Goal: Information Seeking & Learning: Learn about a topic

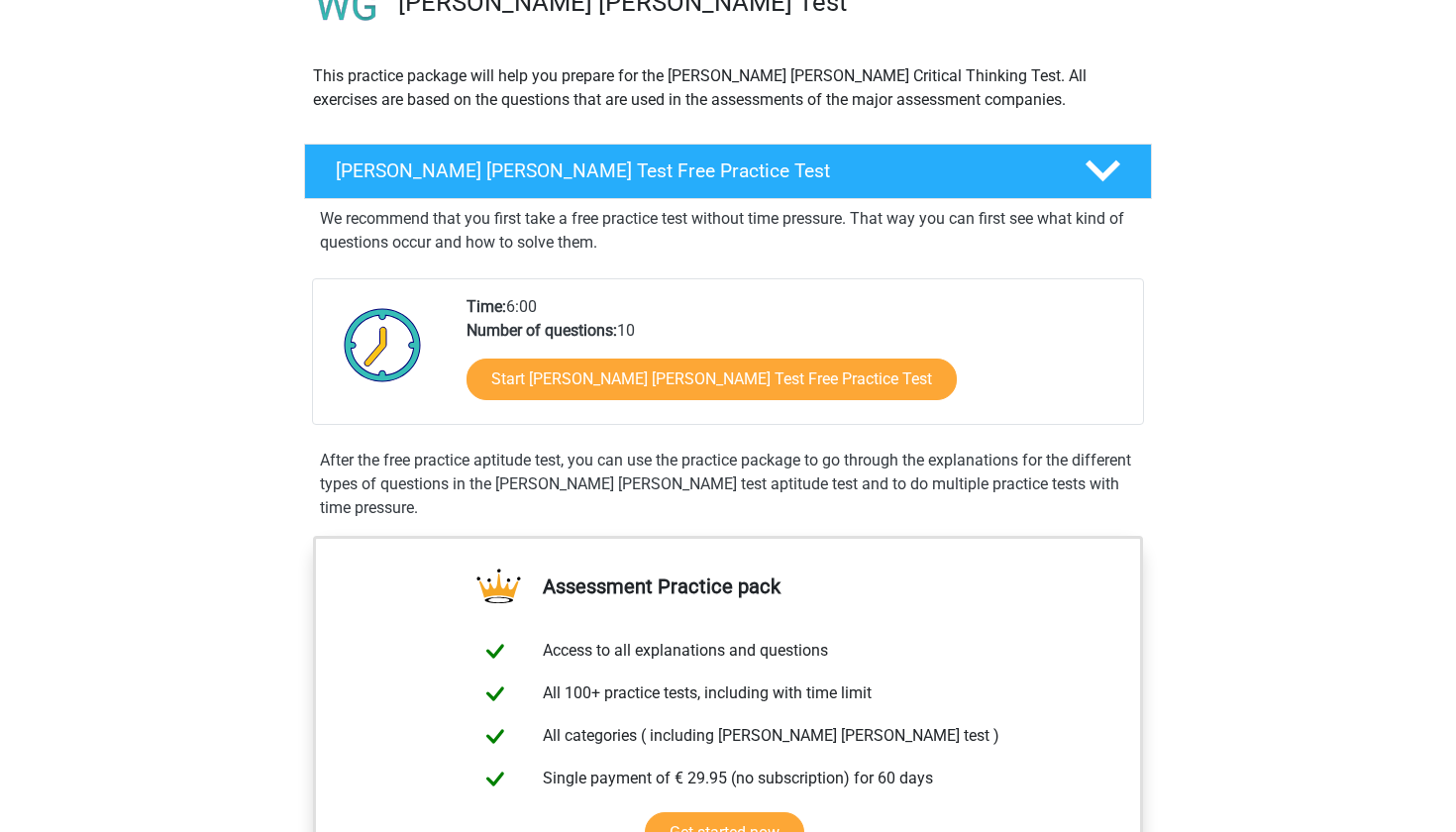
scroll to position [184, 0]
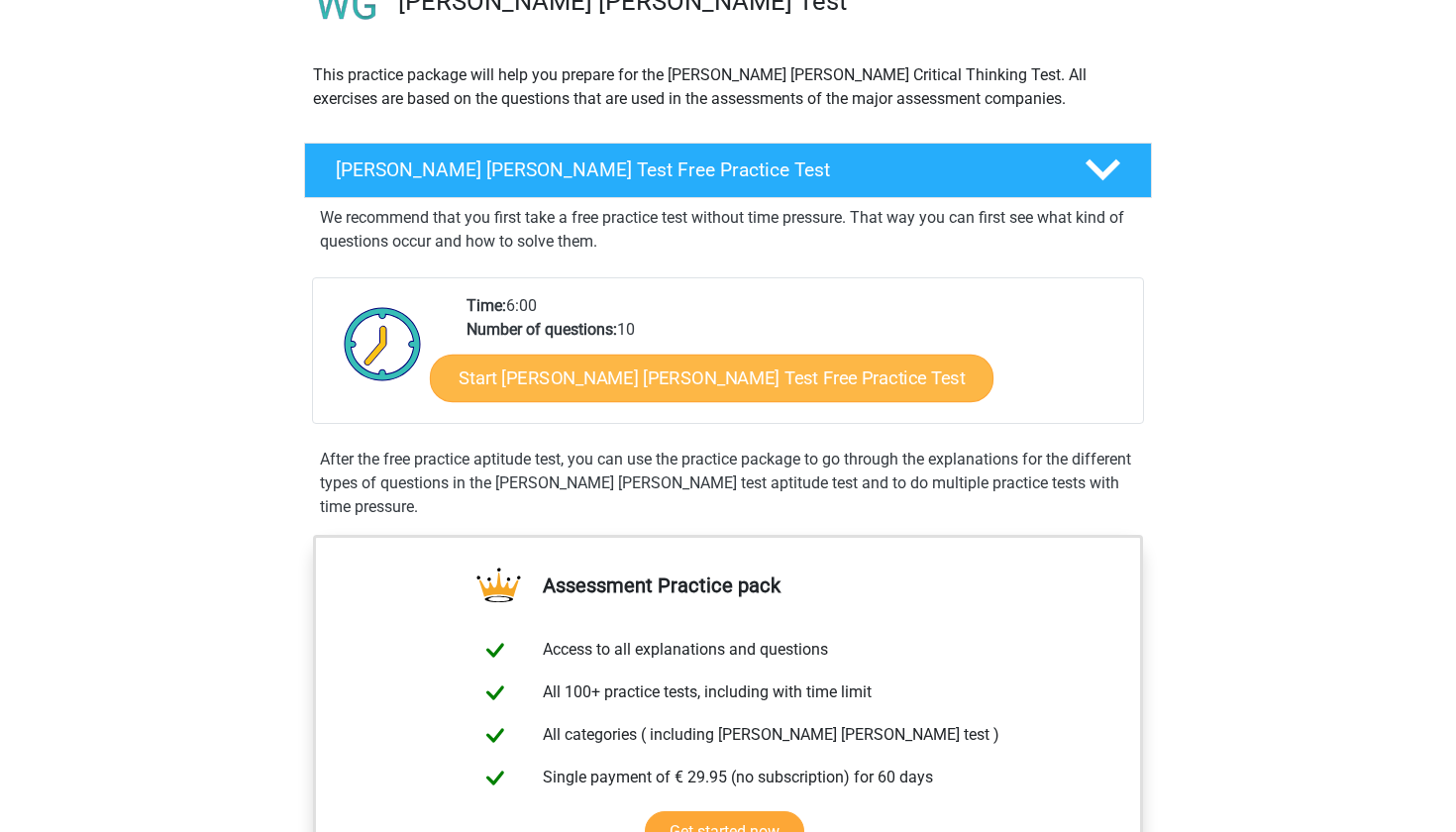
click at [609, 377] on link "Start Watson Glaser Test Free Practice Test" at bounding box center [712, 378] width 564 height 48
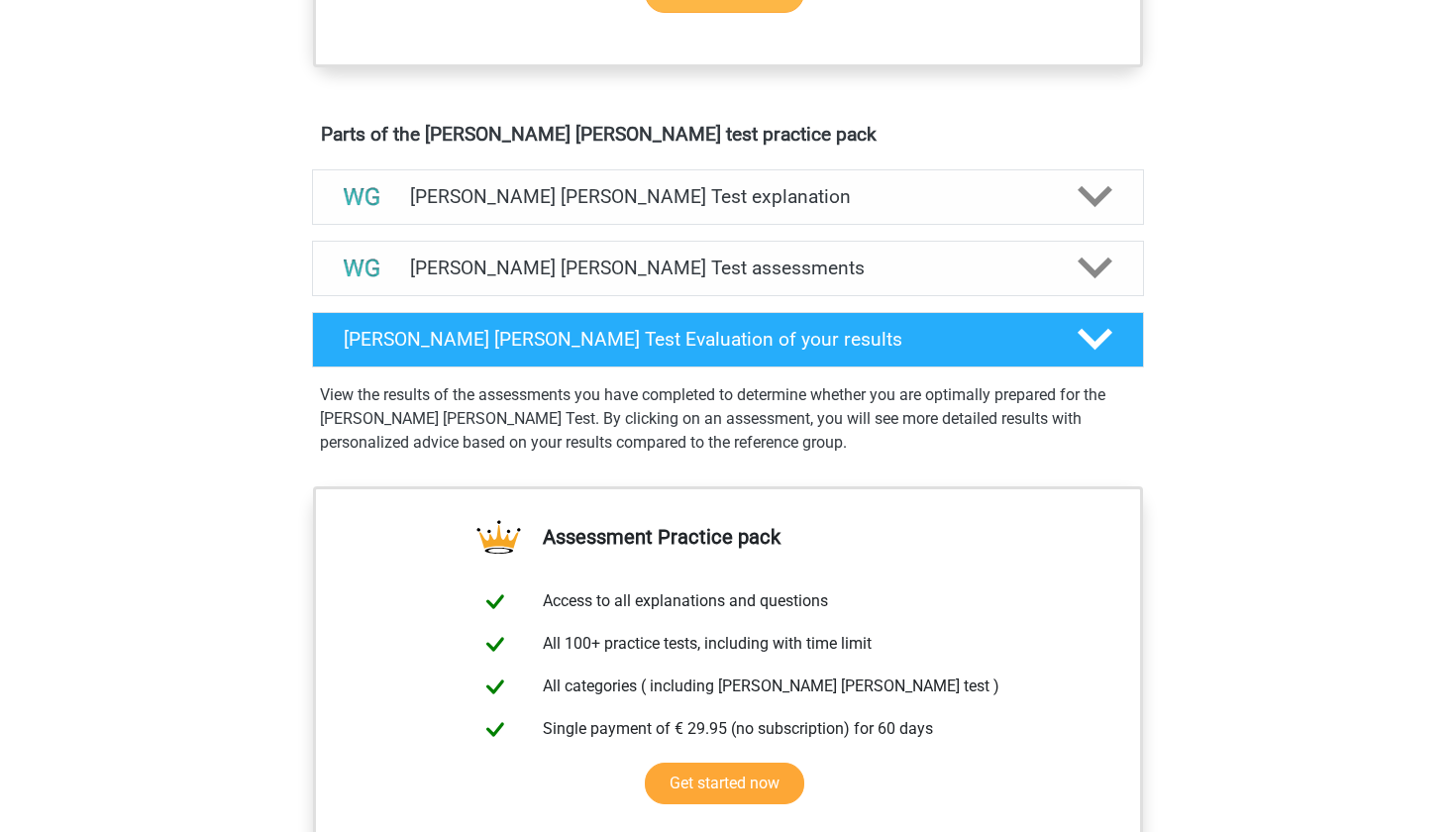
scroll to position [1040, 0]
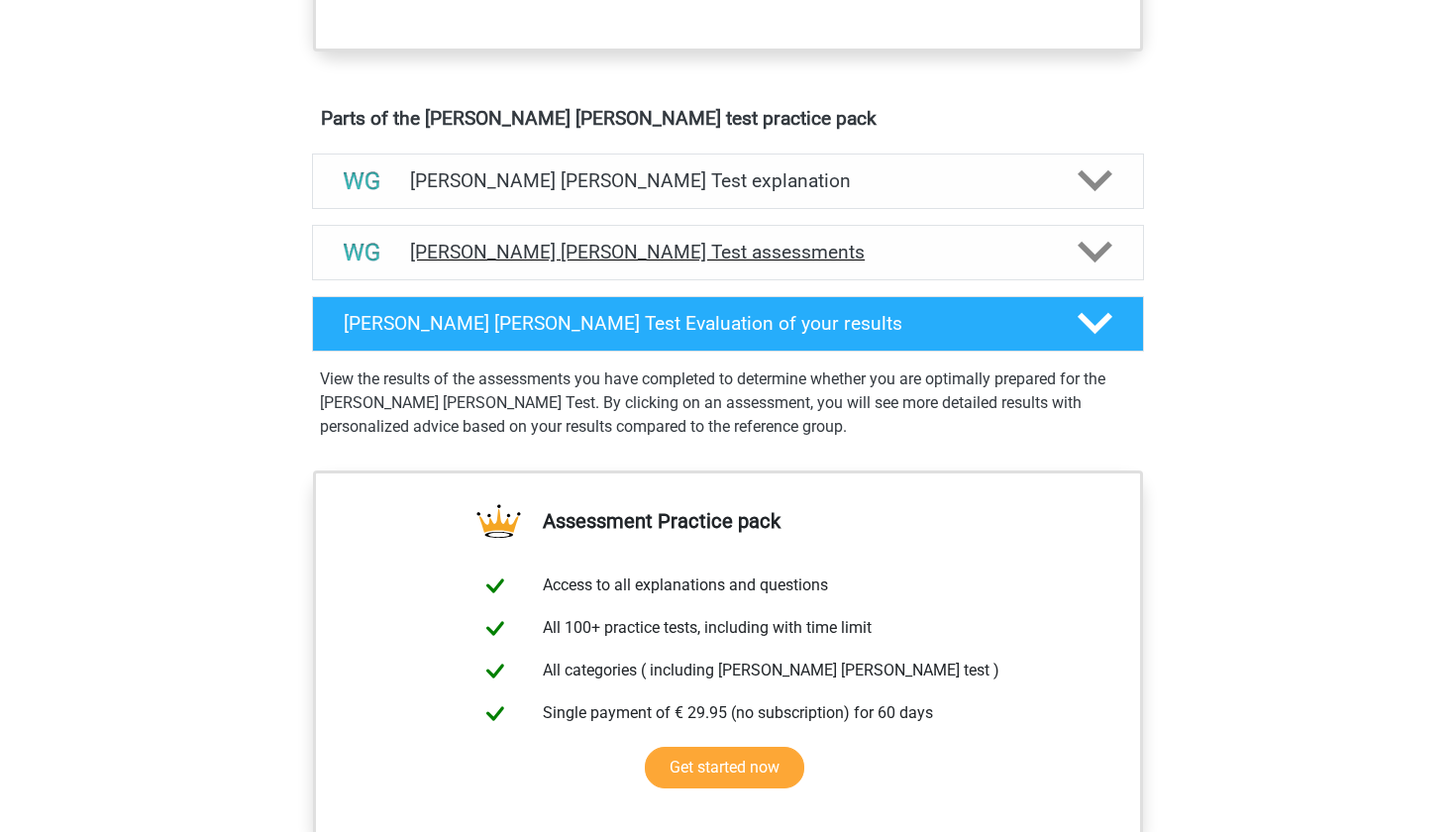
click at [655, 237] on div "Watson Glaser Test assessments" at bounding box center [728, 252] width 832 height 56
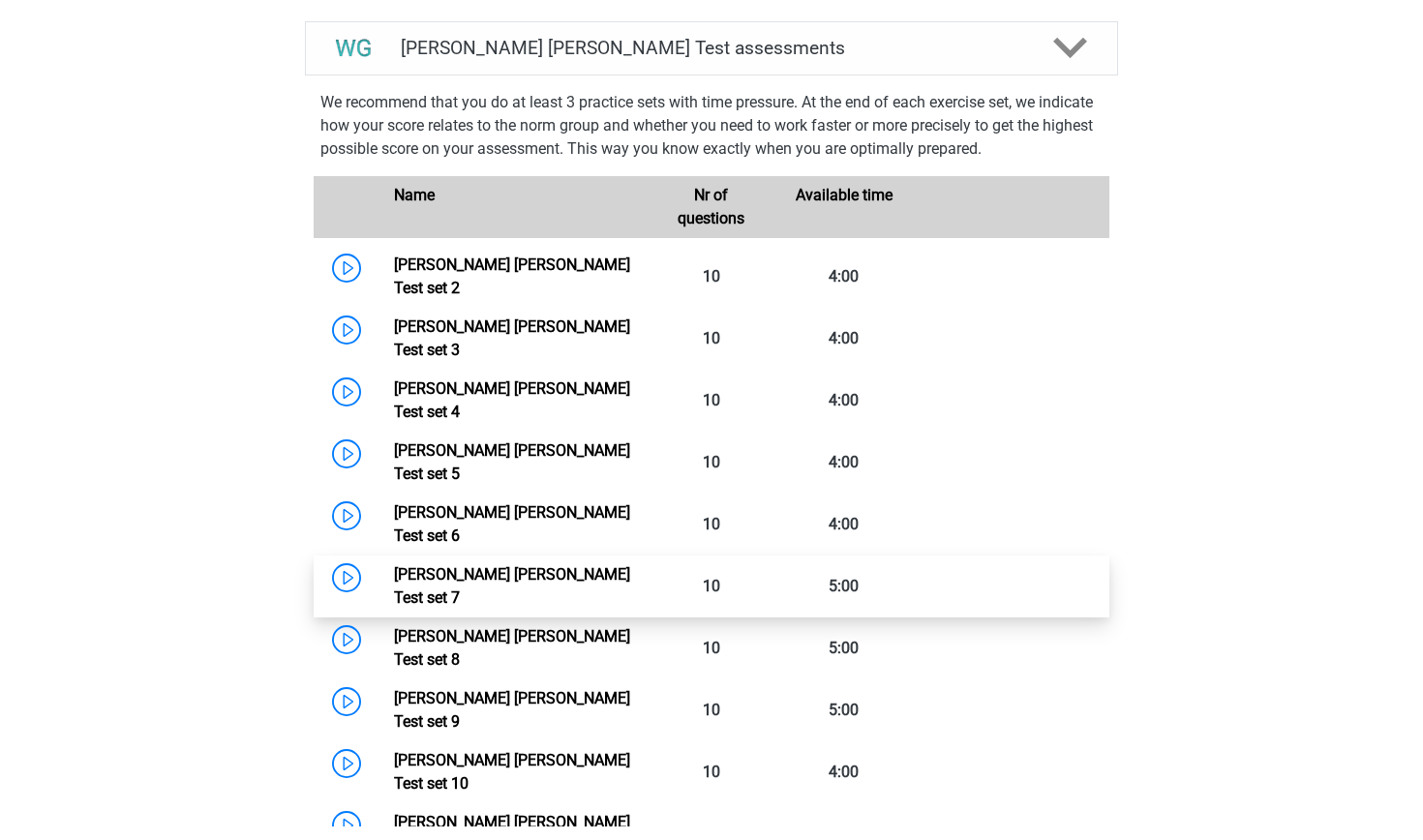
scroll to position [1236, 0]
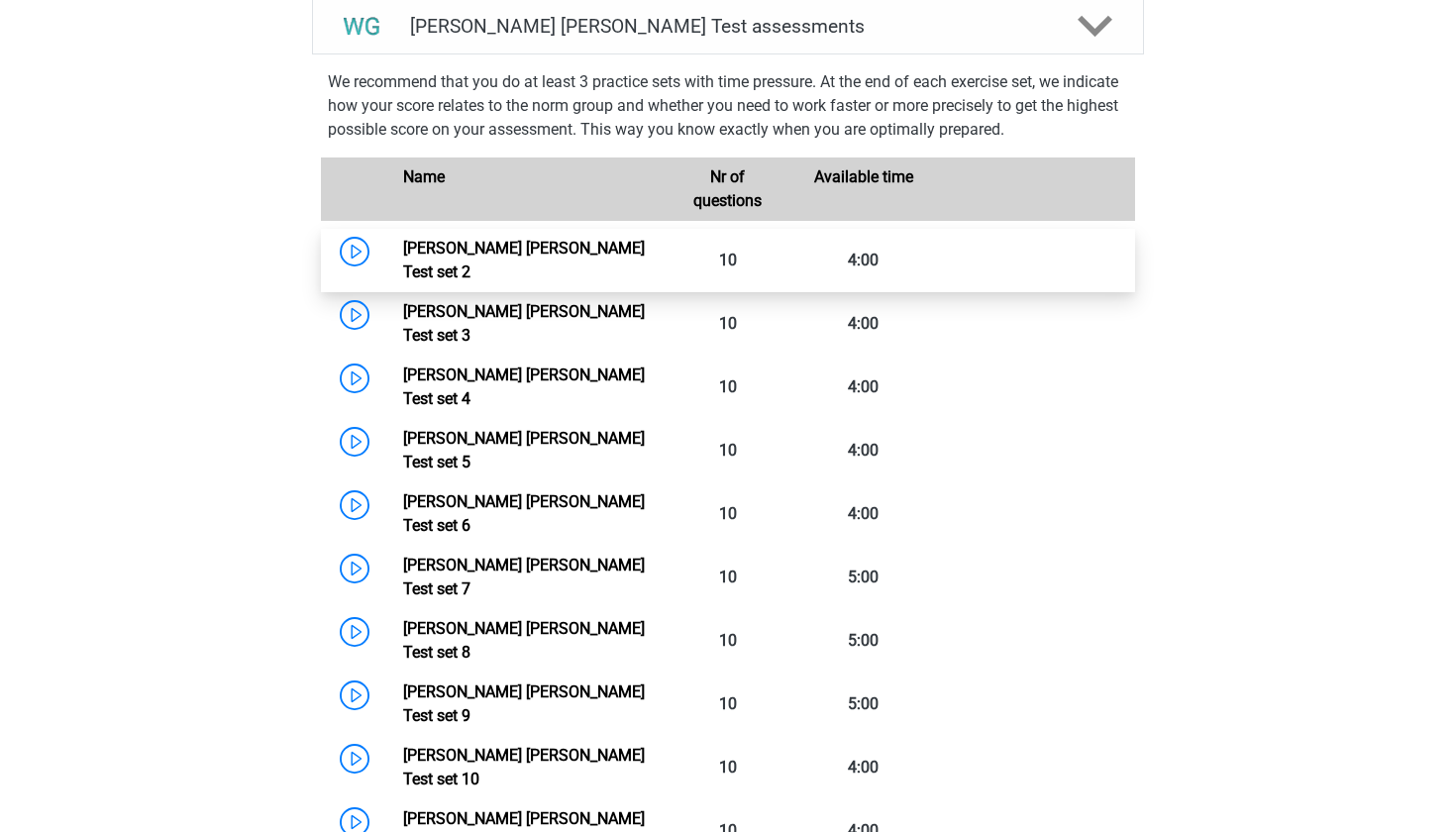
click at [486, 261] on link "Watson Glaser Test set 2" at bounding box center [523, 259] width 241 height 43
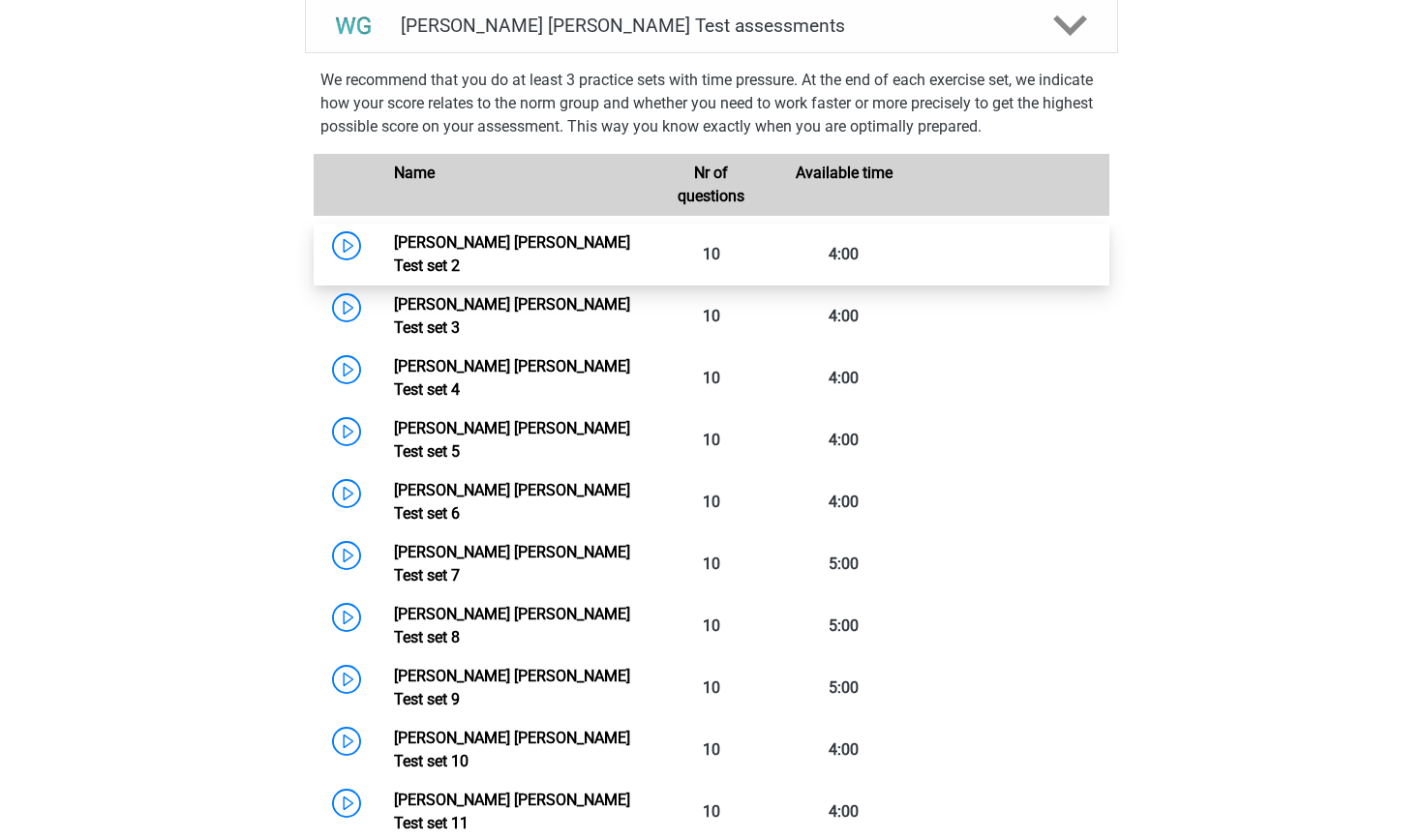
click at [394, 245] on link "Watson Glaser Test set 2" at bounding box center [511, 253] width 236 height 42
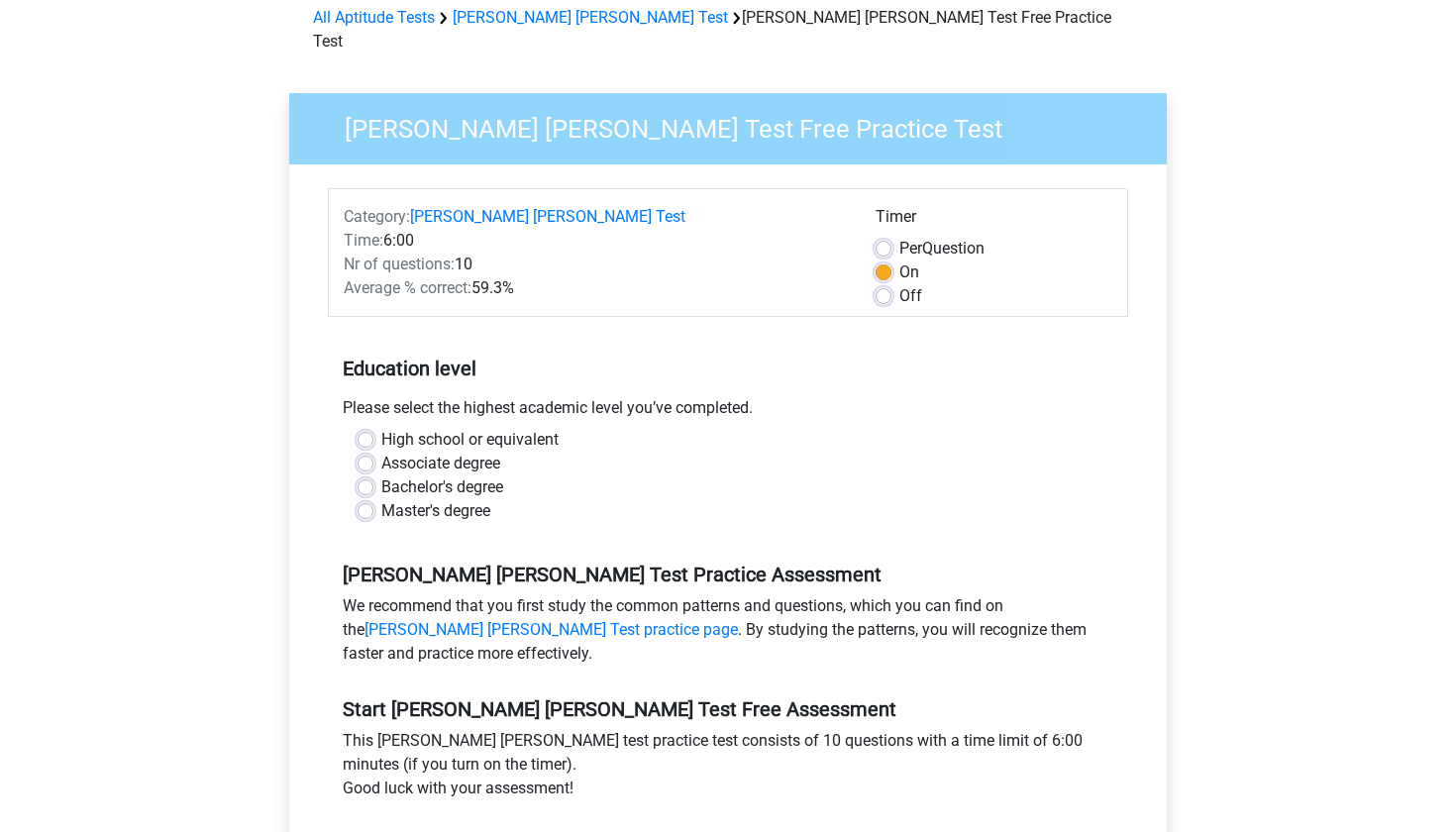
scroll to position [100, 0]
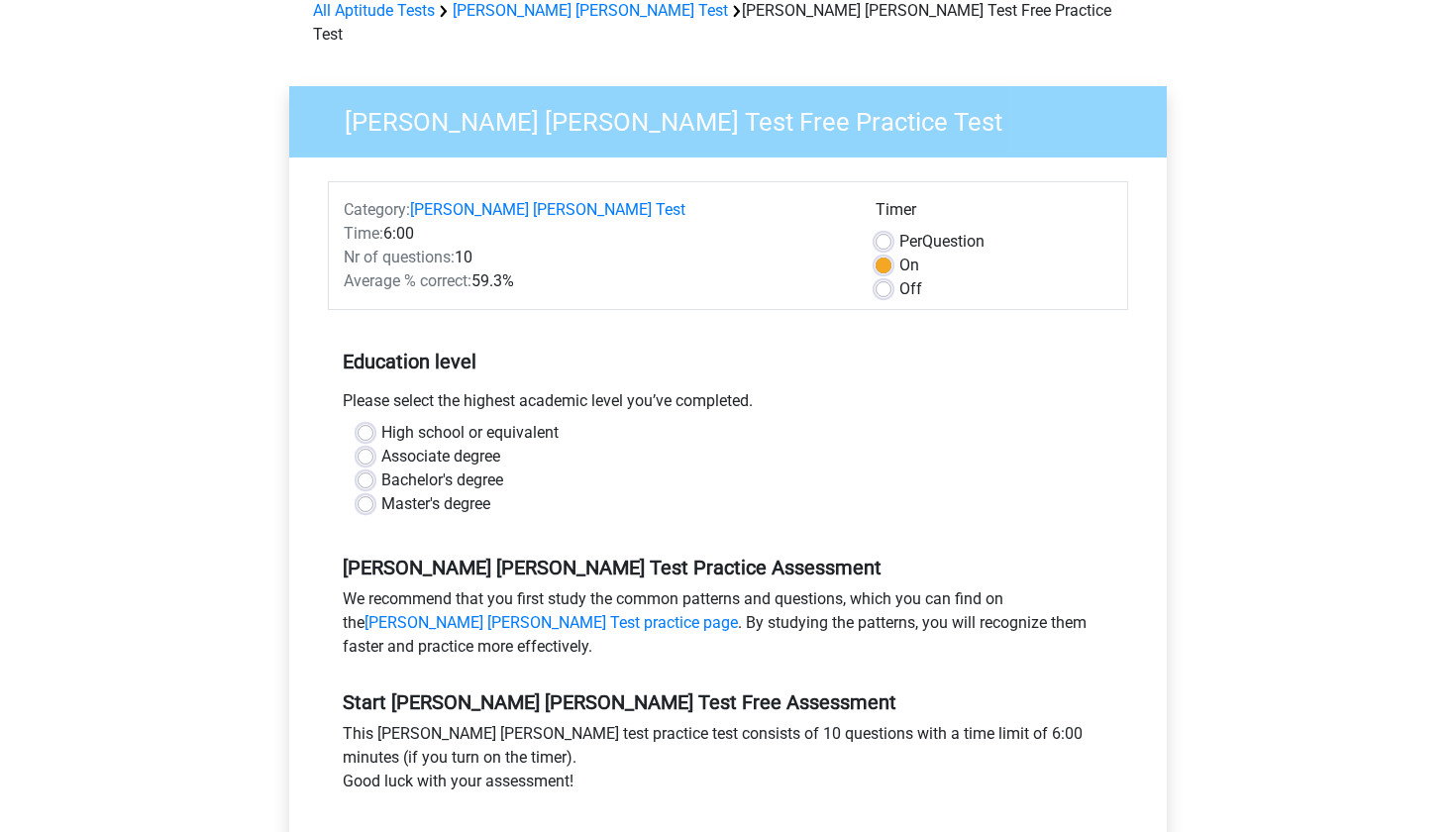
click at [381, 421] on label "High school or equivalent" at bounding box center [469, 433] width 178 height 24
click at [364, 421] on input "High school or equivalent" at bounding box center [365, 431] width 16 height 20
radio input "true"
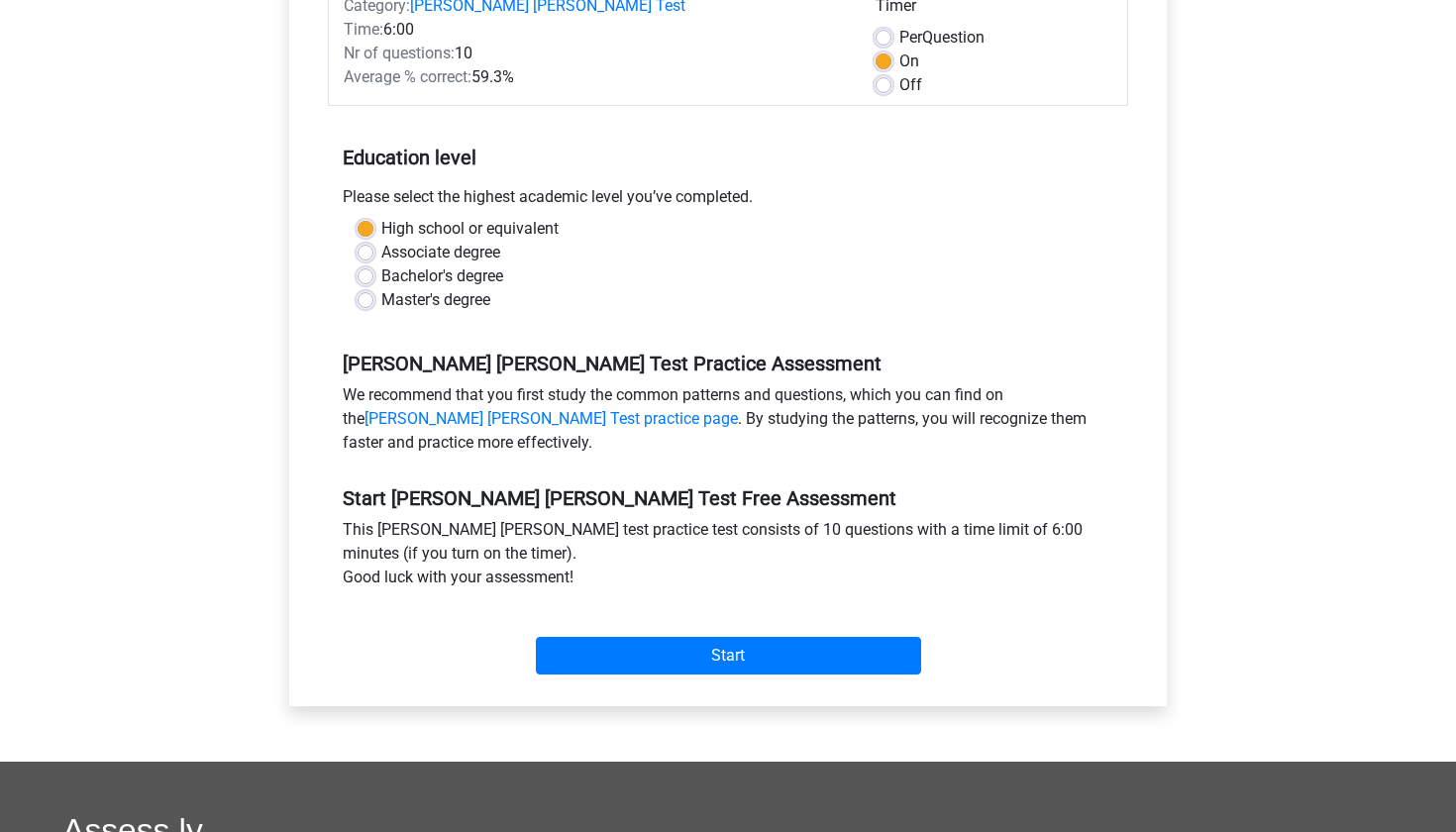
scroll to position [322, 0]
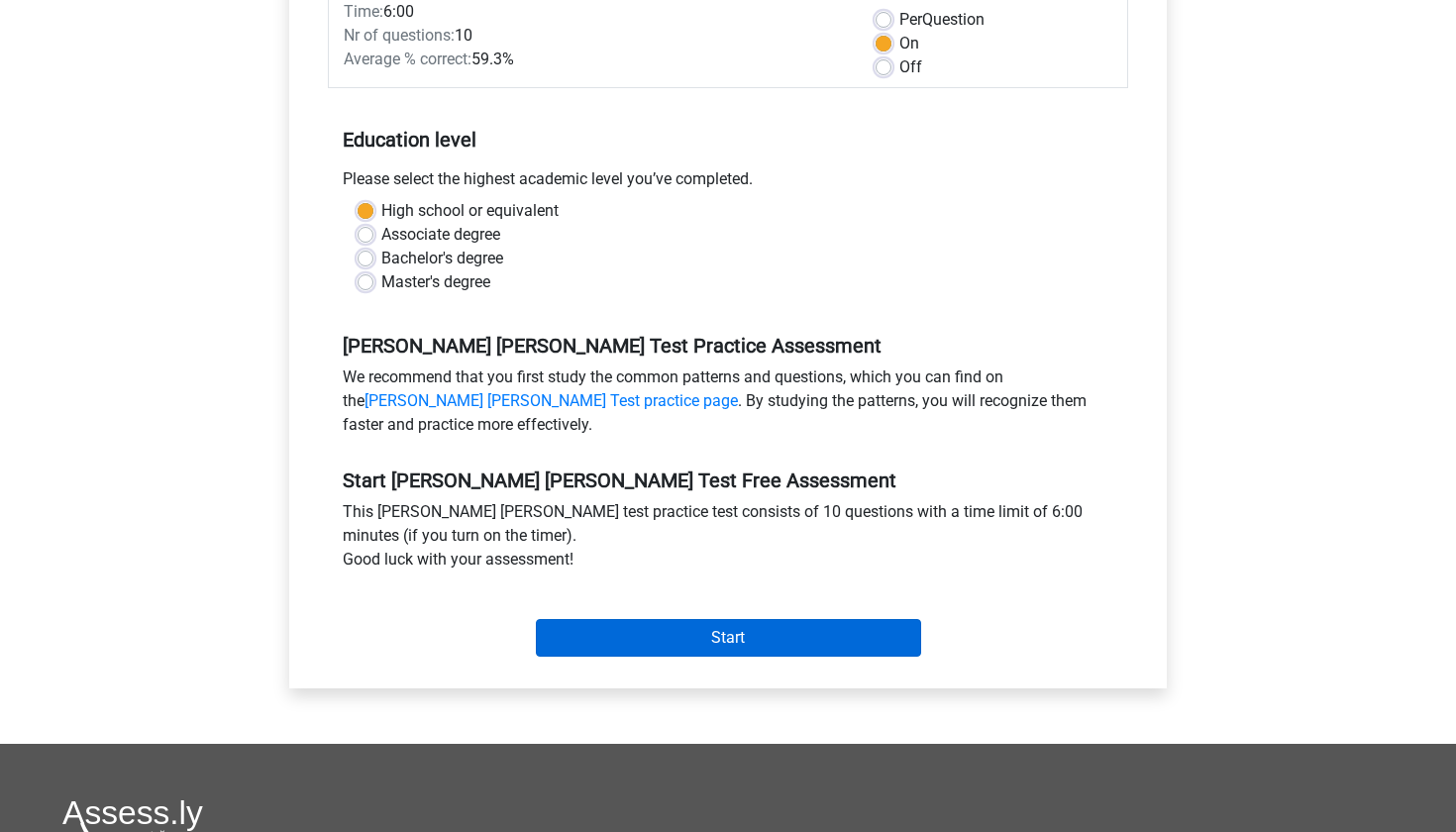
click at [729, 620] on input "Start" at bounding box center [728, 638] width 385 height 38
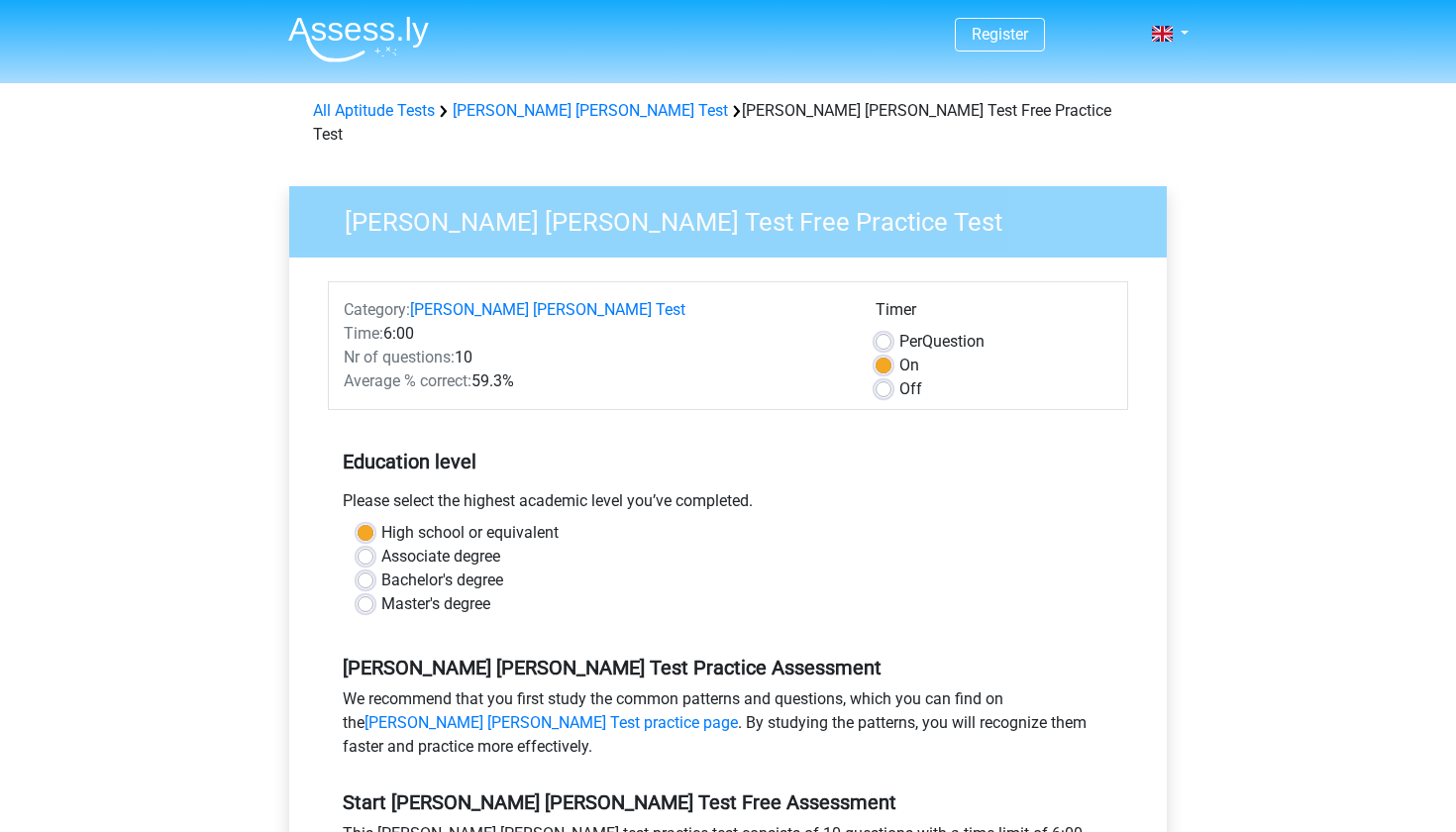
scroll to position [0, 0]
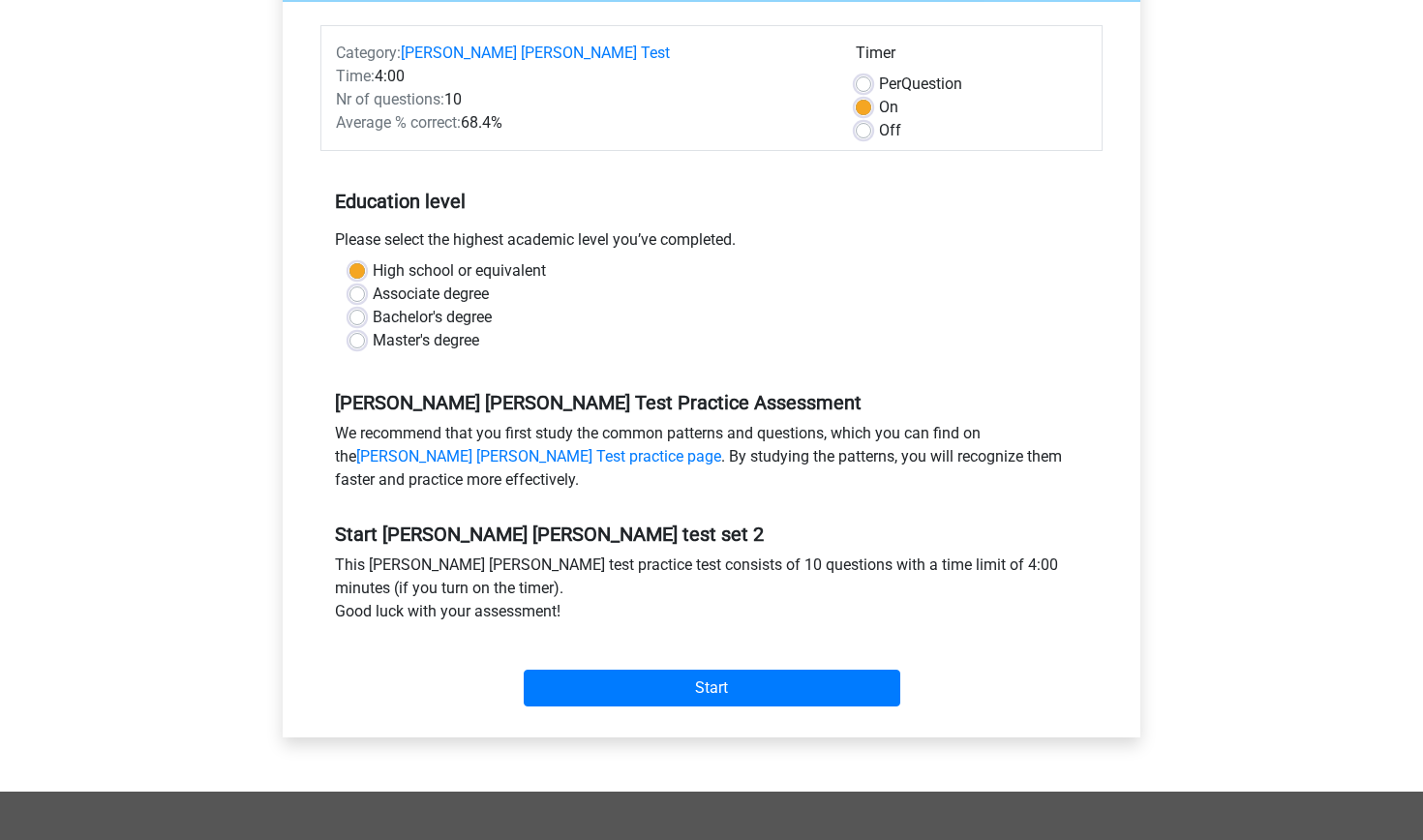
scroll to position [229, 0]
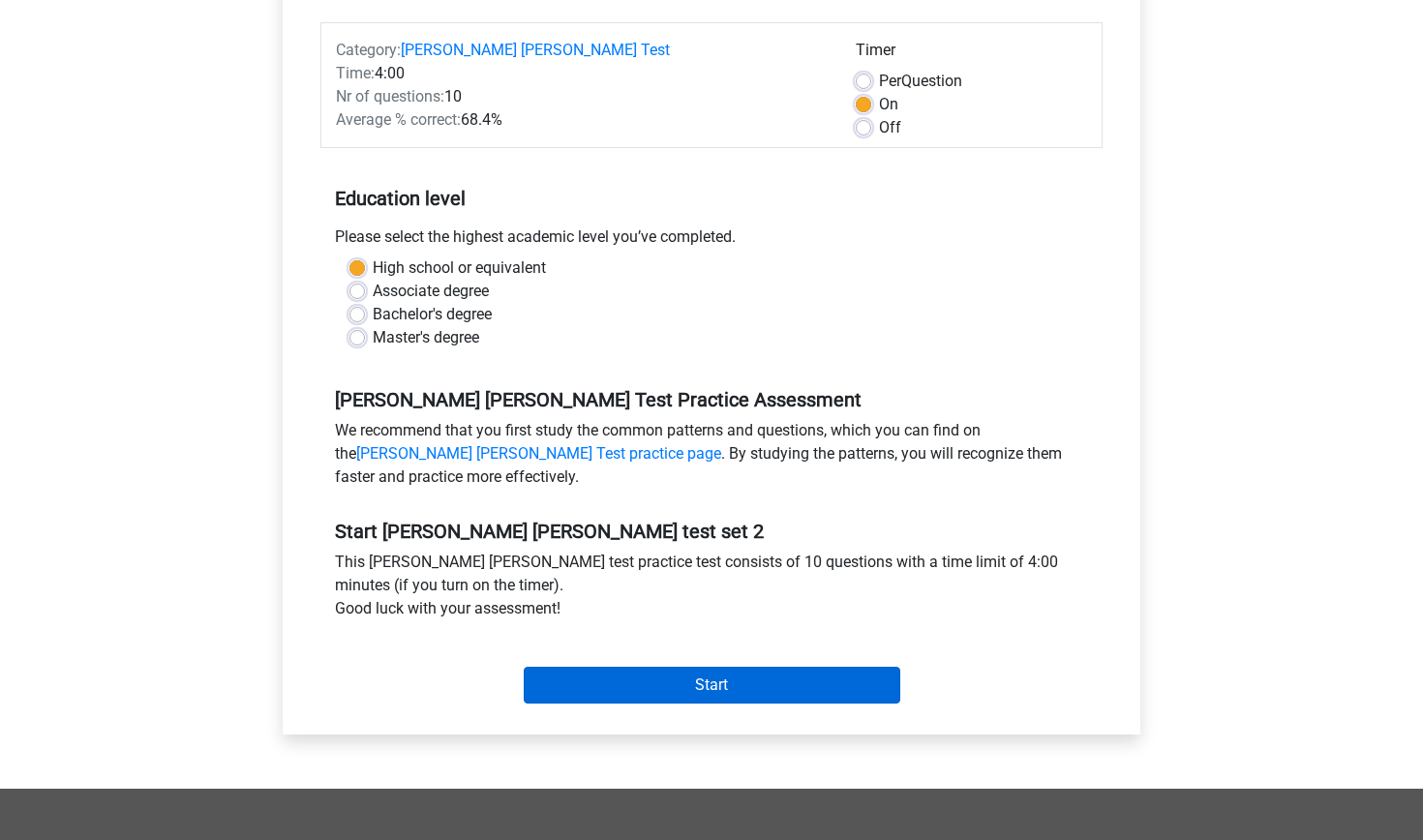
click at [617, 675] on input "Start" at bounding box center [712, 685] width 376 height 37
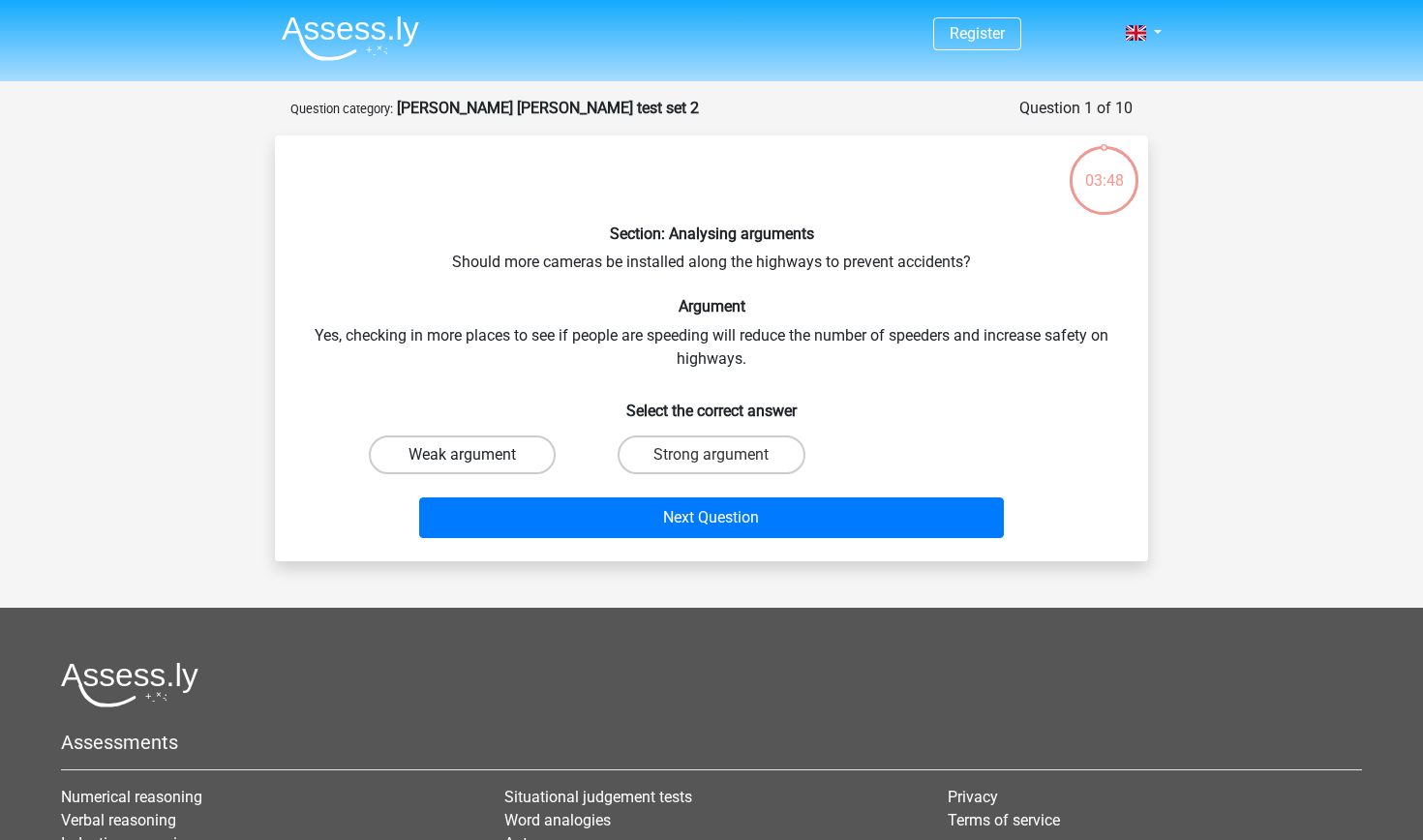
click at [484, 441] on label "Weak argument" at bounding box center [462, 455] width 187 height 39
click at [475, 455] on input "Weak argument" at bounding box center [469, 461] width 13 height 13
radio input "true"
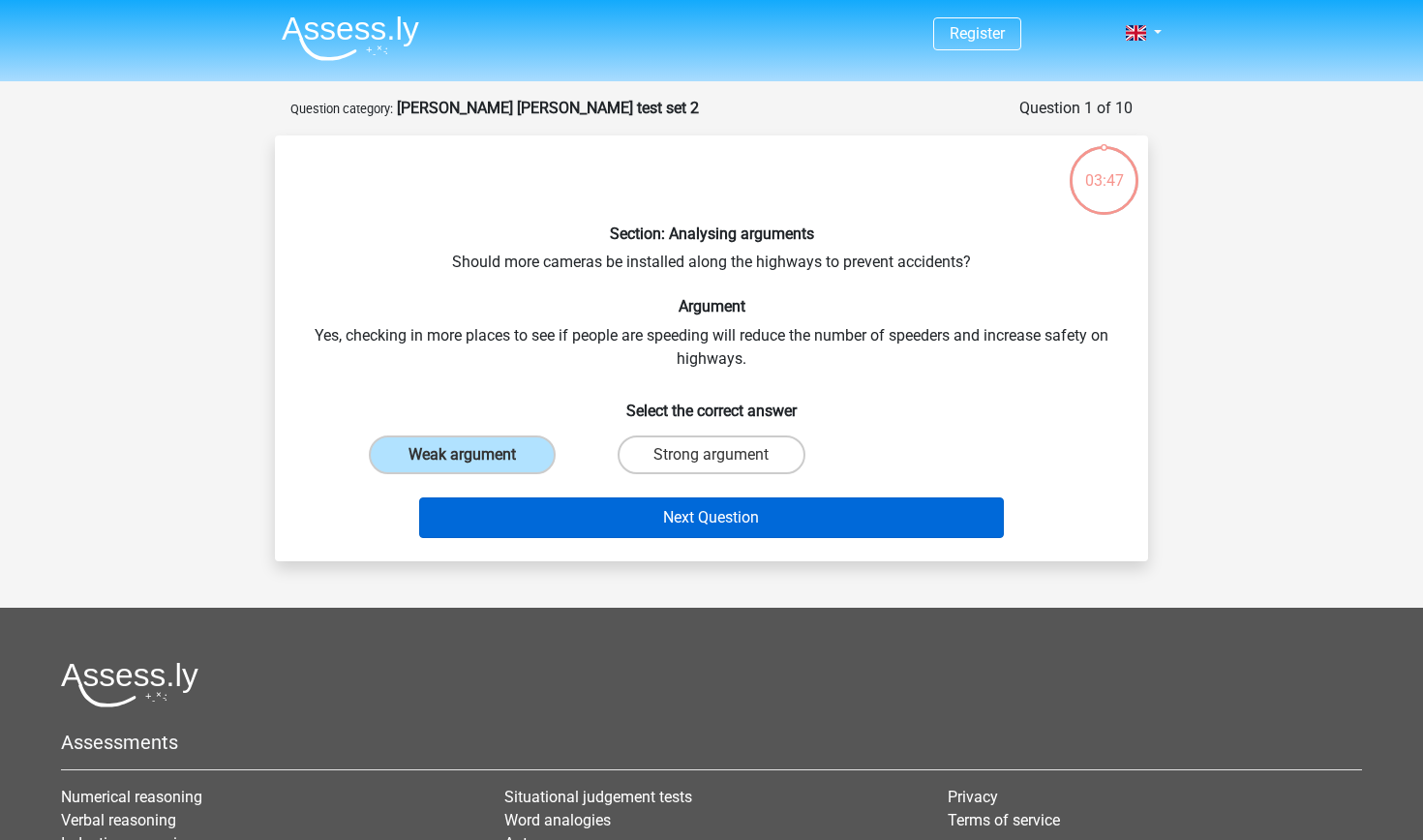
click at [591, 516] on button "Next Question" at bounding box center [712, 518] width 586 height 41
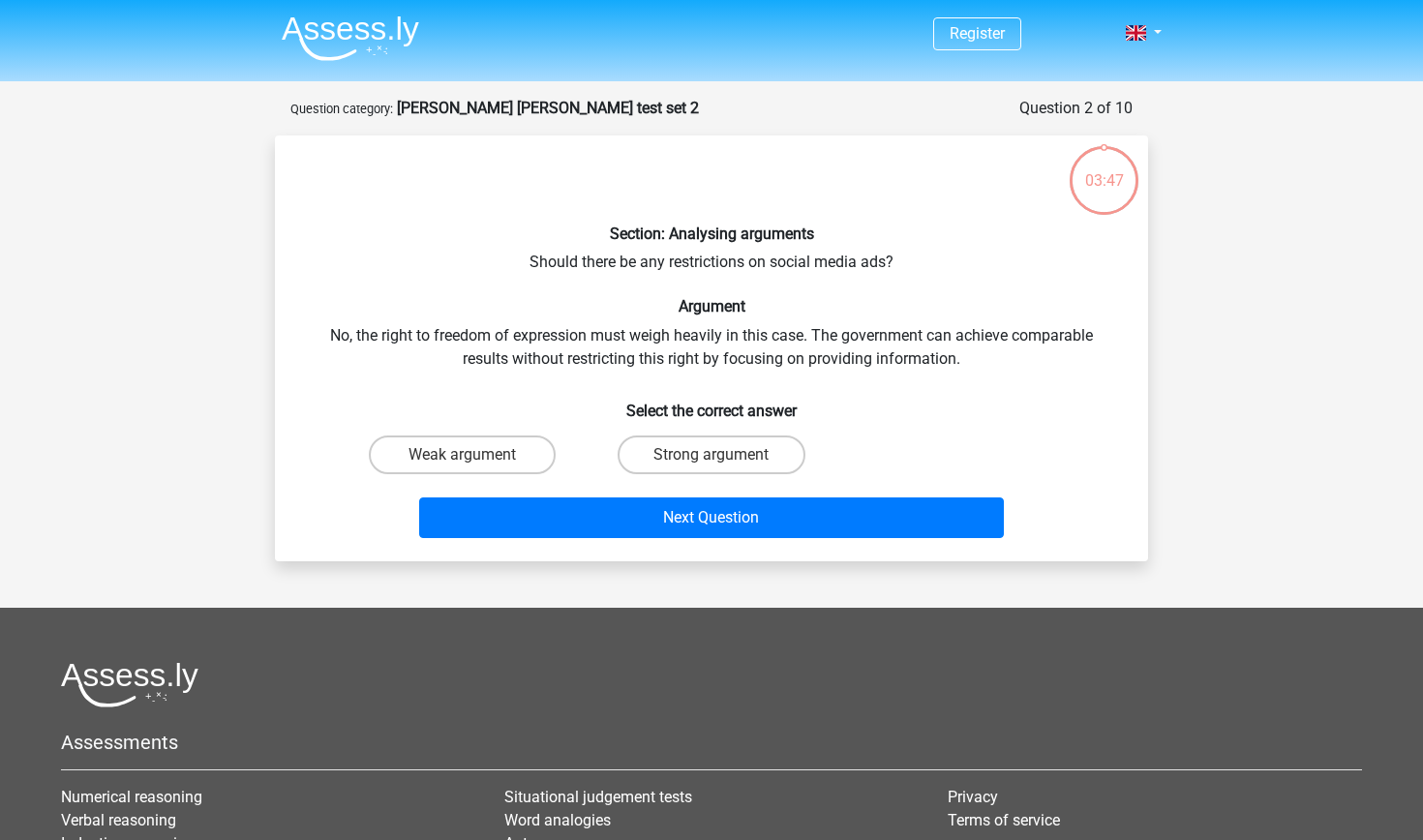
scroll to position [97, 0]
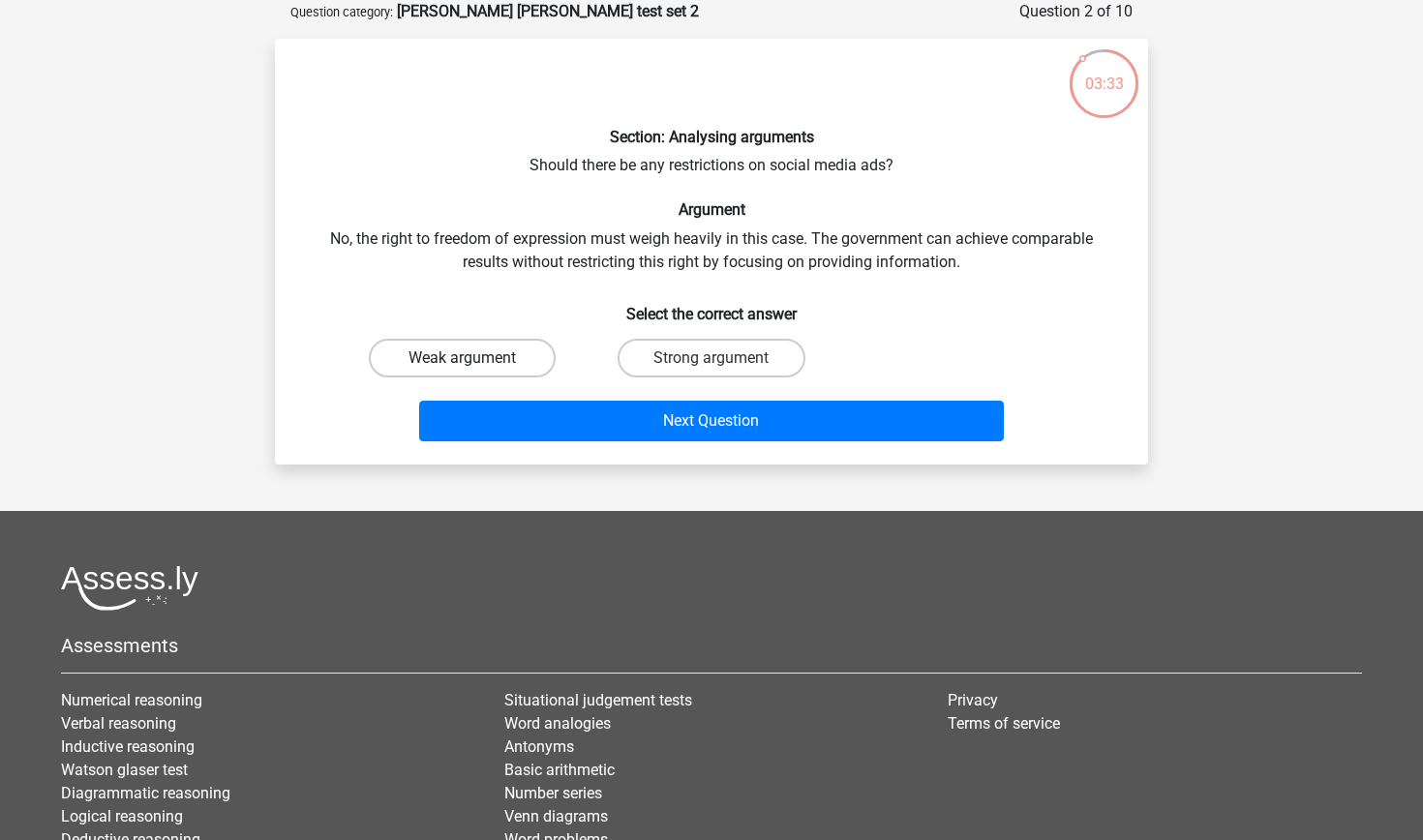
click at [440, 355] on label "Weak argument" at bounding box center [462, 358] width 187 height 39
click at [463, 358] on input "Weak argument" at bounding box center [469, 364] width 13 height 13
radio input "true"
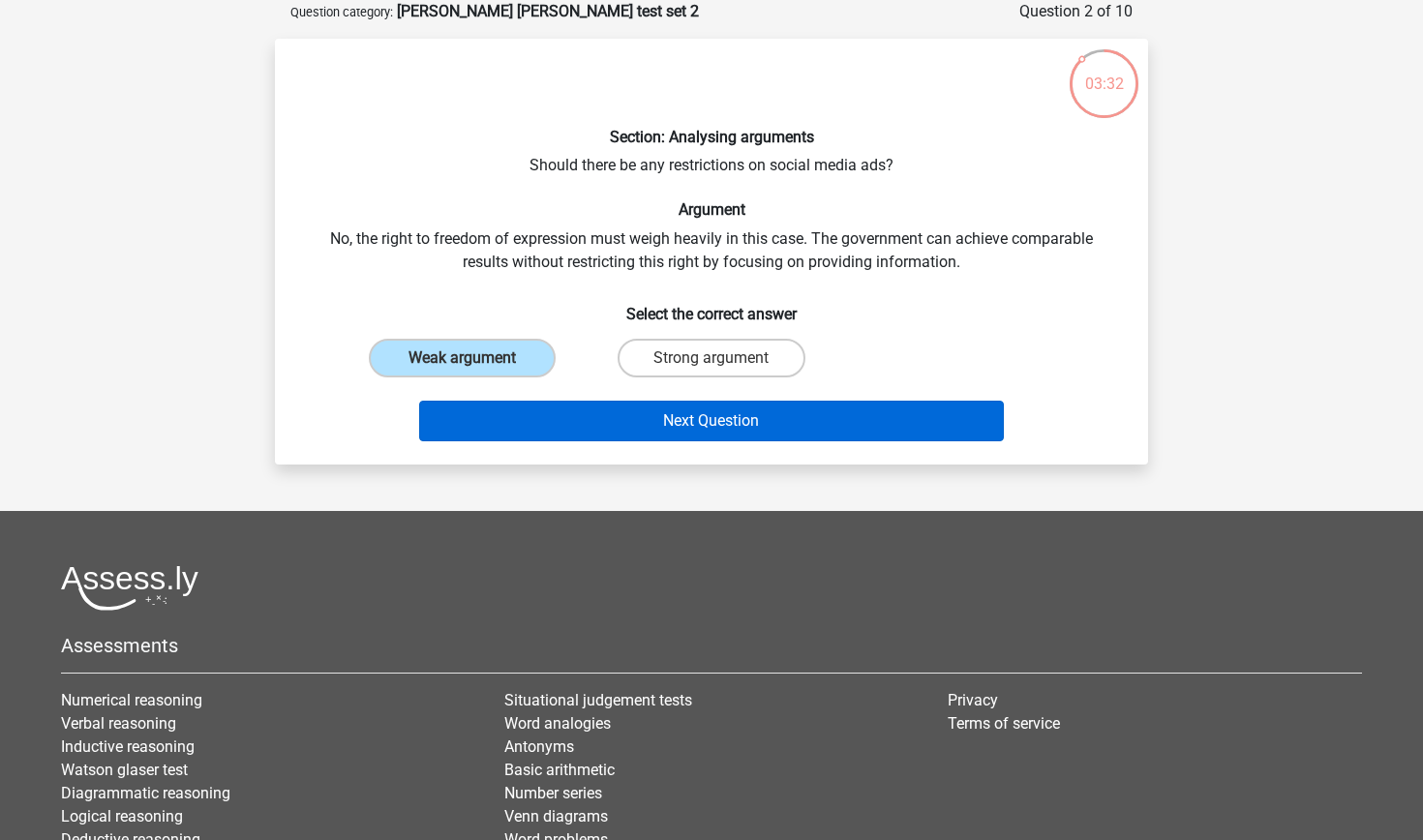
click at [542, 435] on button "Next Question" at bounding box center [712, 421] width 586 height 41
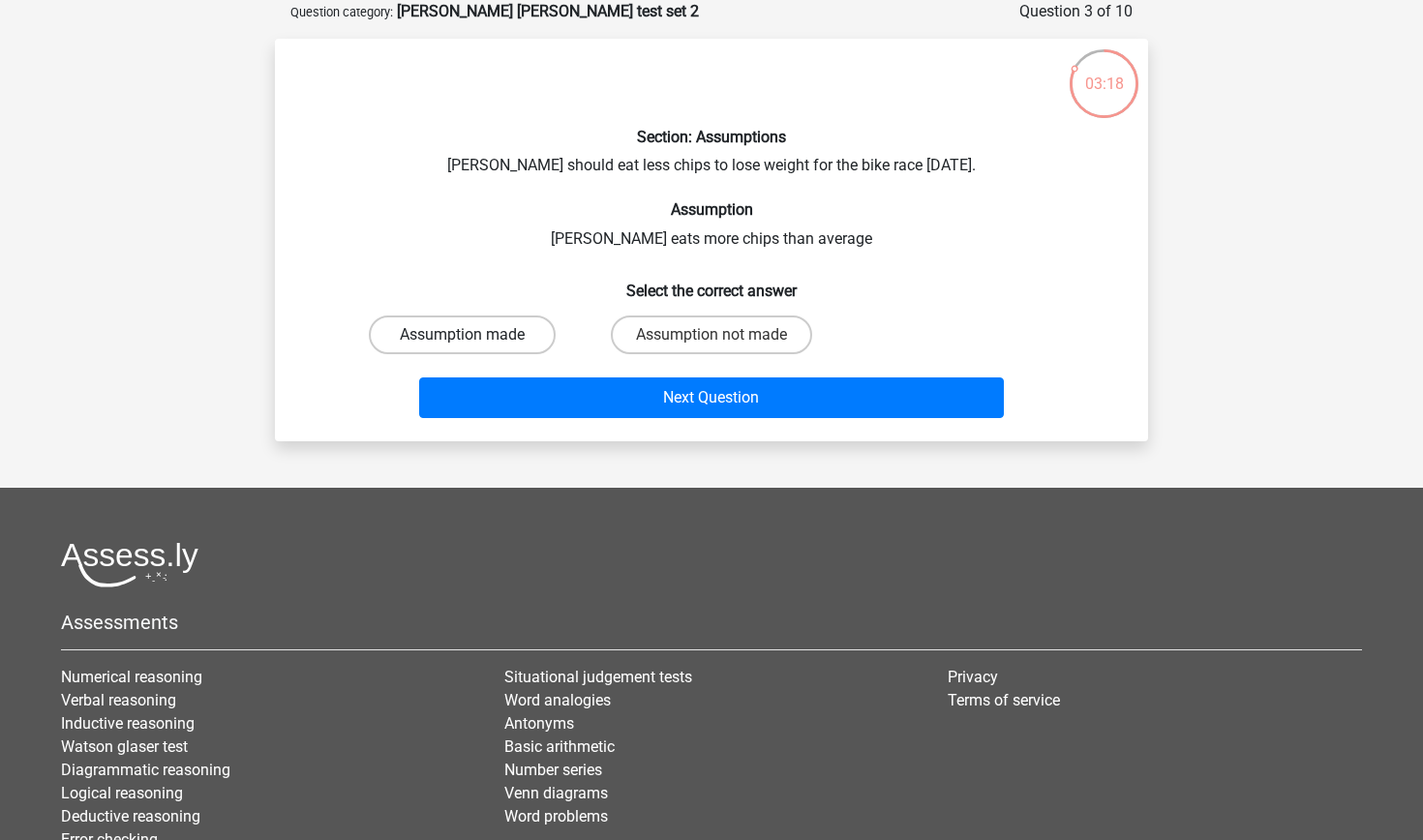
click at [436, 328] on label "Assumption made" at bounding box center [462, 335] width 187 height 39
click at [463, 335] on input "Assumption made" at bounding box center [469, 340] width 13 height 13
radio input "true"
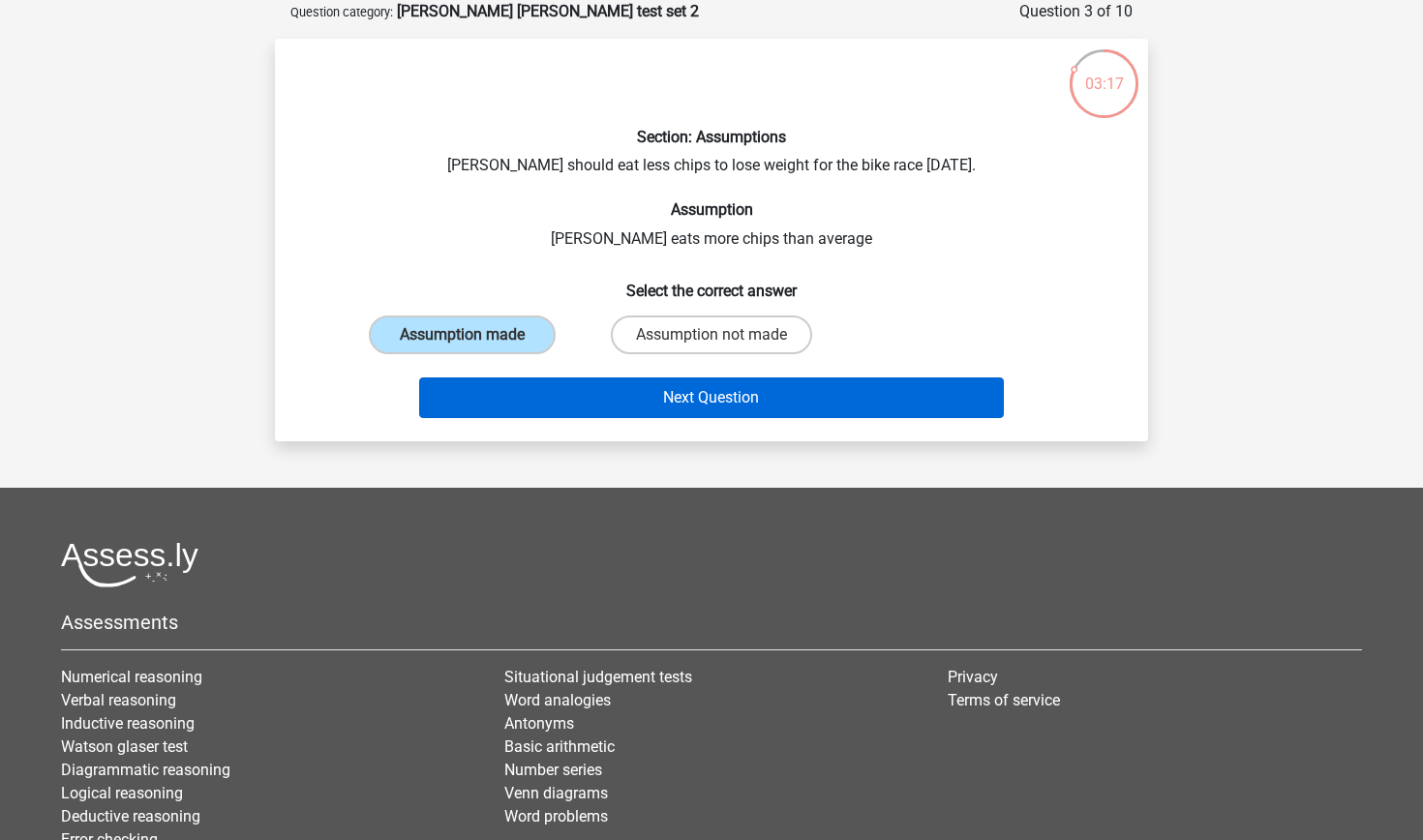
click at [506, 391] on button "Next Question" at bounding box center [712, 398] width 586 height 41
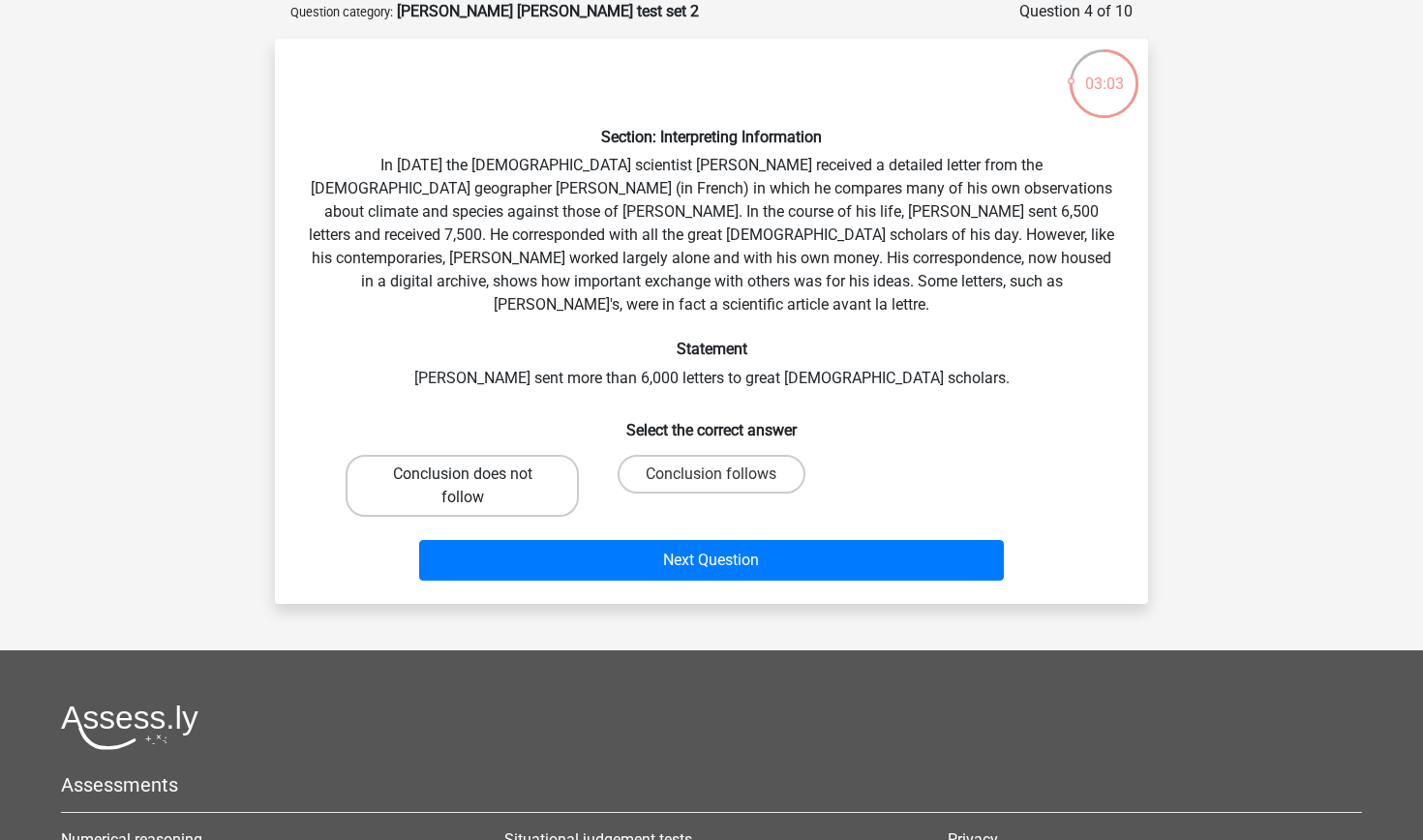
click at [501, 455] on label "Conclusion does not follow" at bounding box center [462, 486] width 233 height 62
click at [475, 474] on input "Conclusion does not follow" at bounding box center [469, 480] width 13 height 13
radio input "true"
click at [688, 455] on label "Conclusion follows" at bounding box center [711, 474] width 187 height 39
click at [711, 474] on input "Conclusion follows" at bounding box center [717, 480] width 13 height 13
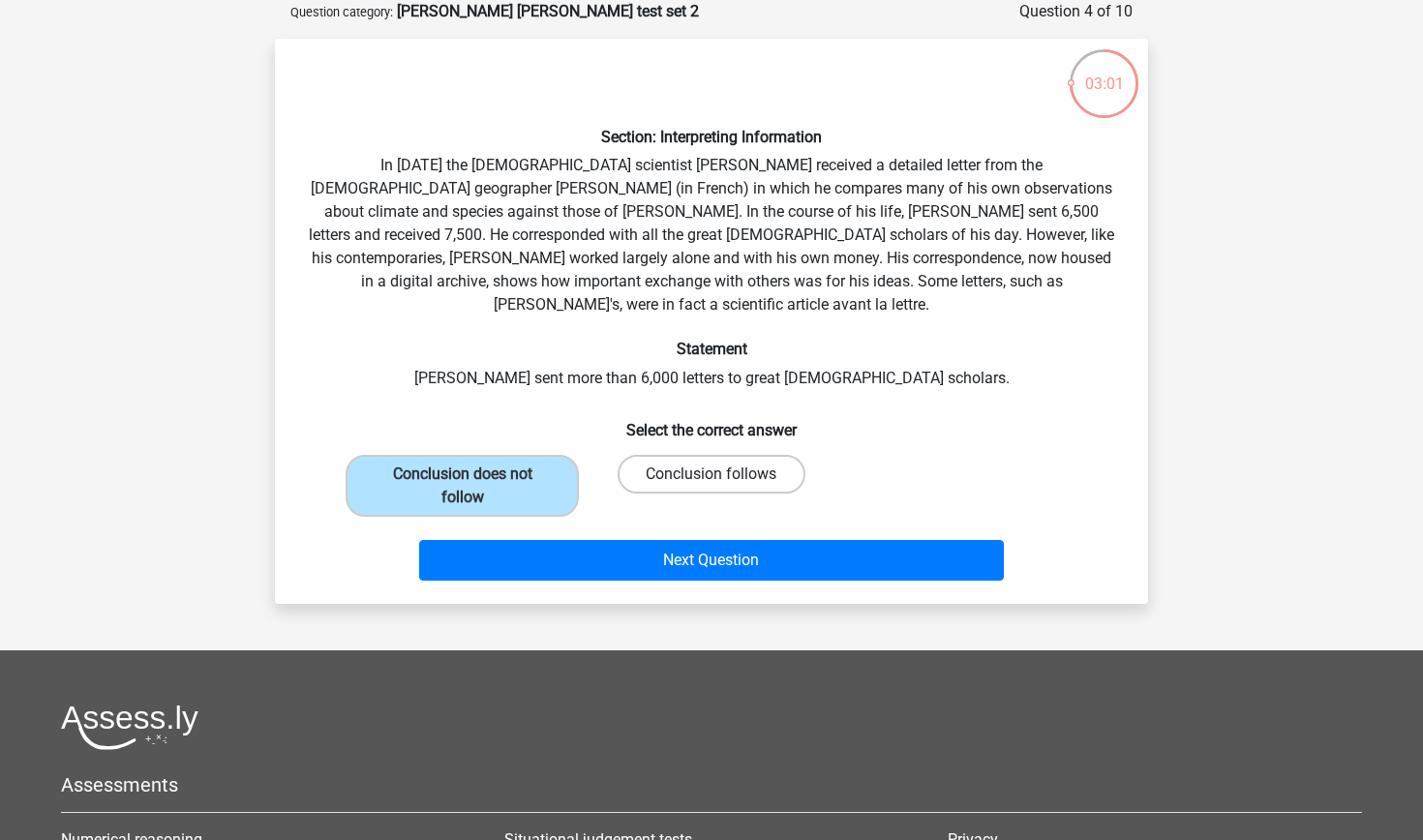
radio input "true"
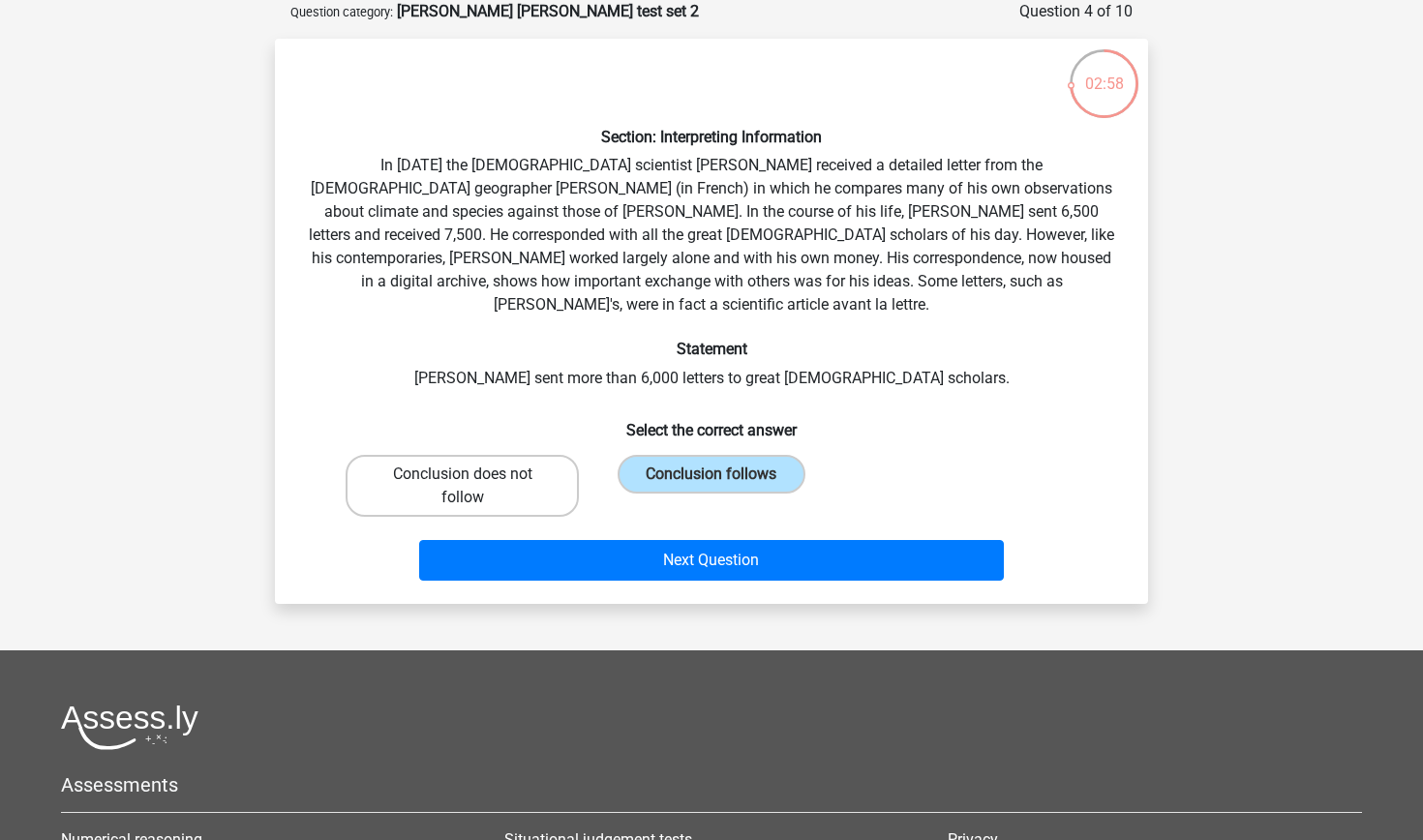
click at [462, 455] on label "Conclusion does not follow" at bounding box center [462, 486] width 233 height 62
click at [463, 474] on input "Conclusion does not follow" at bounding box center [469, 480] width 13 height 13
radio input "true"
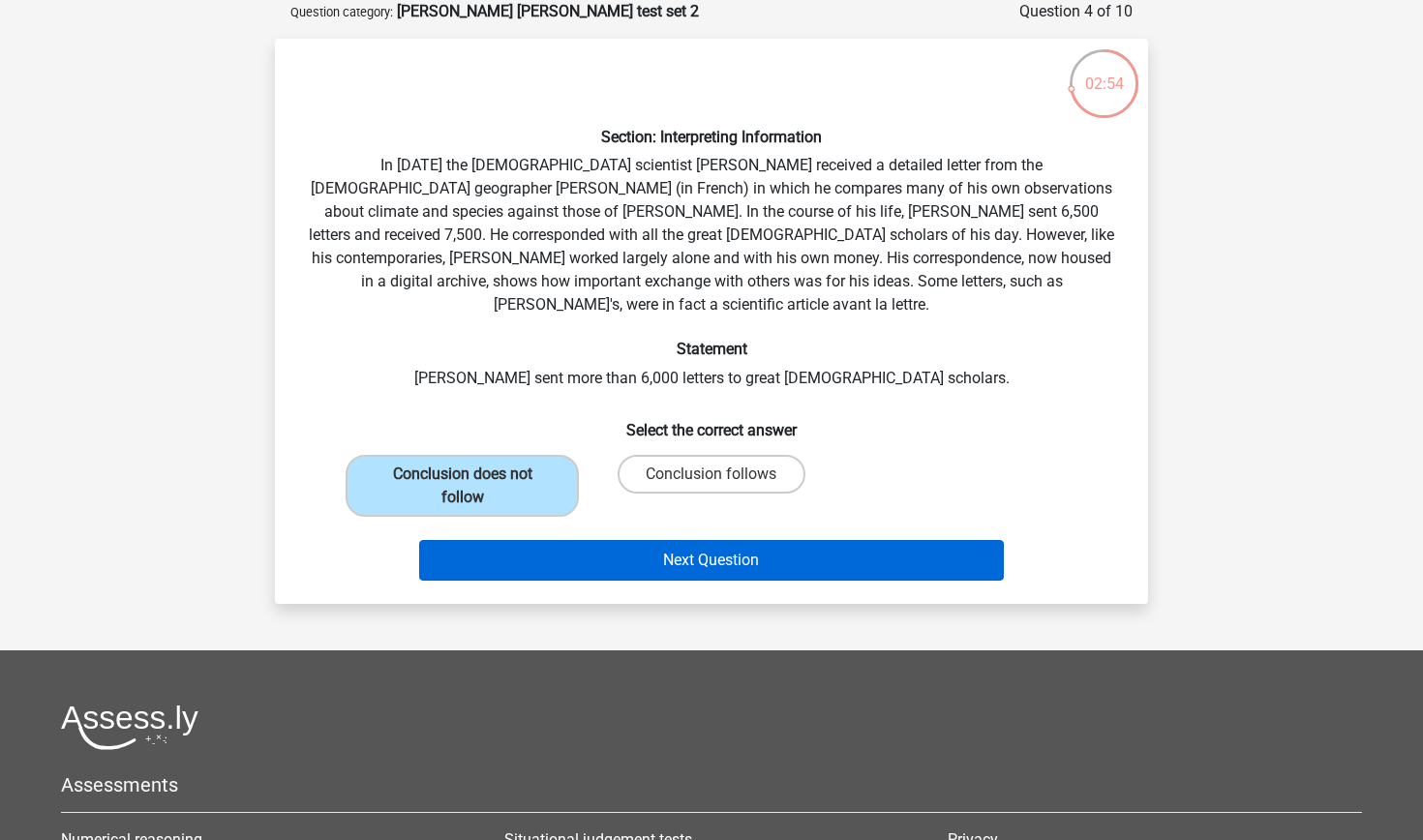
click at [574, 540] on button "Next Question" at bounding box center [712, 561] width 586 height 41
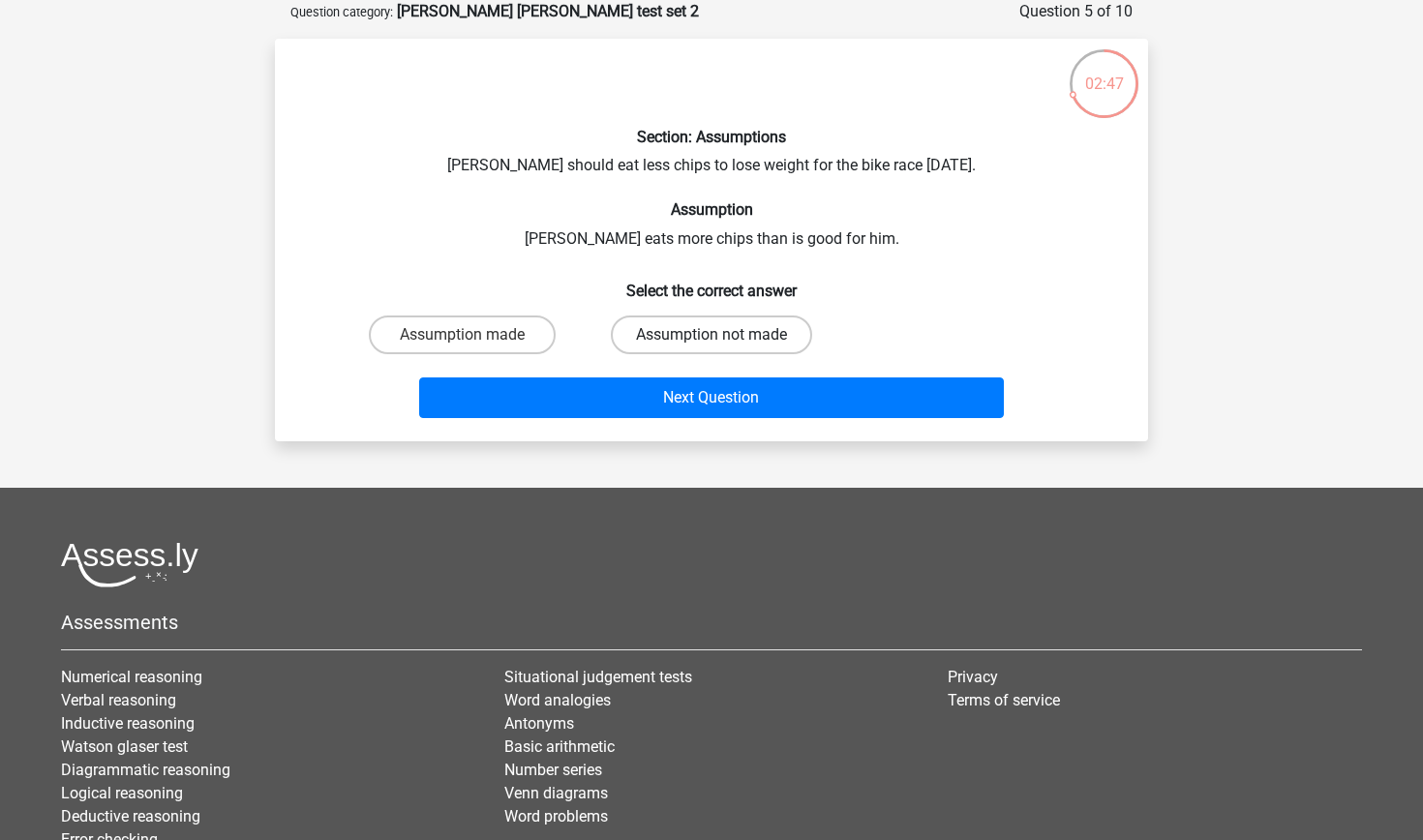
click at [647, 330] on label "Assumption not made" at bounding box center [712, 335] width 202 height 39
click at [711, 335] on input "Assumption not made" at bounding box center [717, 340] width 13 height 13
radio input "true"
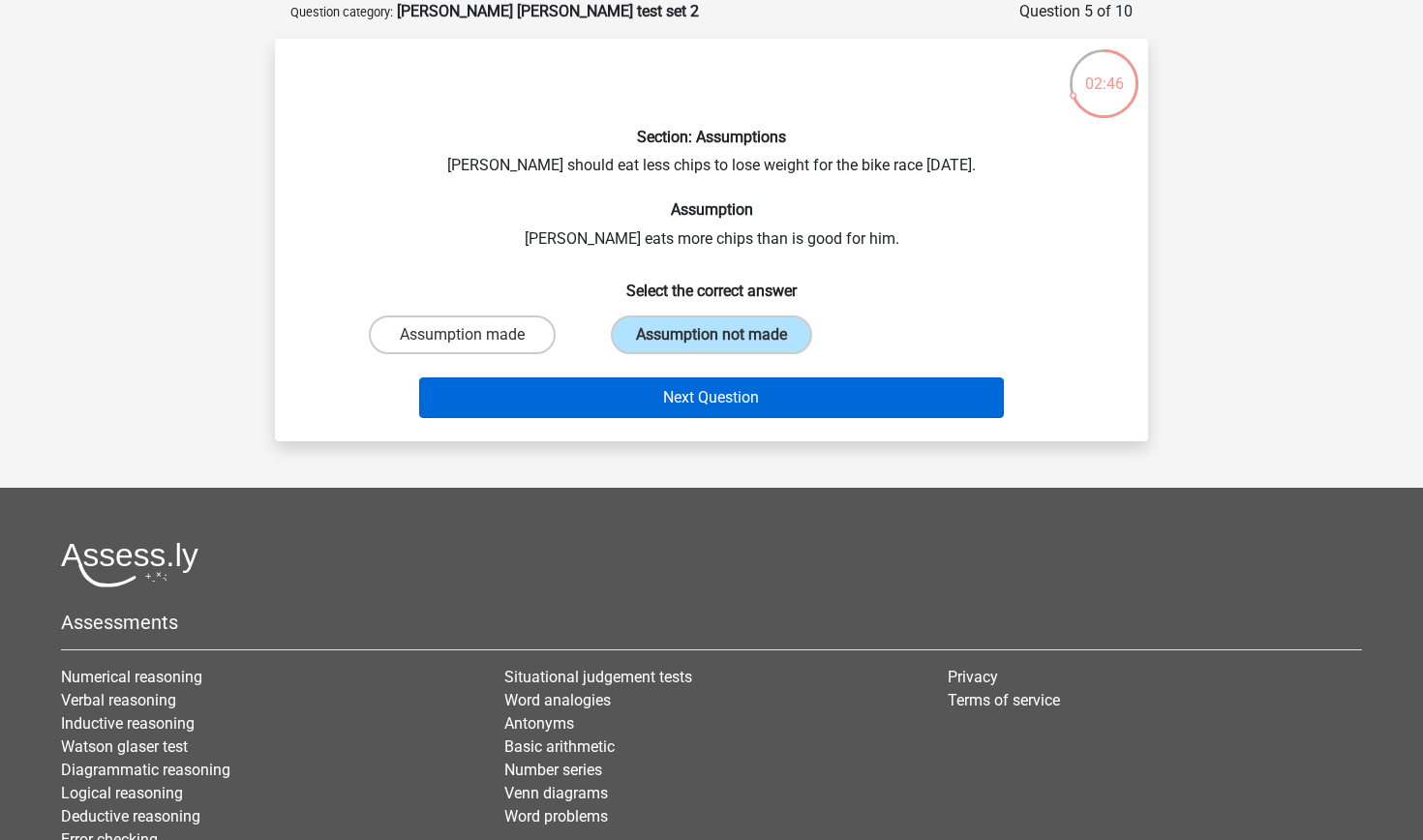
click at [647, 386] on button "Next Question" at bounding box center [712, 398] width 586 height 41
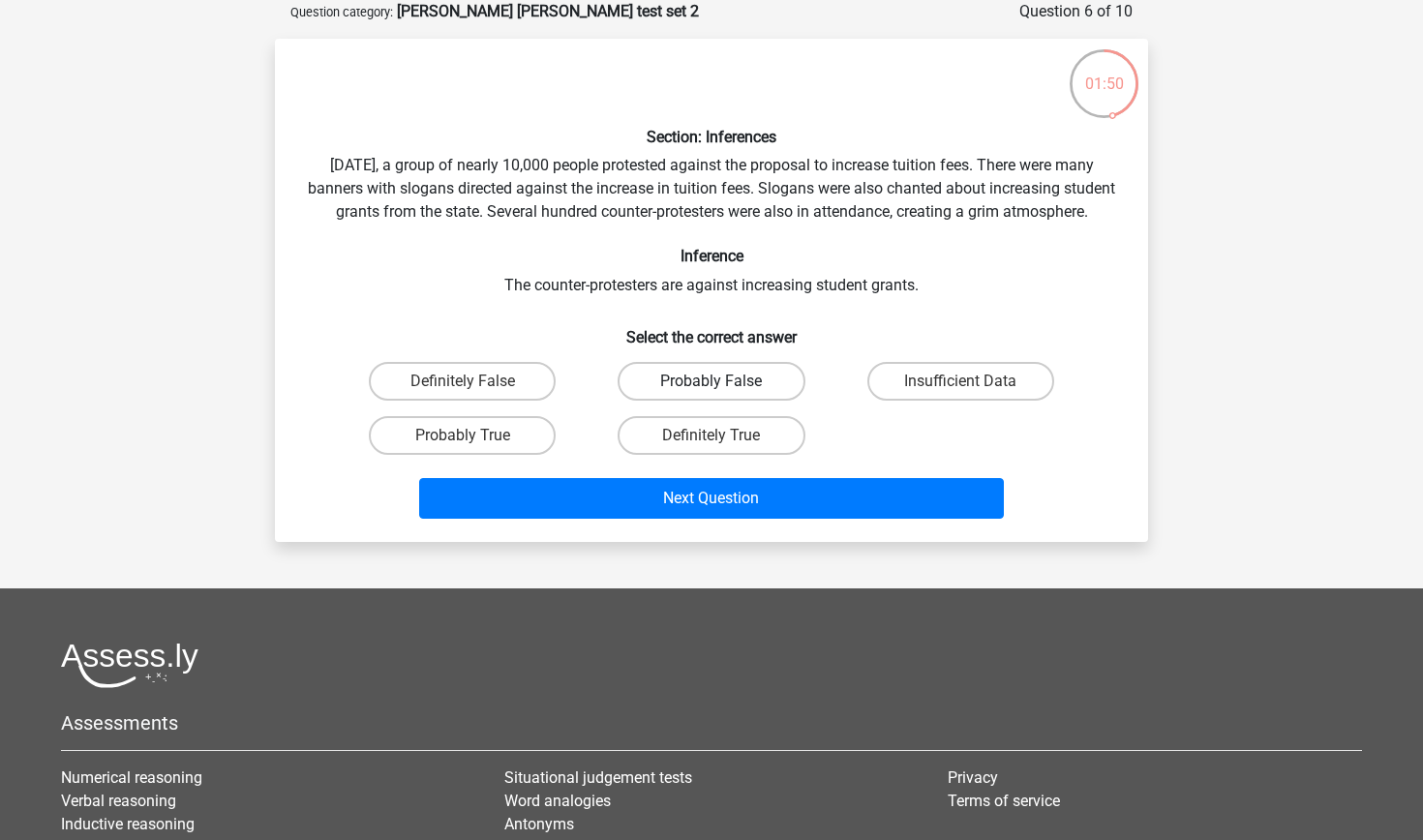
click at [728, 401] on label "Probably False" at bounding box center [711, 381] width 187 height 39
click at [724, 394] on input "Probably False" at bounding box center [717, 387] width 13 height 13
radio input "true"
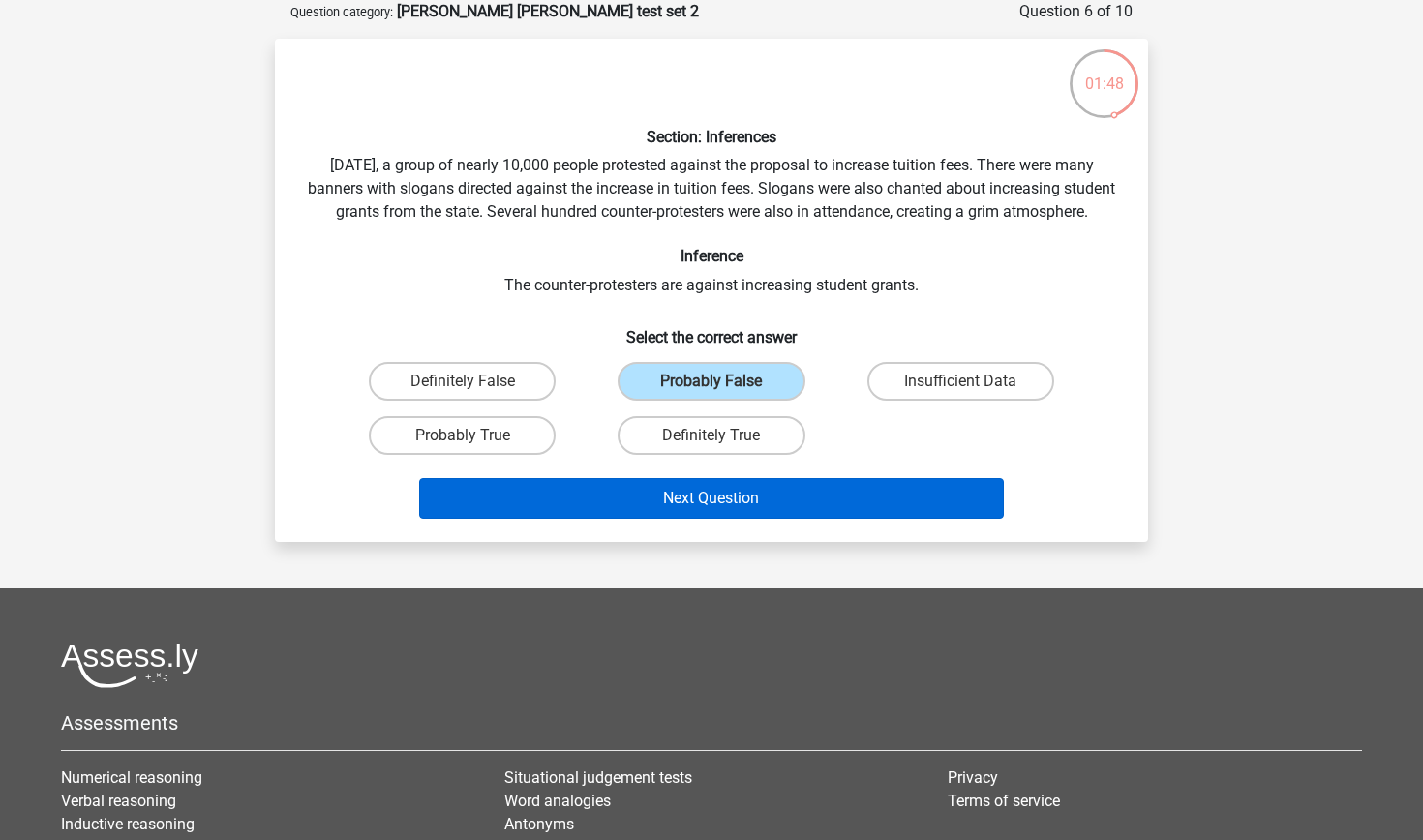
click at [709, 509] on button "Next Question" at bounding box center [712, 499] width 586 height 41
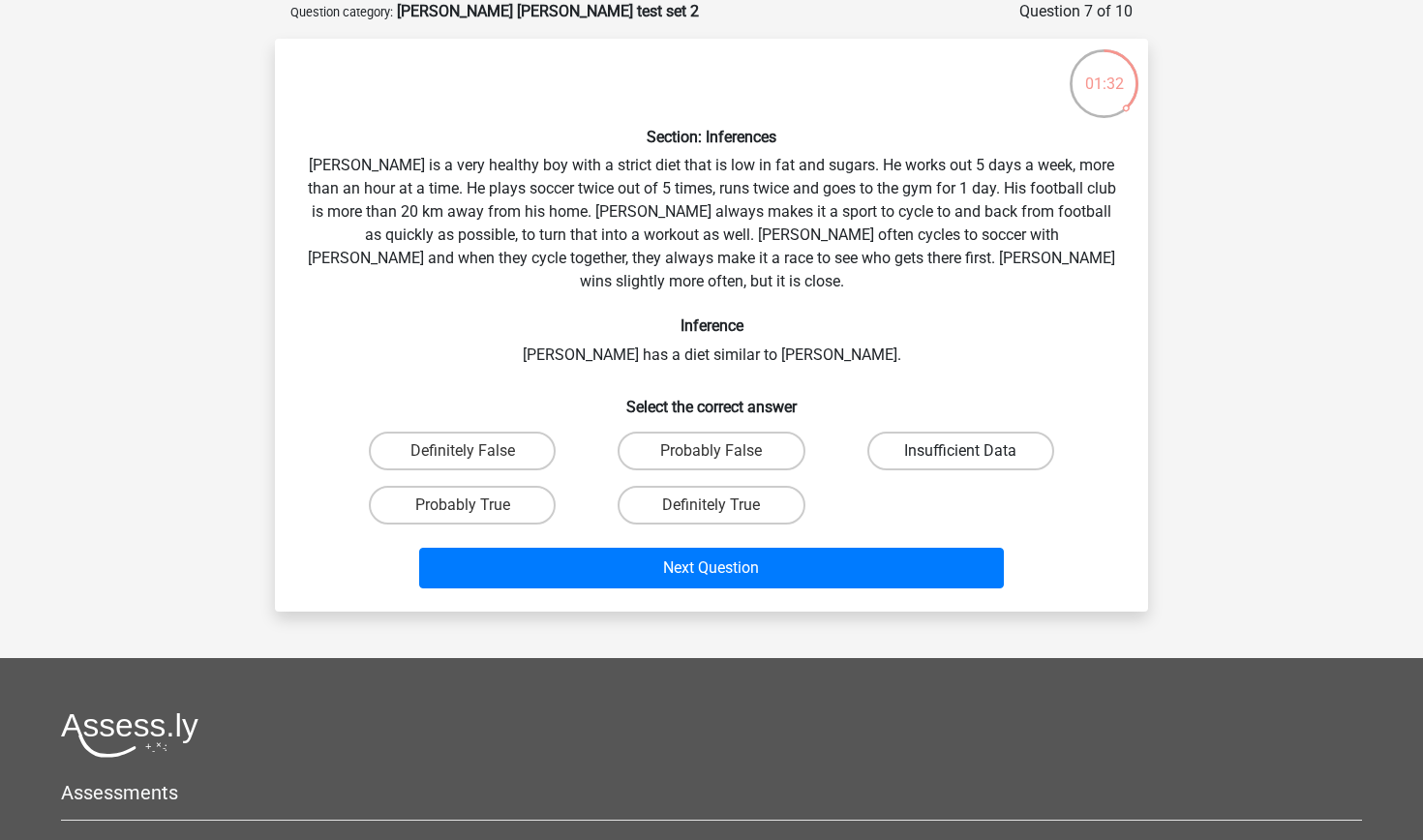
click at [900, 432] on label "Insufficient Data" at bounding box center [960, 451] width 187 height 39
click at [960, 451] on input "Insufficient Data" at bounding box center [966, 457] width 13 height 13
radio input "true"
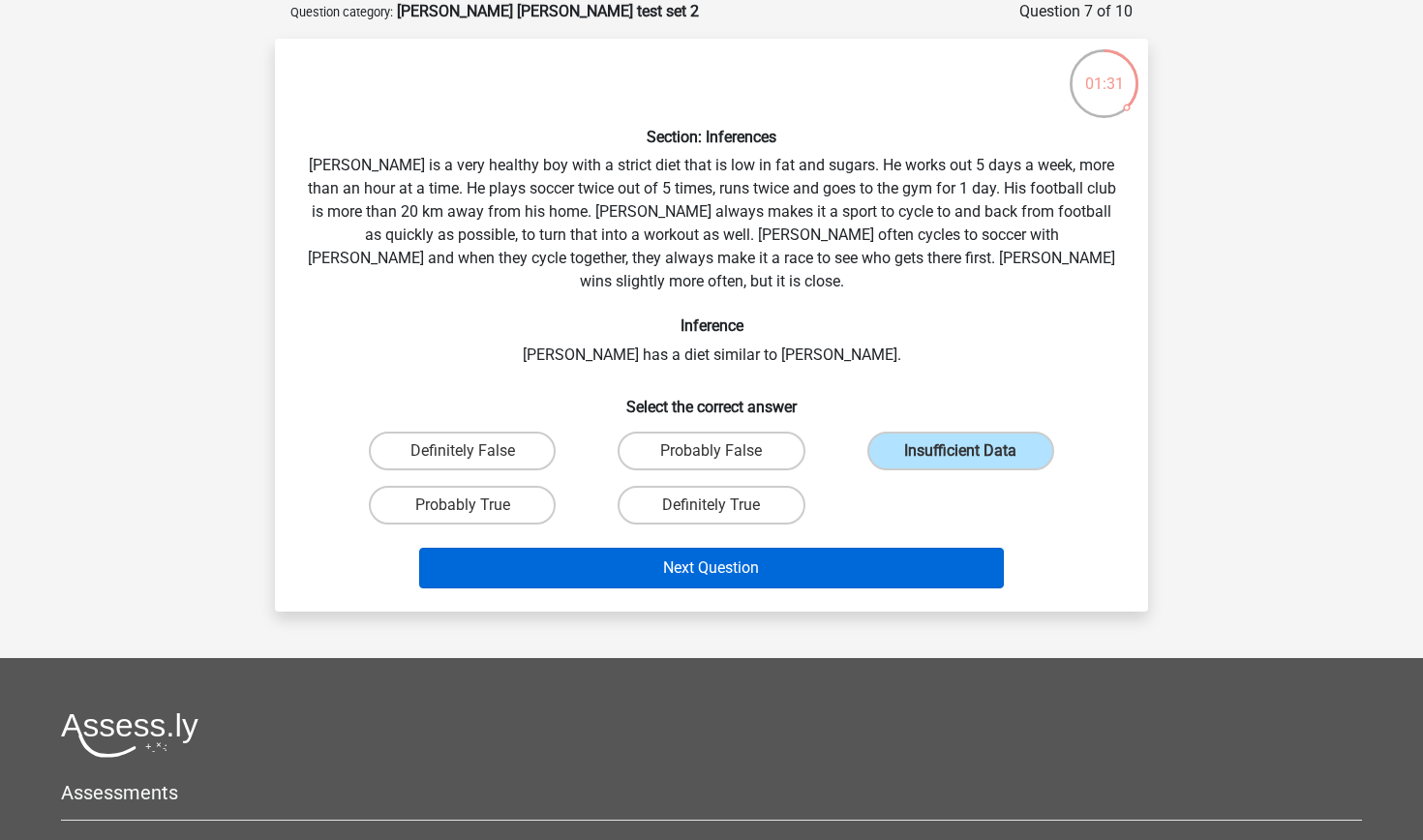
click at [831, 548] on button "Next Question" at bounding box center [712, 568] width 586 height 41
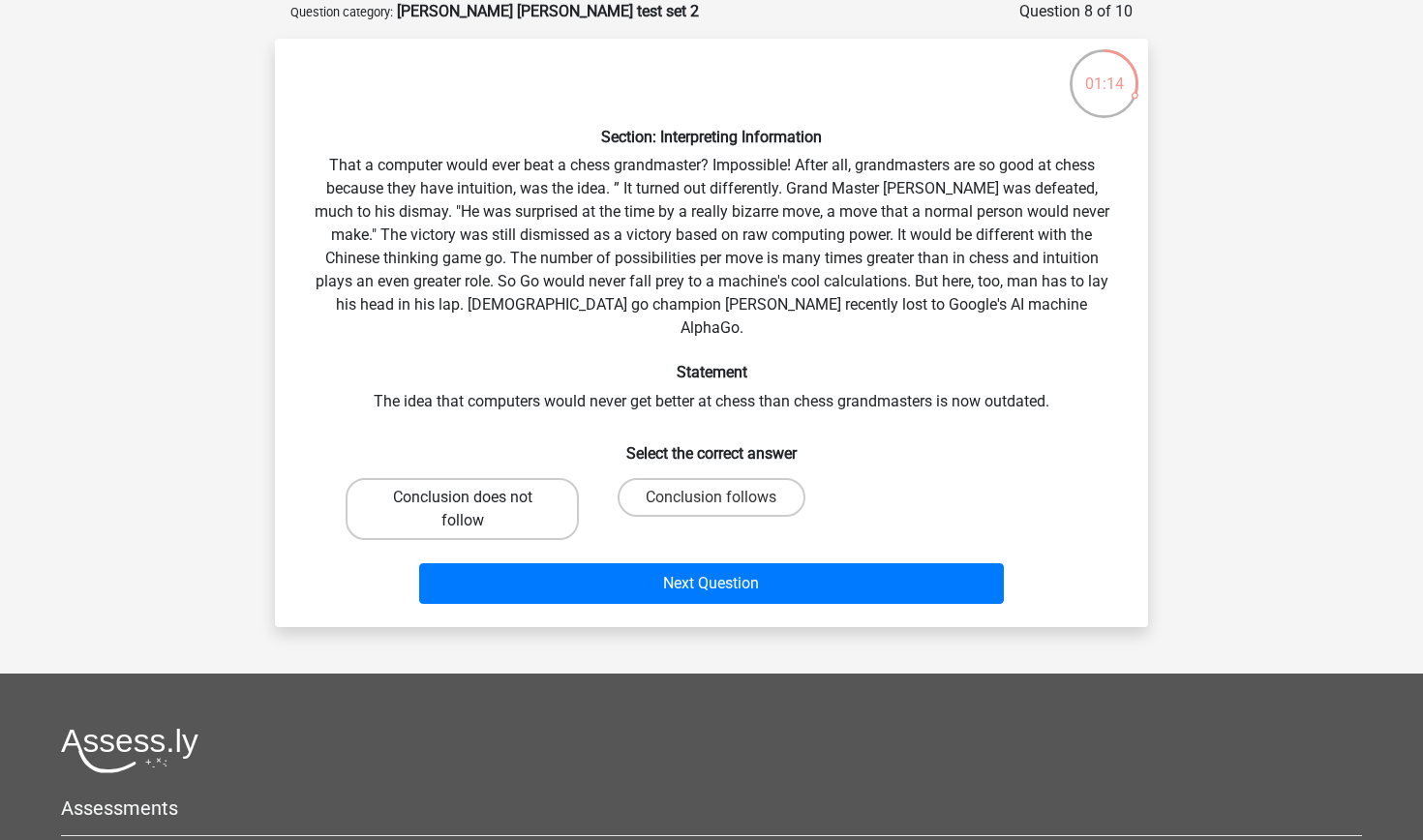
click at [510, 478] on label "Conclusion does not follow" at bounding box center [462, 509] width 233 height 62
click at [475, 498] on input "Conclusion does not follow" at bounding box center [469, 503] width 13 height 13
radio input "true"
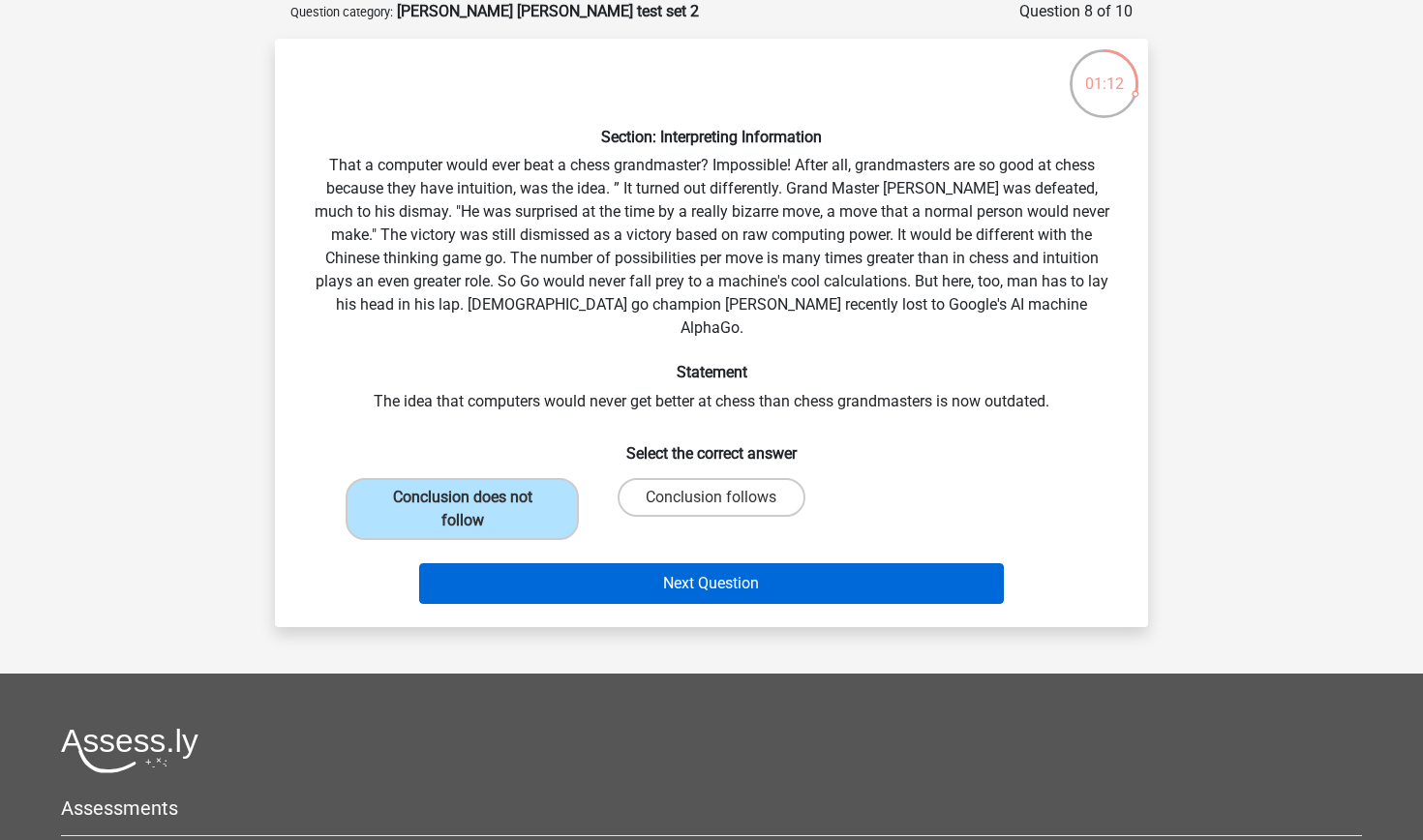
click at [544, 564] on button "Next Question" at bounding box center [712, 584] width 586 height 41
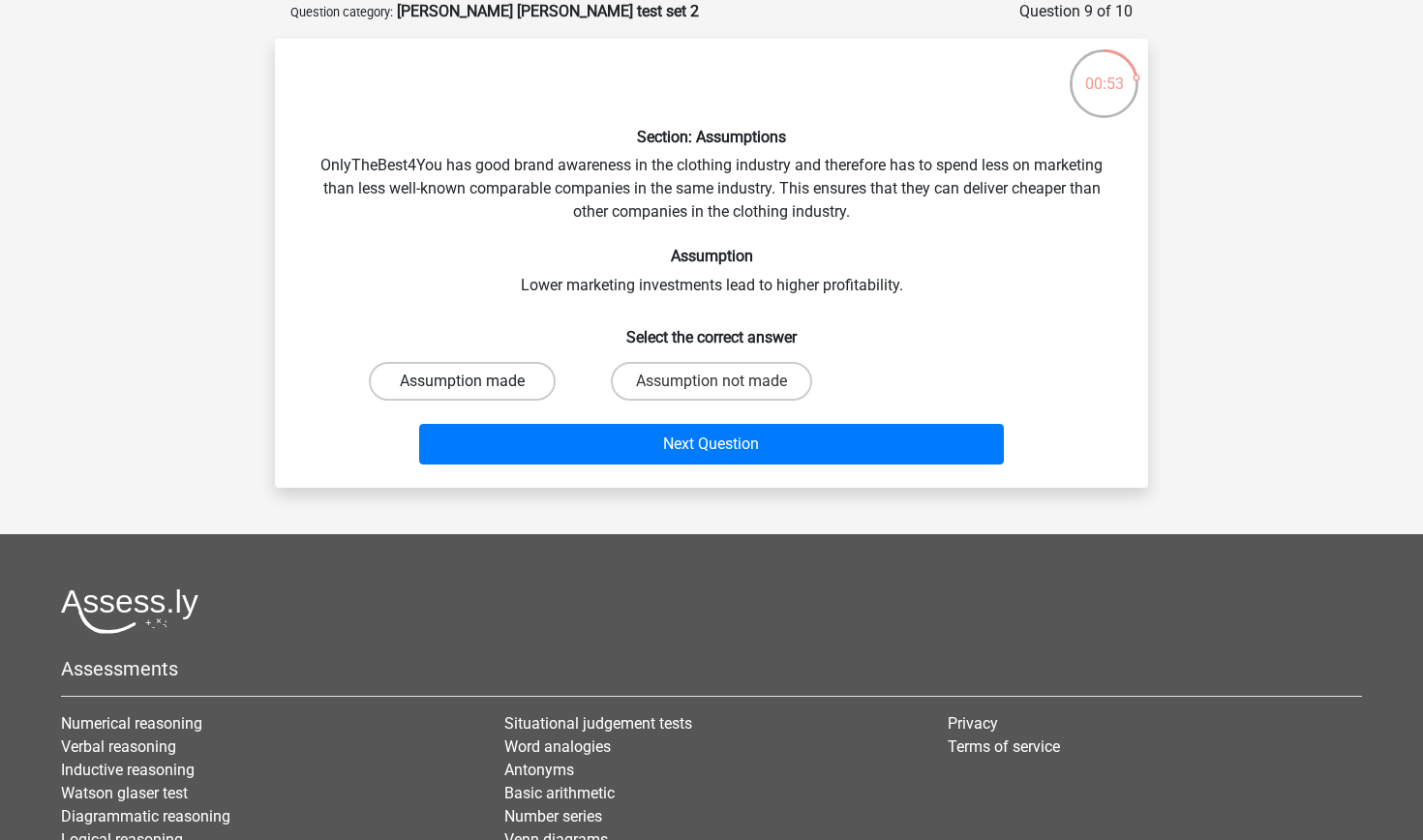
click at [518, 377] on label "Assumption made" at bounding box center [462, 381] width 187 height 39
click at [475, 381] on input "Assumption made" at bounding box center [469, 387] width 13 height 13
radio input "true"
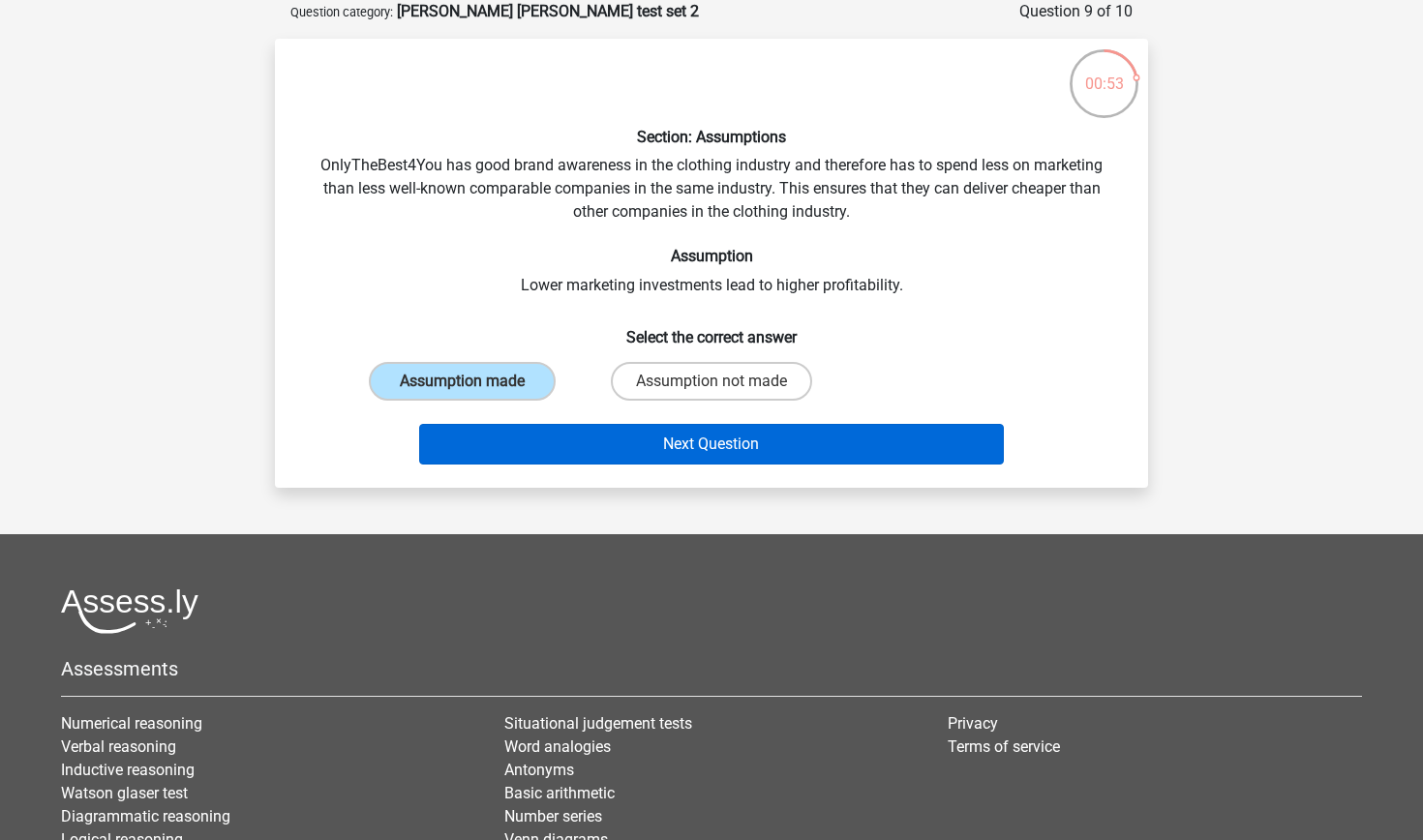
click at [551, 455] on button "Next Question" at bounding box center [712, 444] width 586 height 41
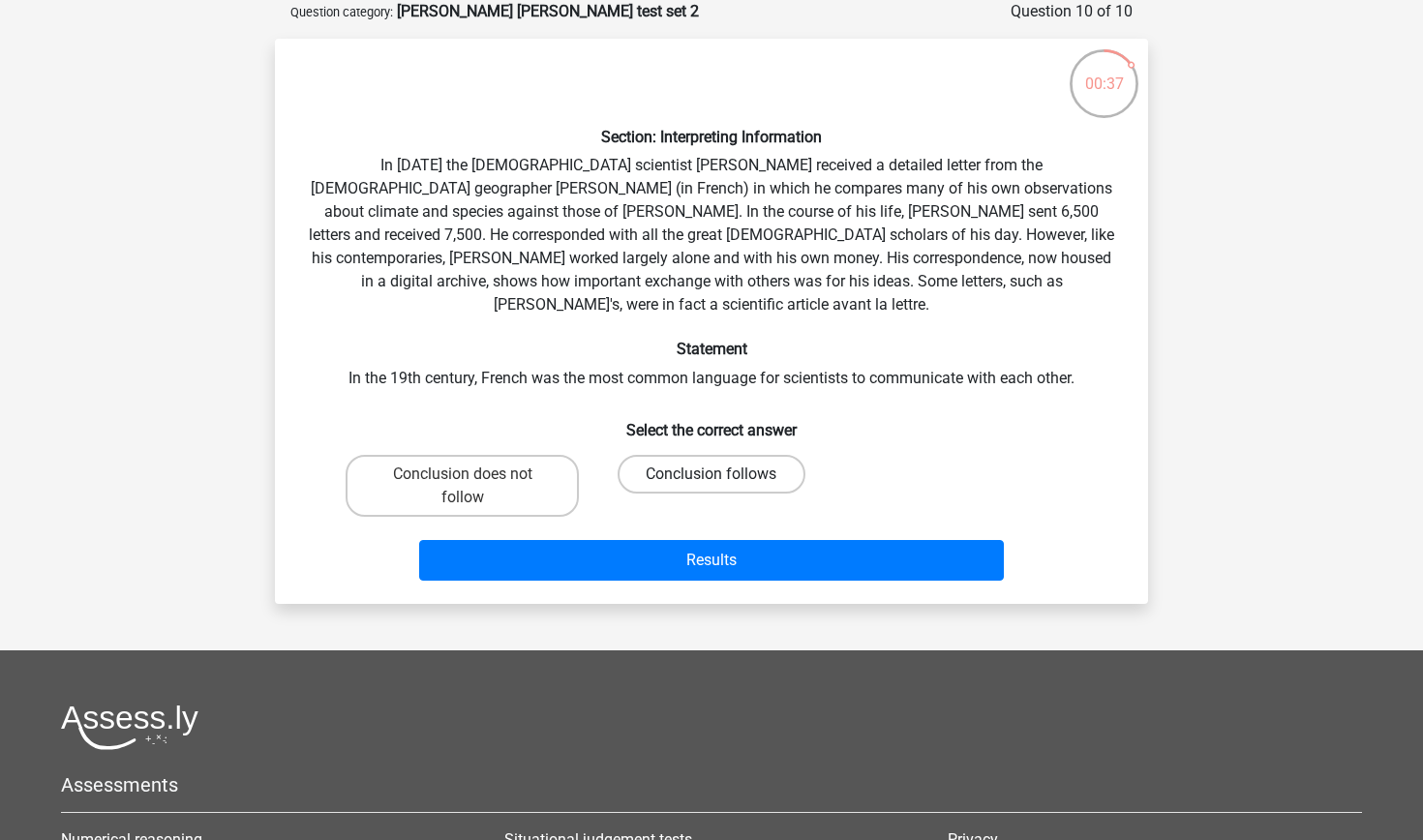
click at [686, 455] on label "Conclusion follows" at bounding box center [711, 474] width 187 height 39
click at [711, 474] on input "Conclusion follows" at bounding box center [717, 480] width 13 height 13
radio input "true"
click at [542, 455] on label "Conclusion does not follow" at bounding box center [462, 486] width 233 height 62
click at [475, 474] on input "Conclusion does not follow" at bounding box center [469, 480] width 13 height 13
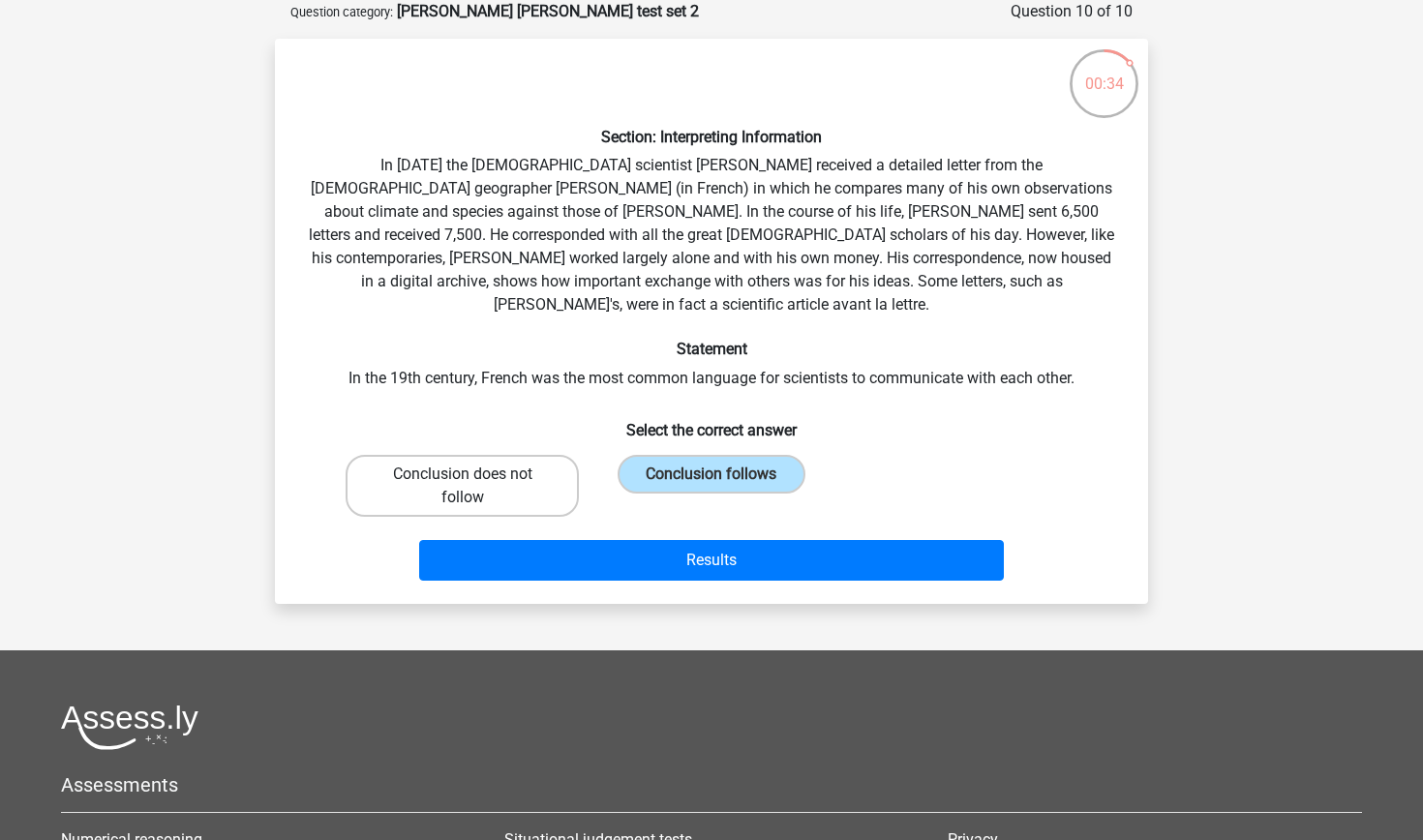
radio input "true"
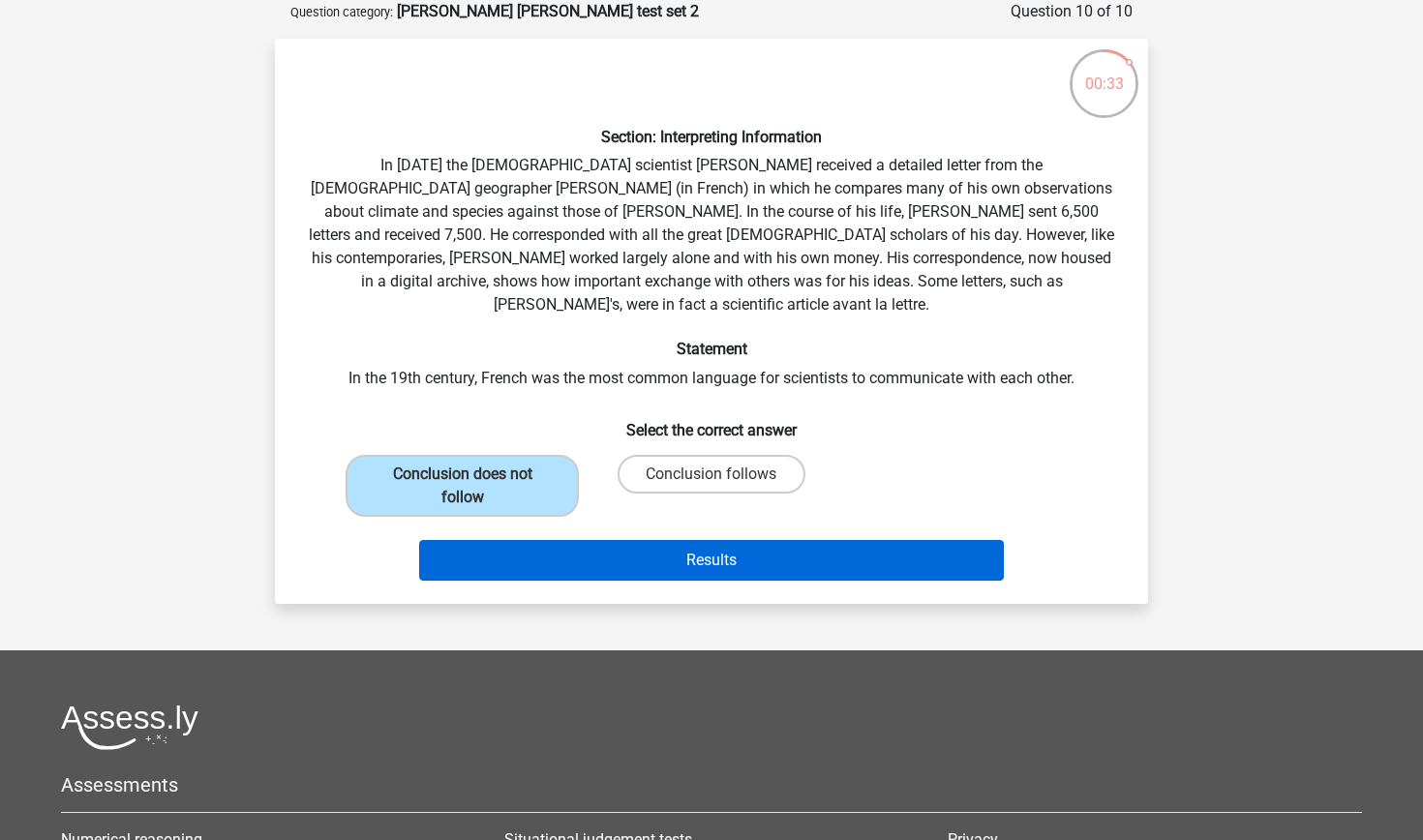
click at [574, 545] on button "Results" at bounding box center [712, 561] width 586 height 41
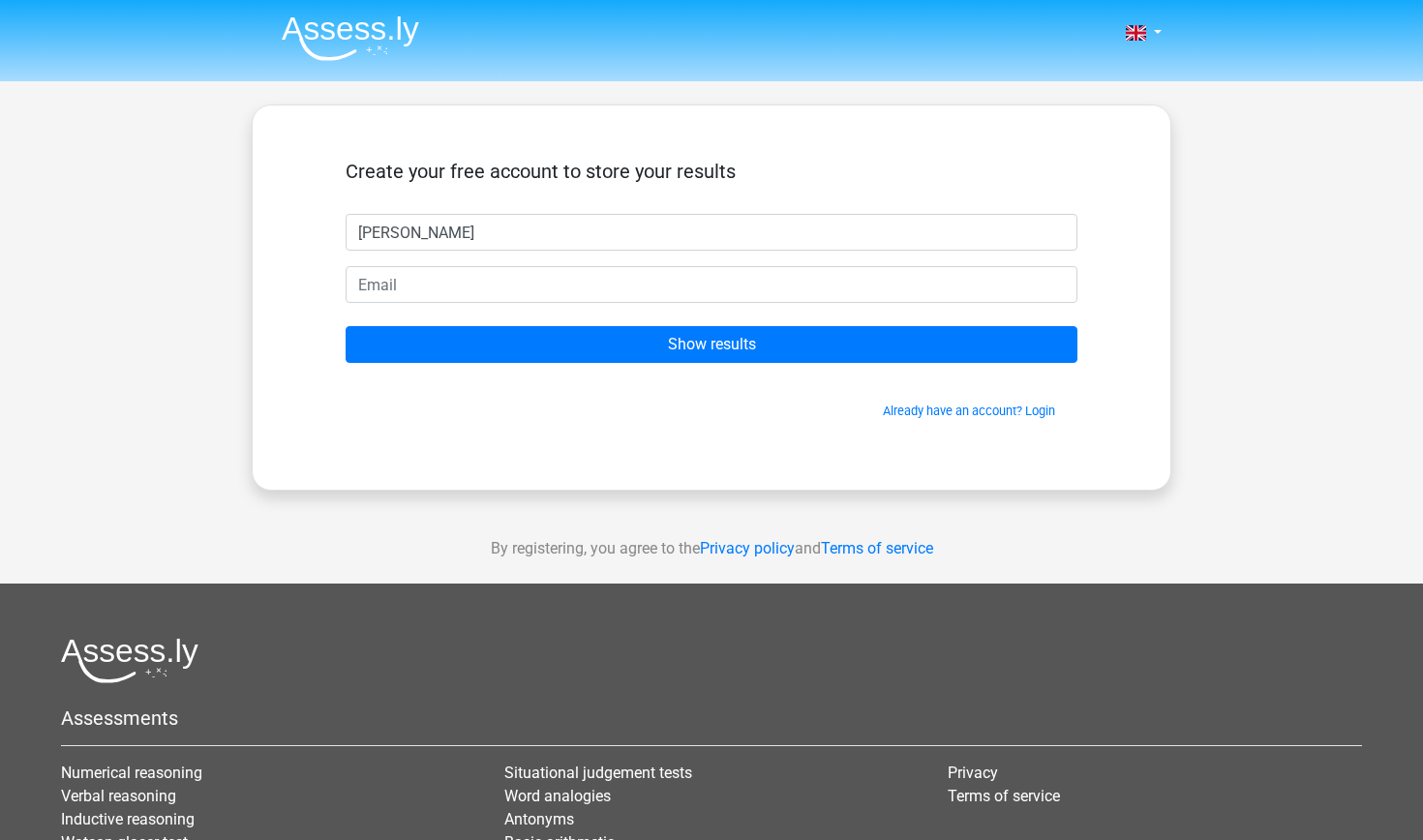
type input "[PERSON_NAME]"
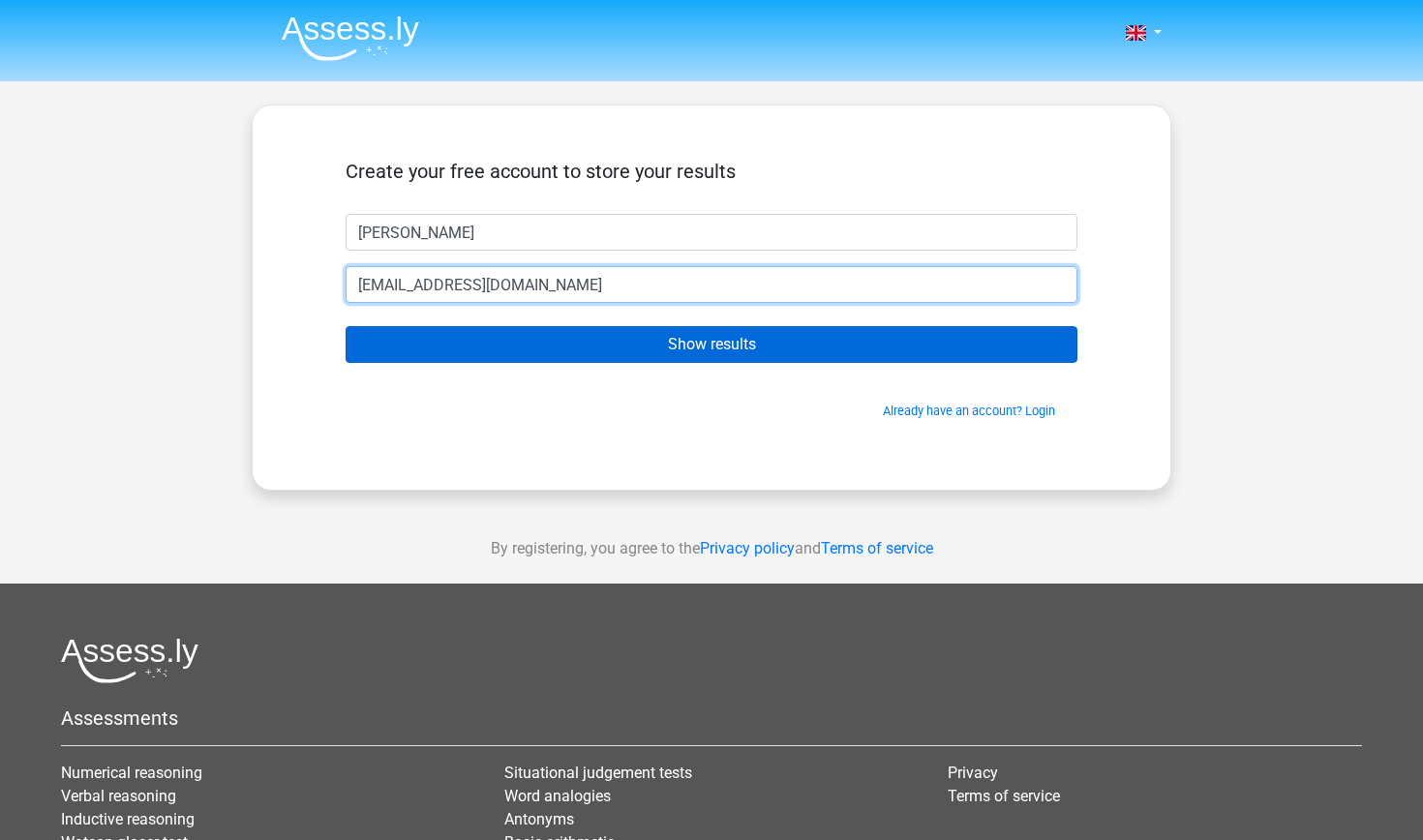
type input "[EMAIL_ADDRESS][DOMAIN_NAME]"
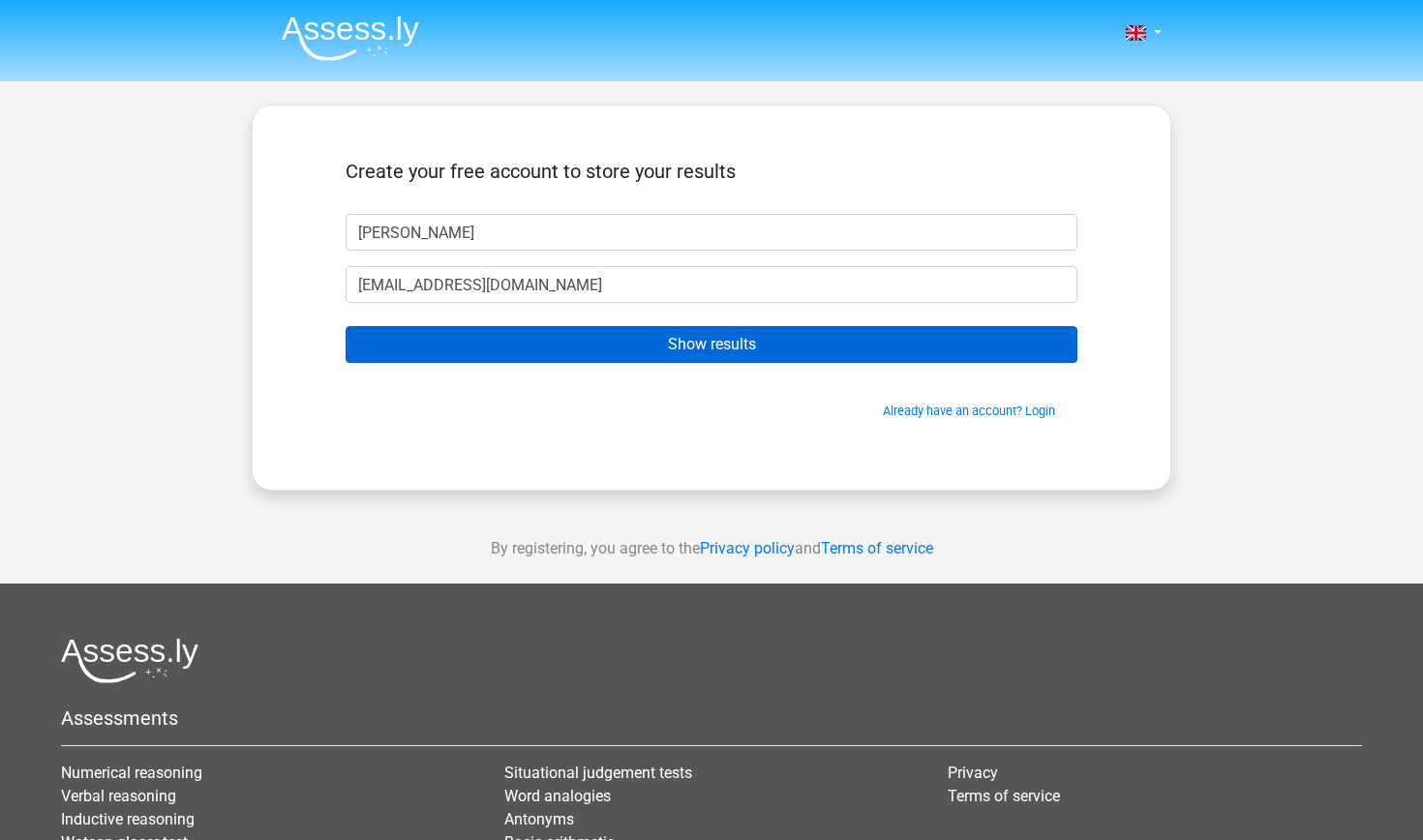
click at [663, 335] on input "Show results" at bounding box center [711, 344] width 731 height 37
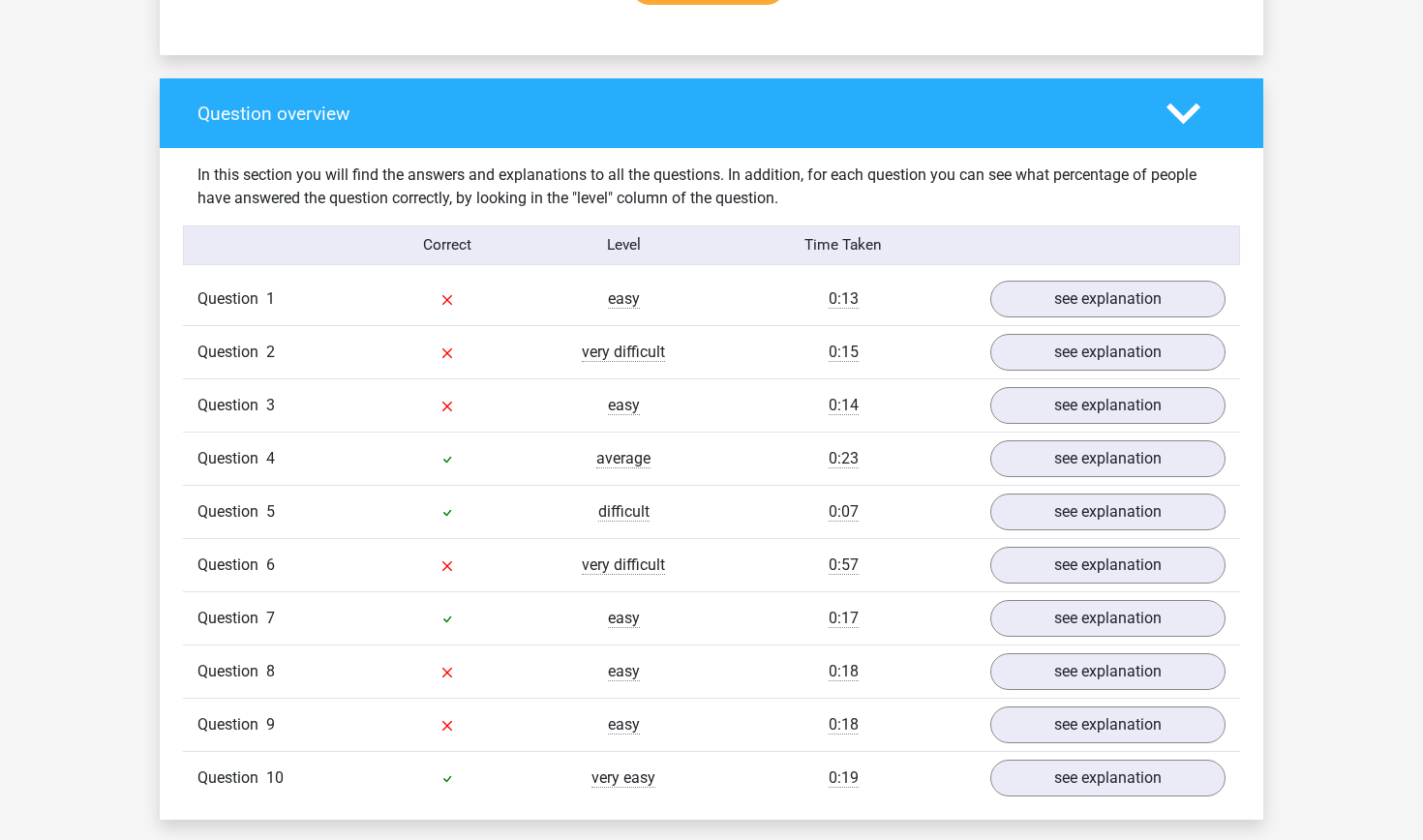
scroll to position [1372, 0]
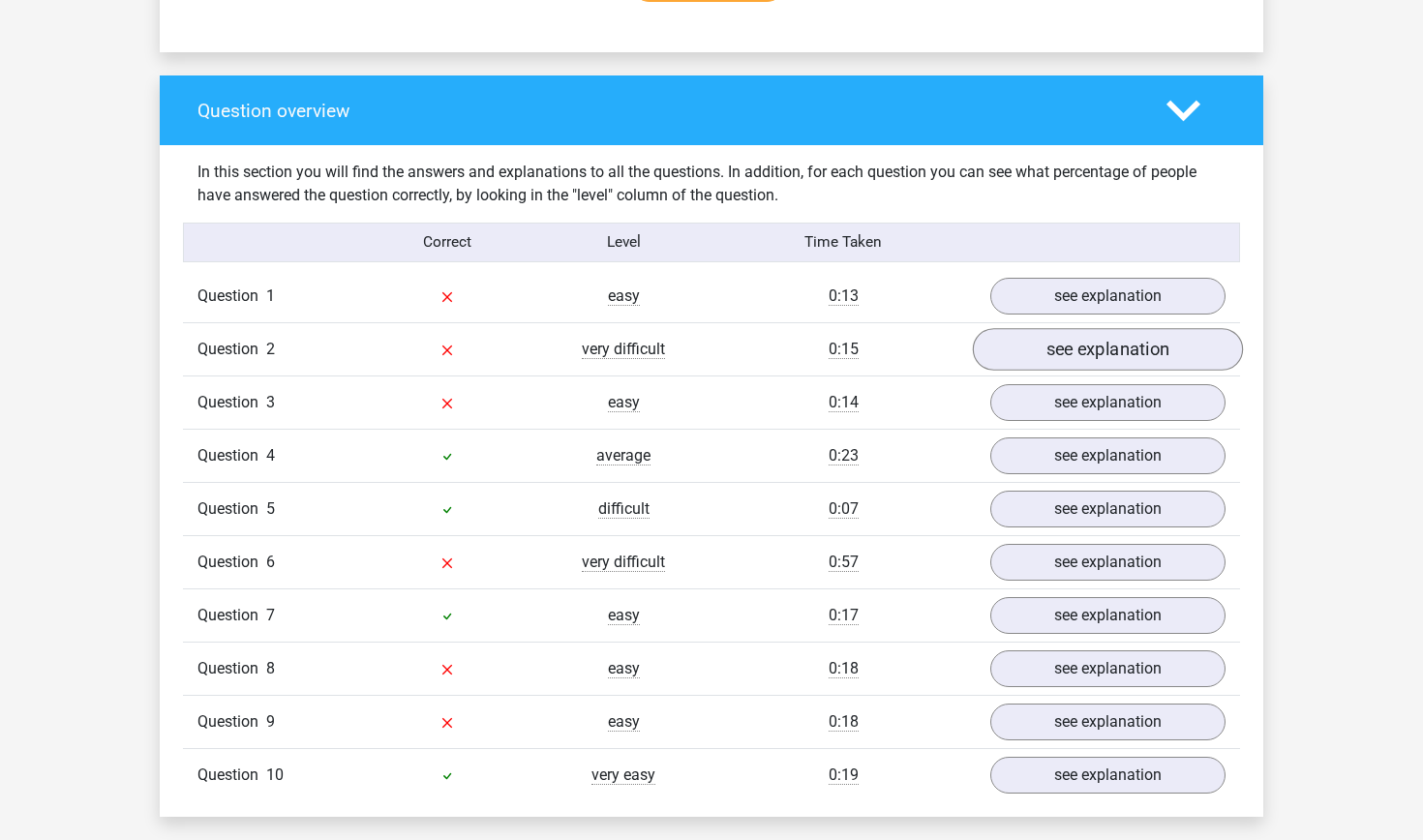
click at [1057, 343] on link "see explanation" at bounding box center [1108, 349] width 270 height 43
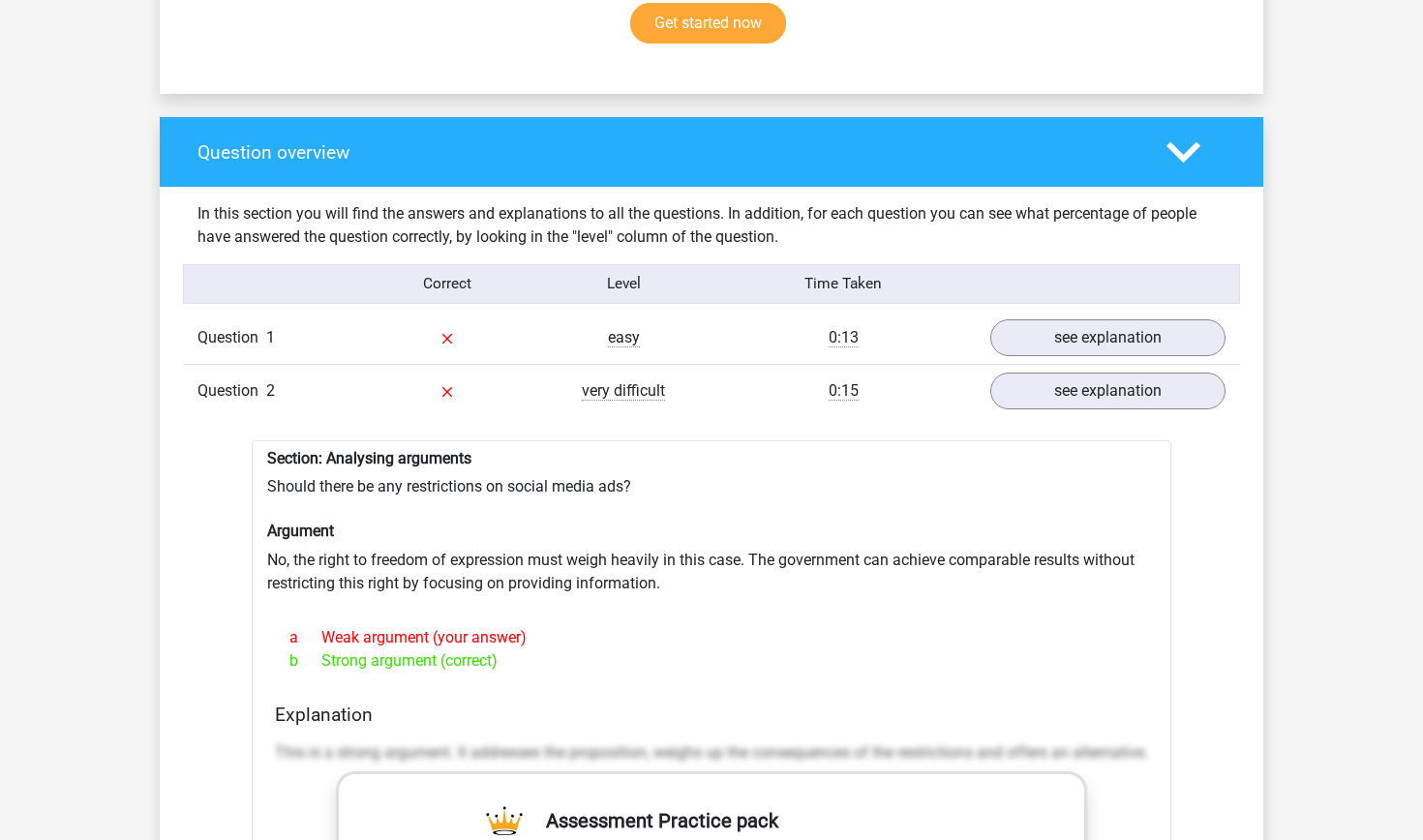
scroll to position [1325, 0]
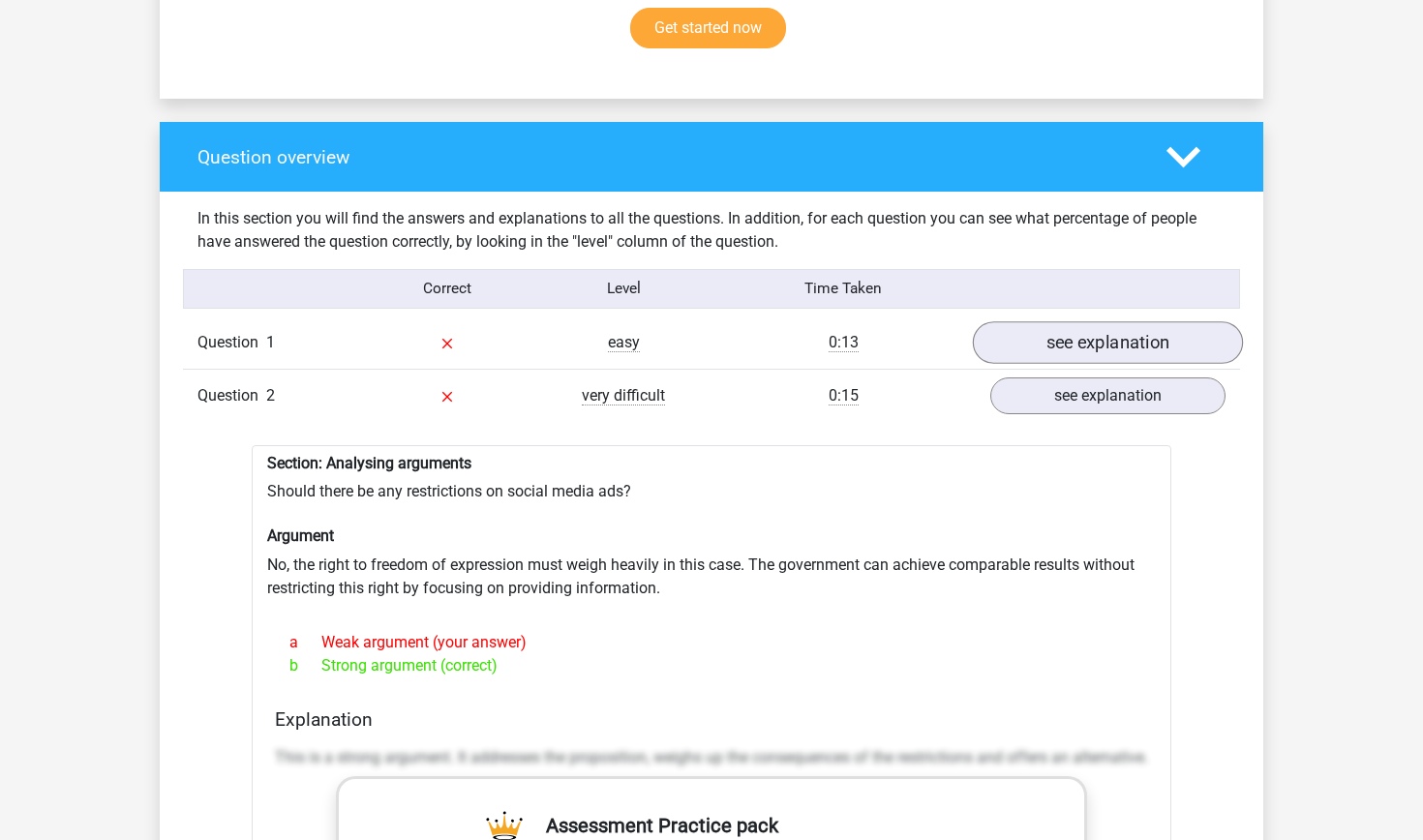
click at [1055, 339] on link "see explanation" at bounding box center [1108, 342] width 270 height 43
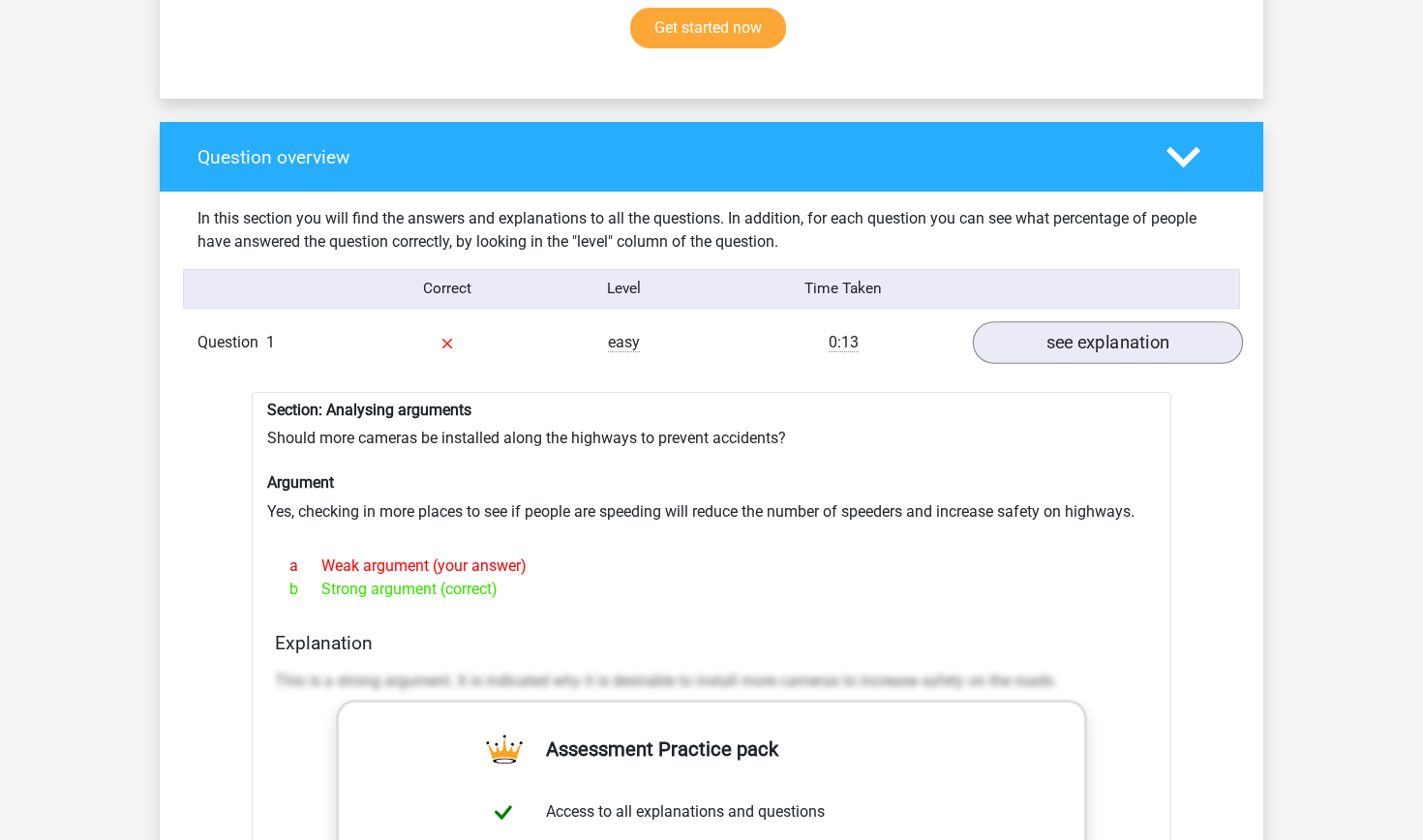
click at [1055, 339] on link "see explanation" at bounding box center [1108, 342] width 270 height 43
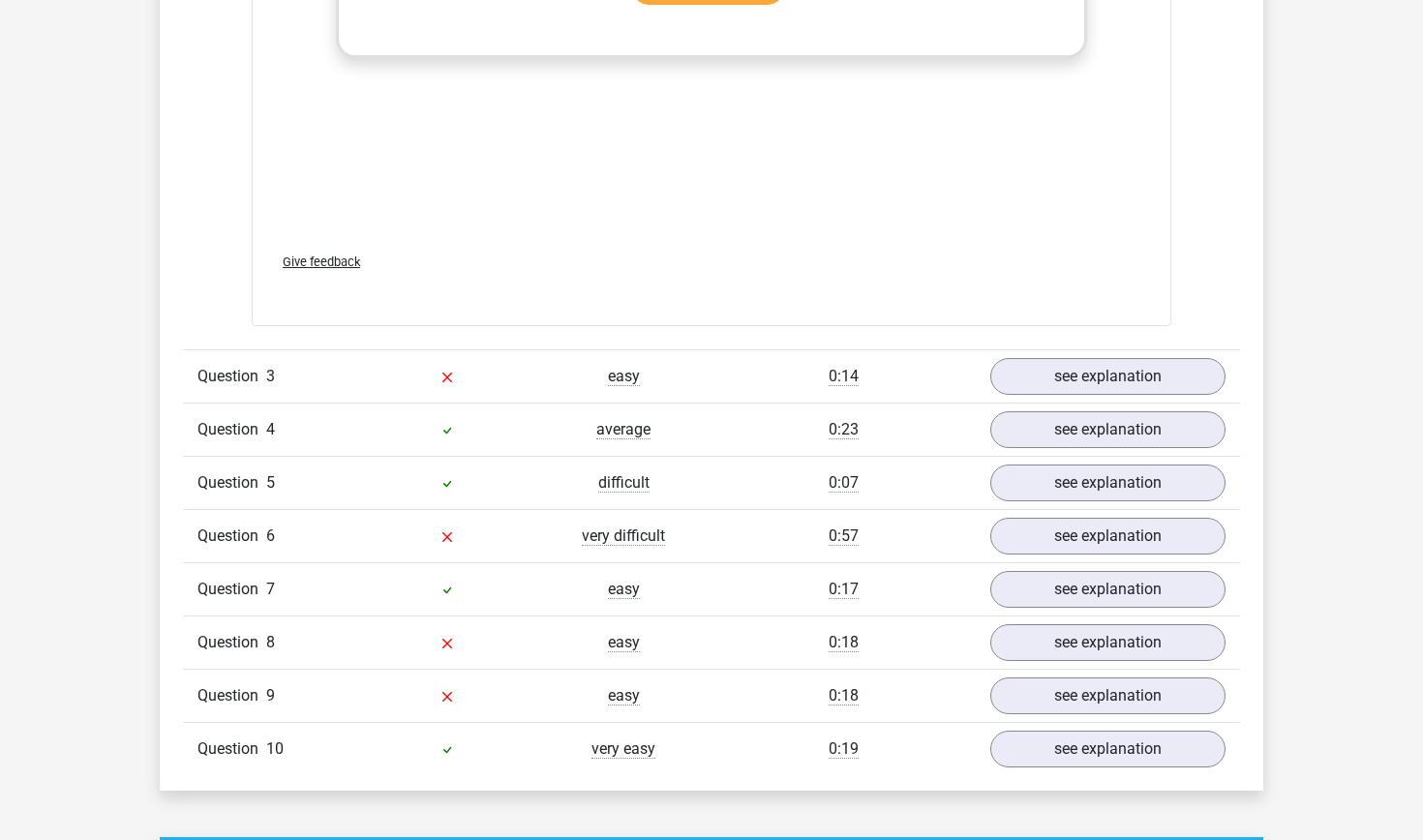
scroll to position [2421, 0]
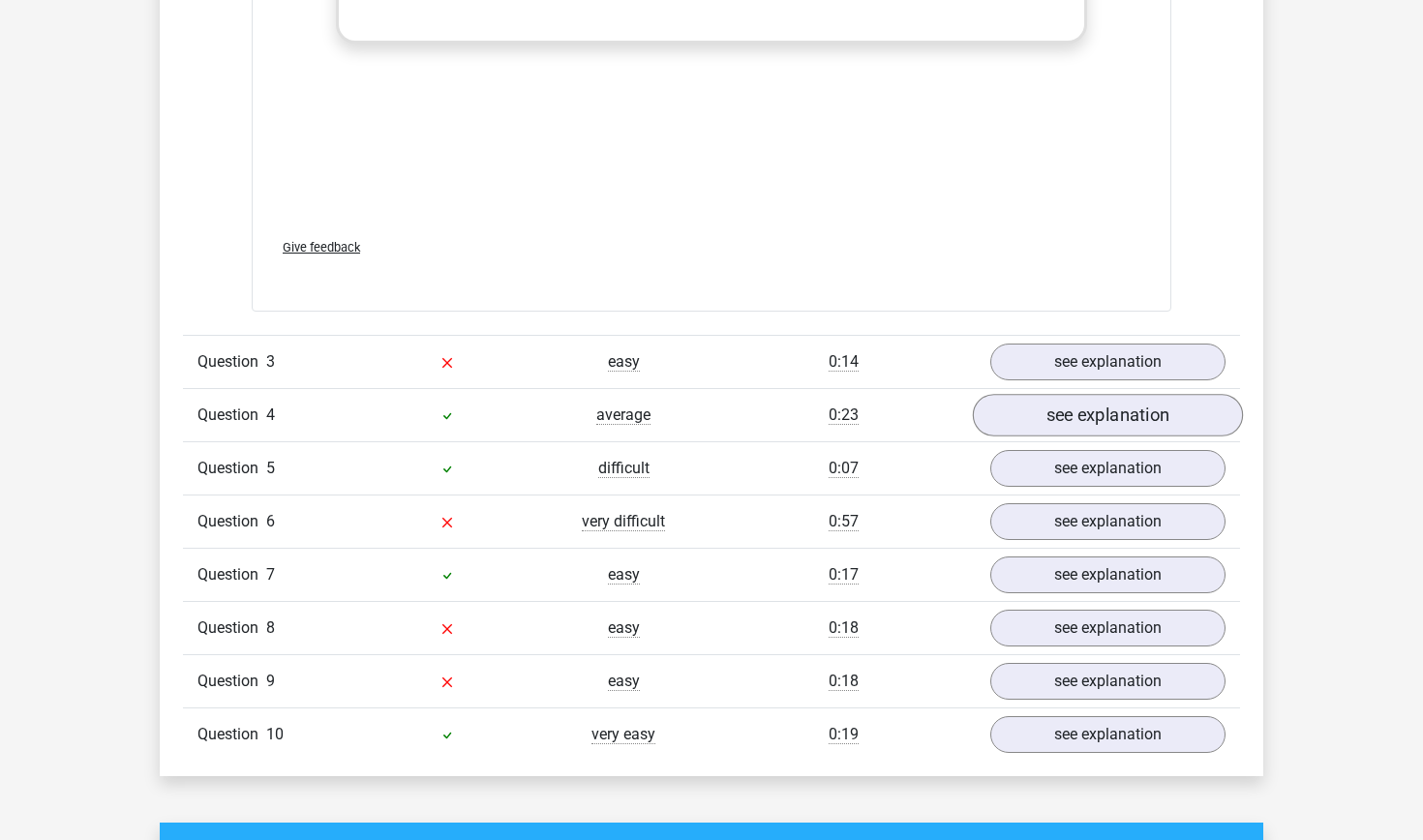
click at [1083, 403] on link "see explanation" at bounding box center [1108, 415] width 270 height 43
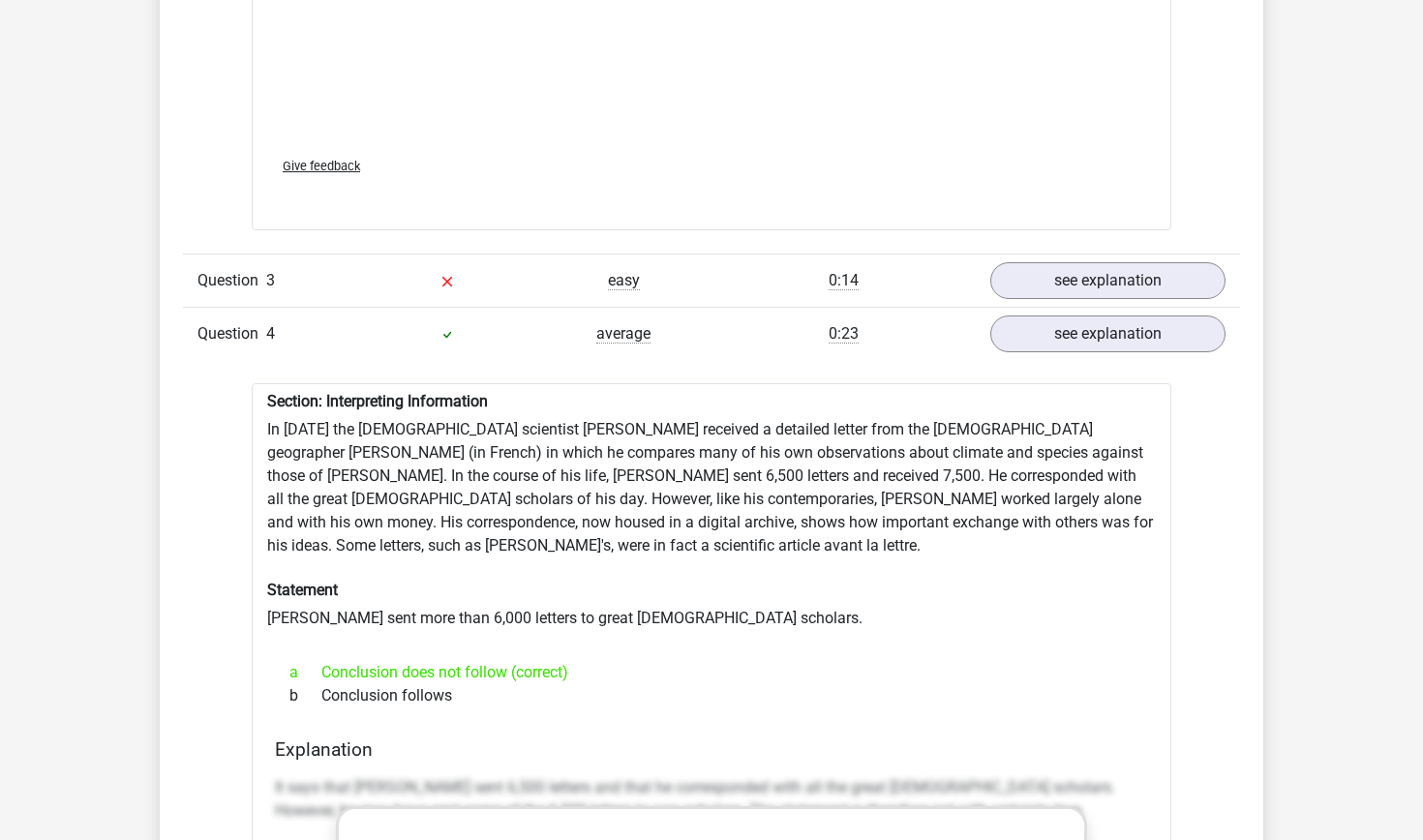
scroll to position [2503, 0]
click at [1148, 328] on link "see explanation" at bounding box center [1108, 334] width 270 height 43
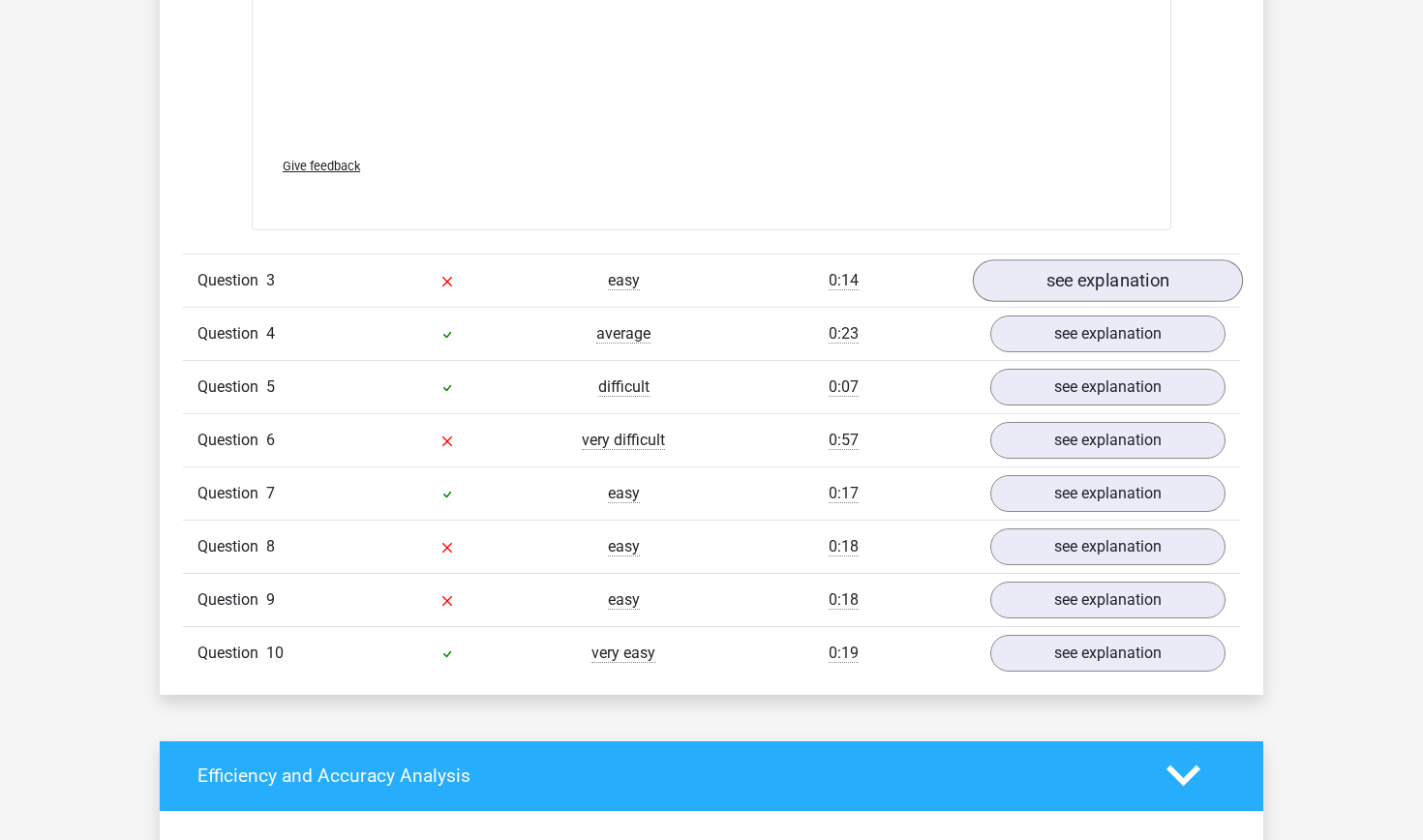
click at [1065, 266] on link "see explanation" at bounding box center [1108, 280] width 270 height 43
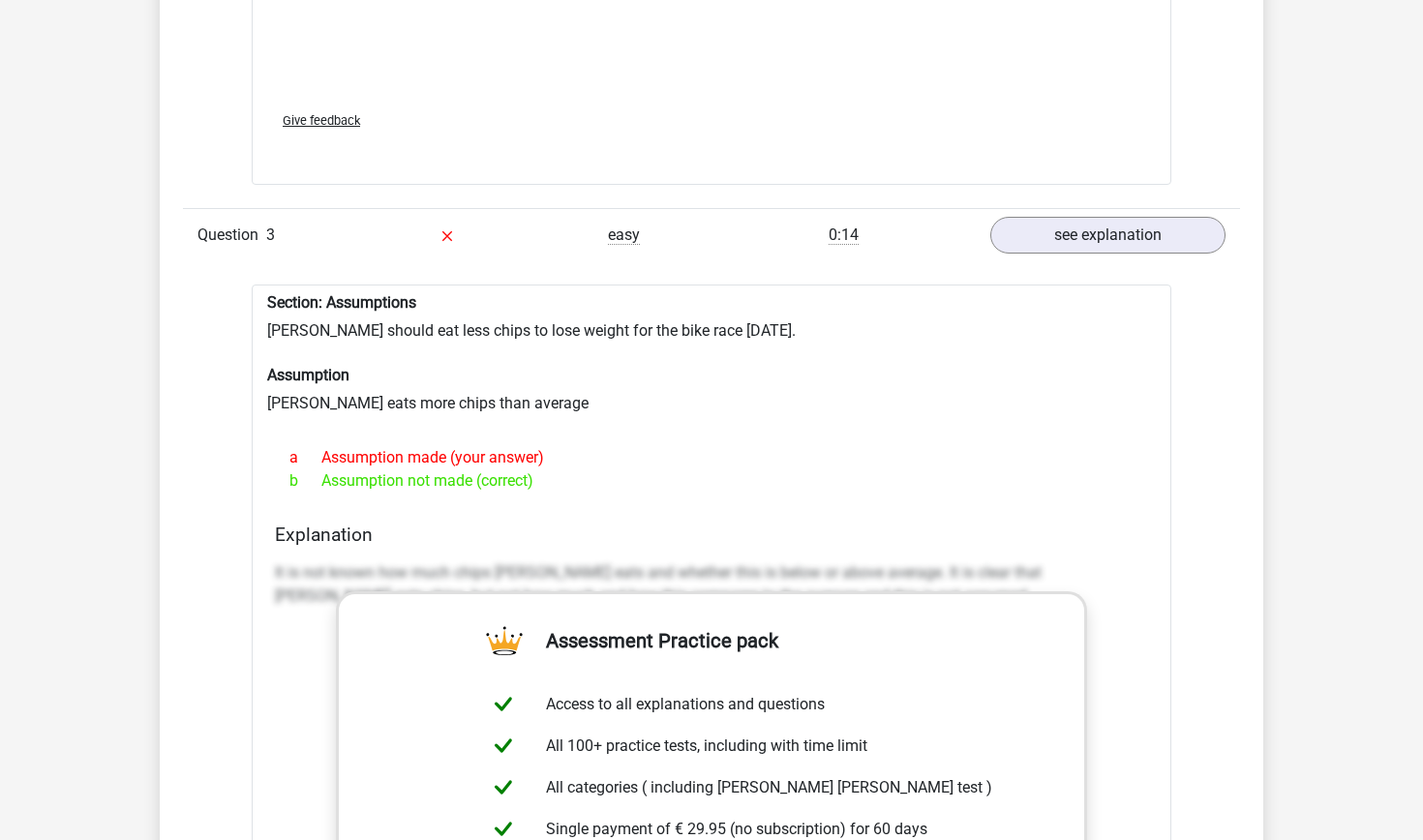
scroll to position [2551, 0]
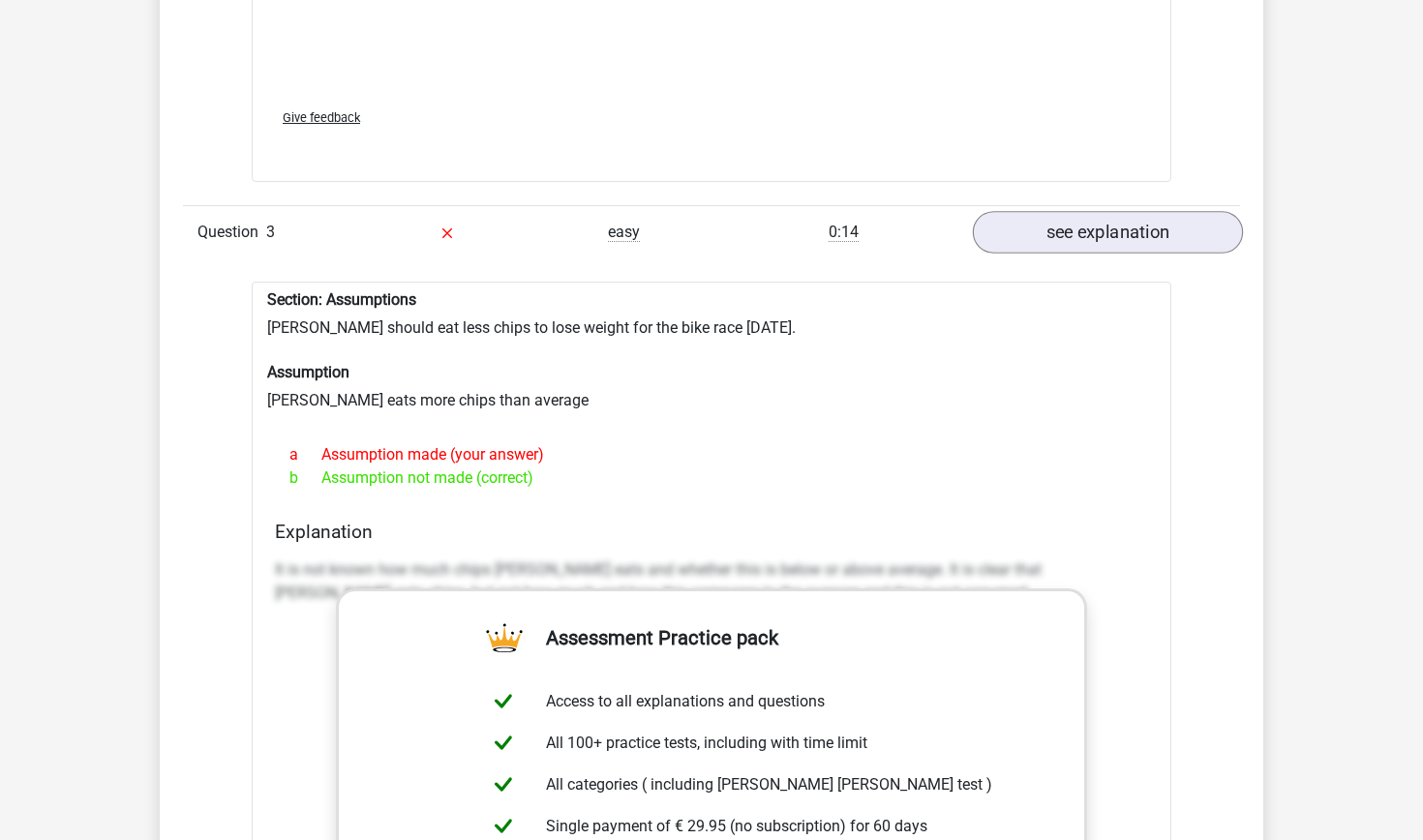
click at [1083, 220] on link "see explanation" at bounding box center [1108, 232] width 270 height 43
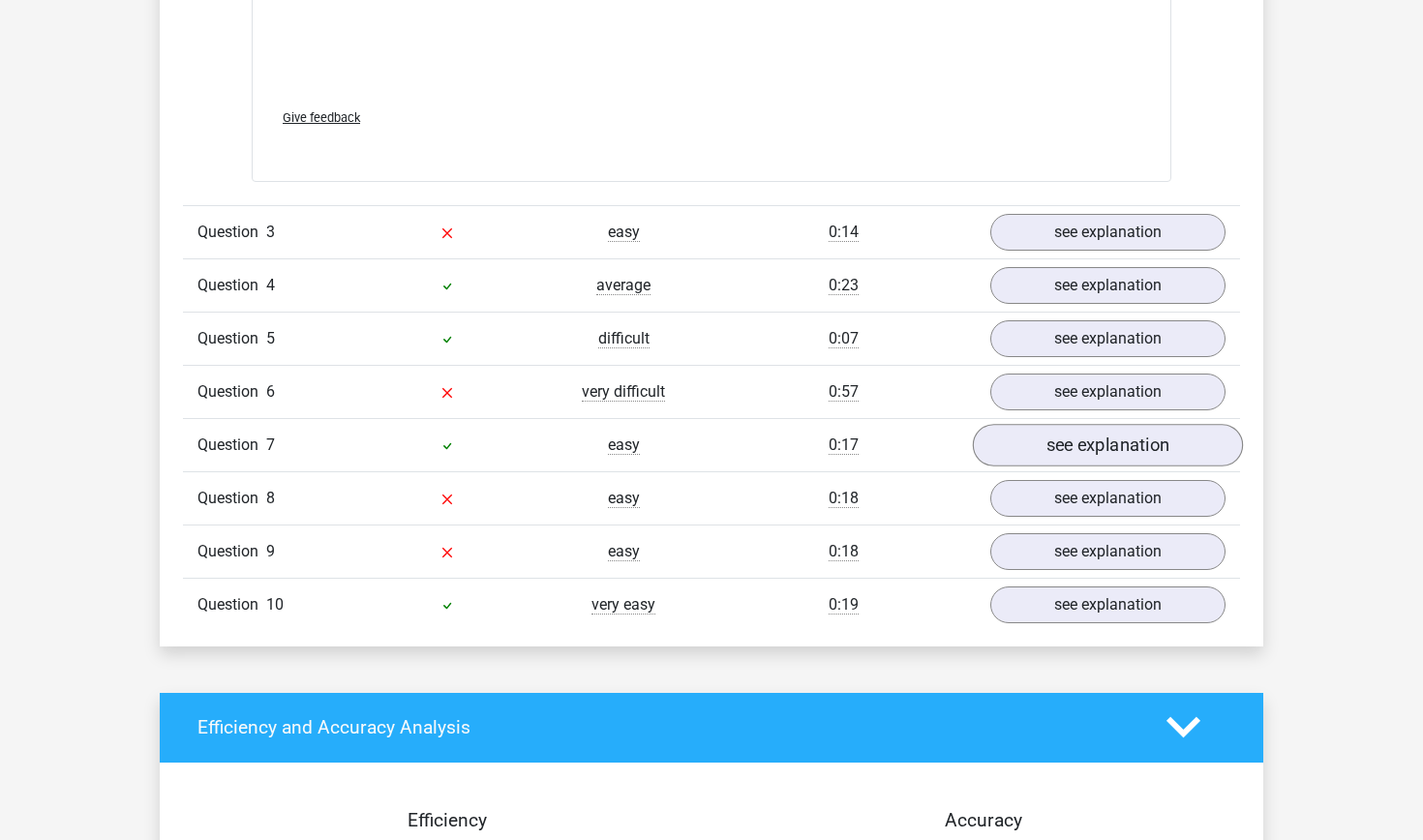
click at [1021, 443] on link "see explanation" at bounding box center [1108, 445] width 270 height 43
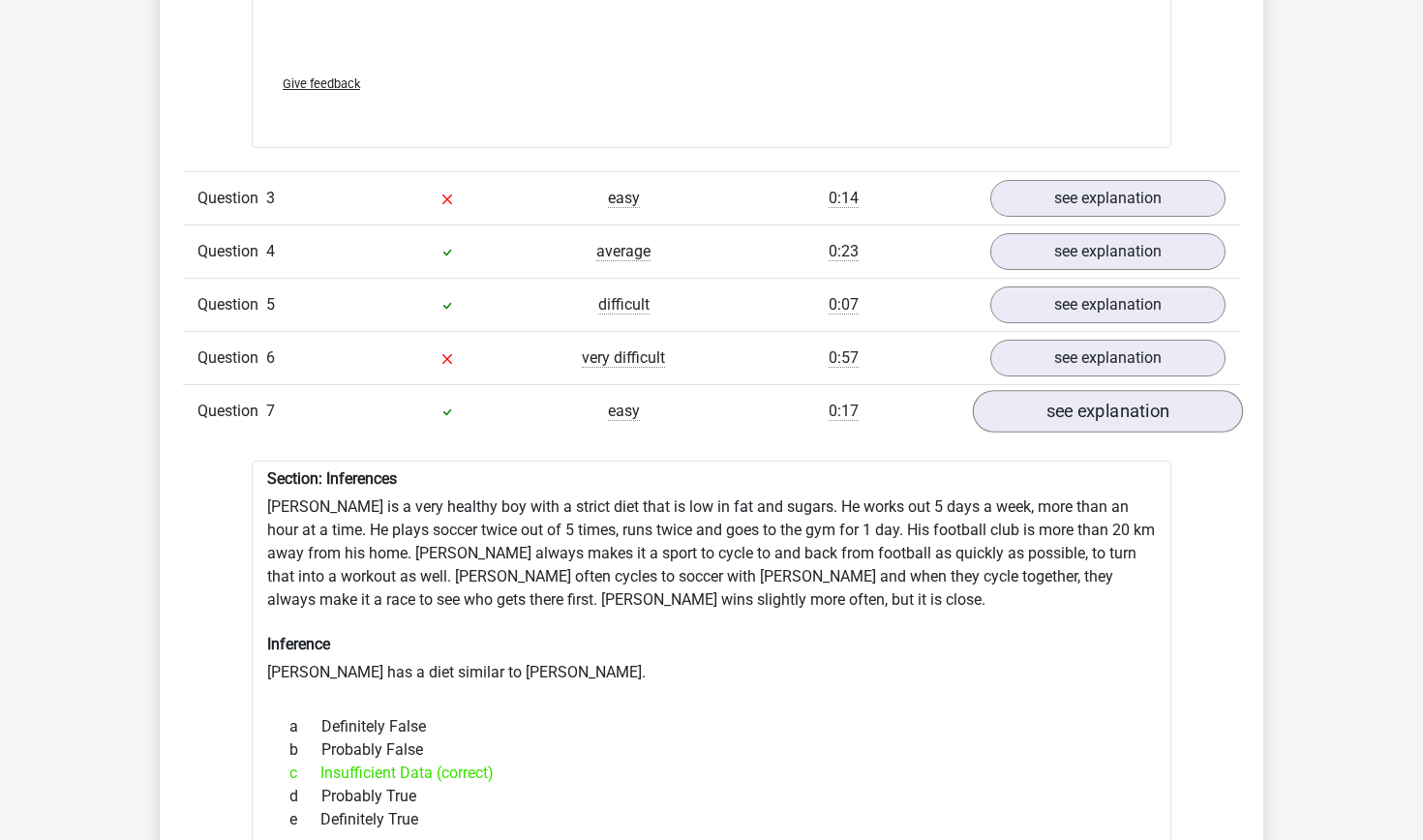
scroll to position [2601, 0]
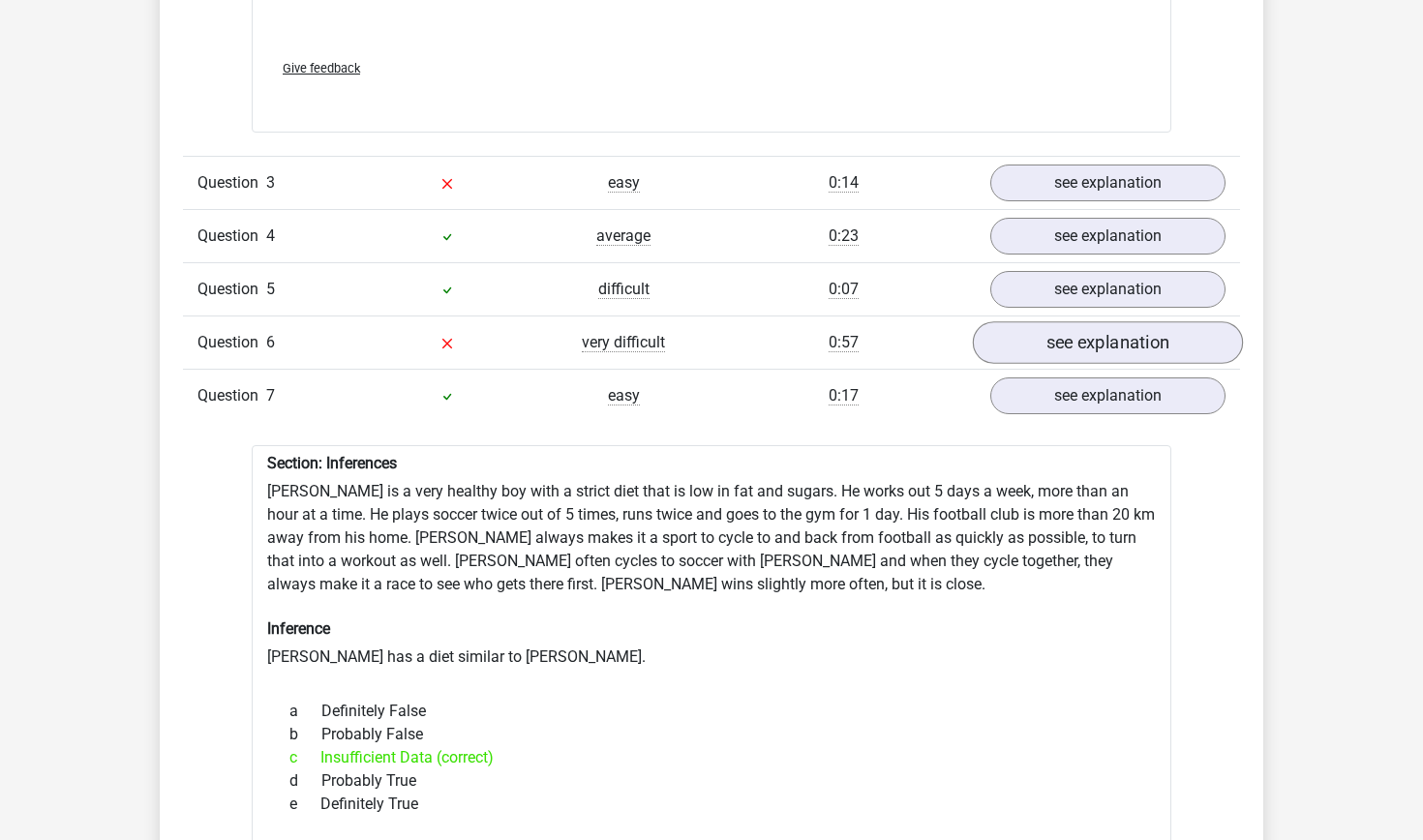
click at [1111, 324] on link "see explanation" at bounding box center [1108, 342] width 270 height 43
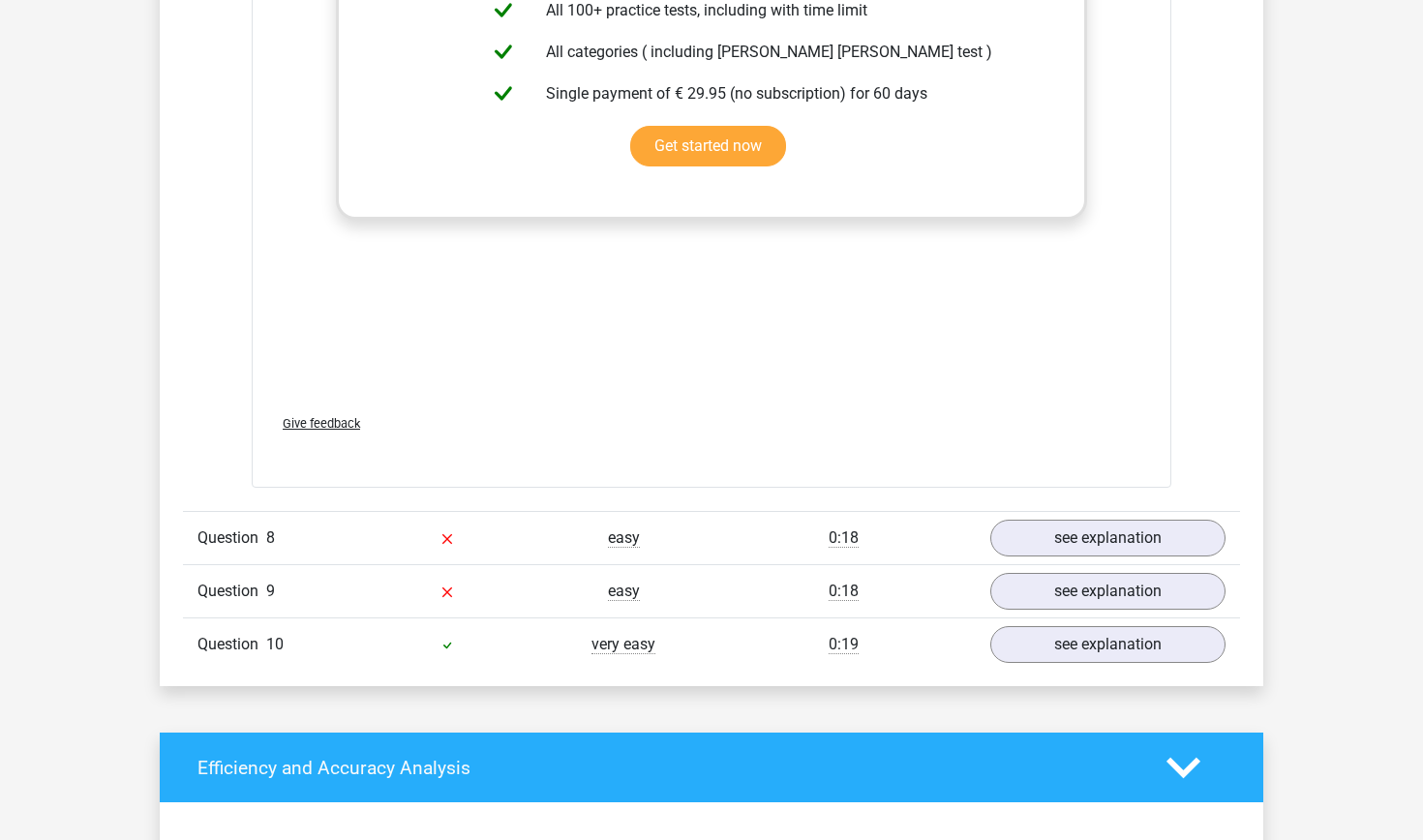
scroll to position [4765, 0]
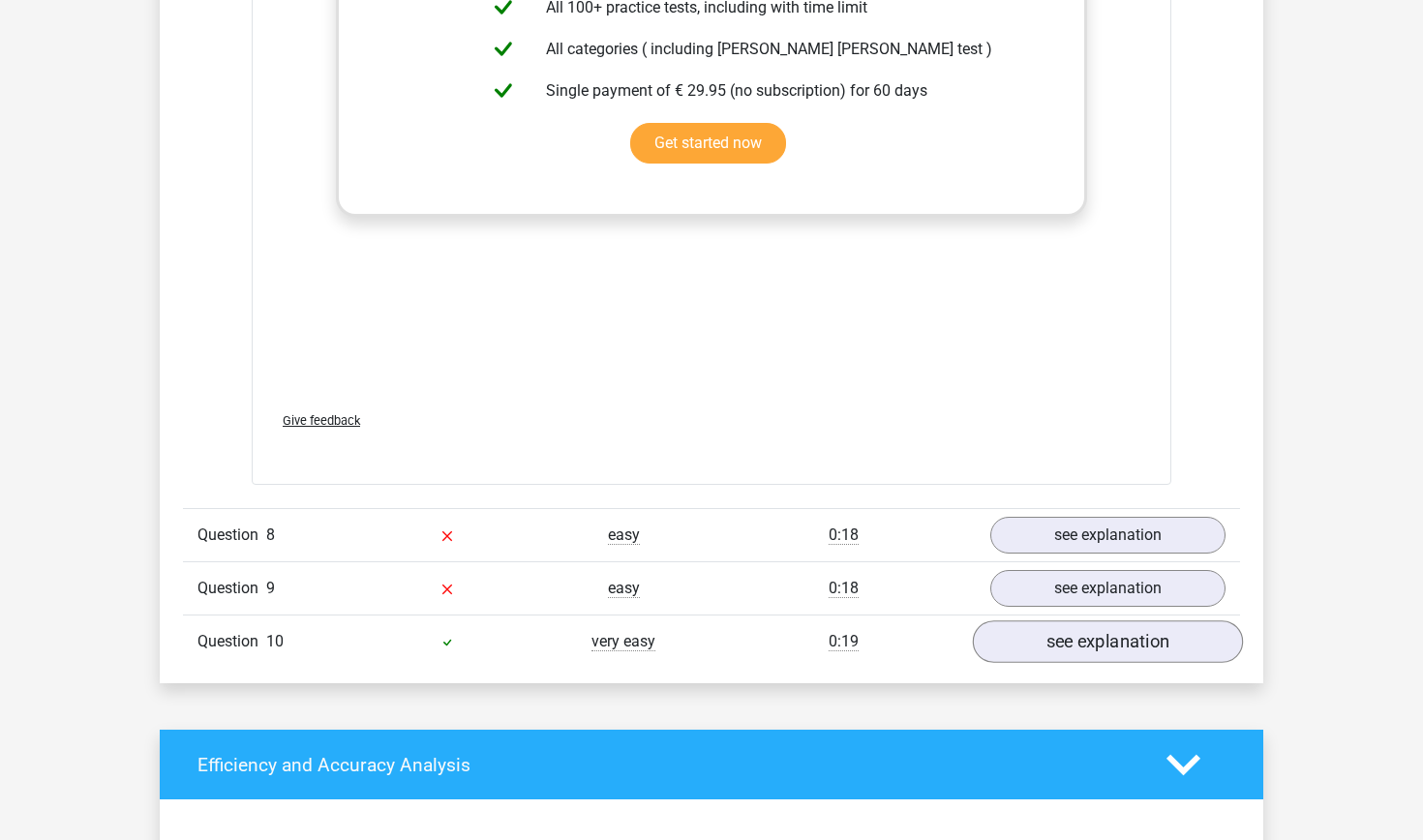
click at [1059, 638] on link "see explanation" at bounding box center [1108, 642] width 270 height 43
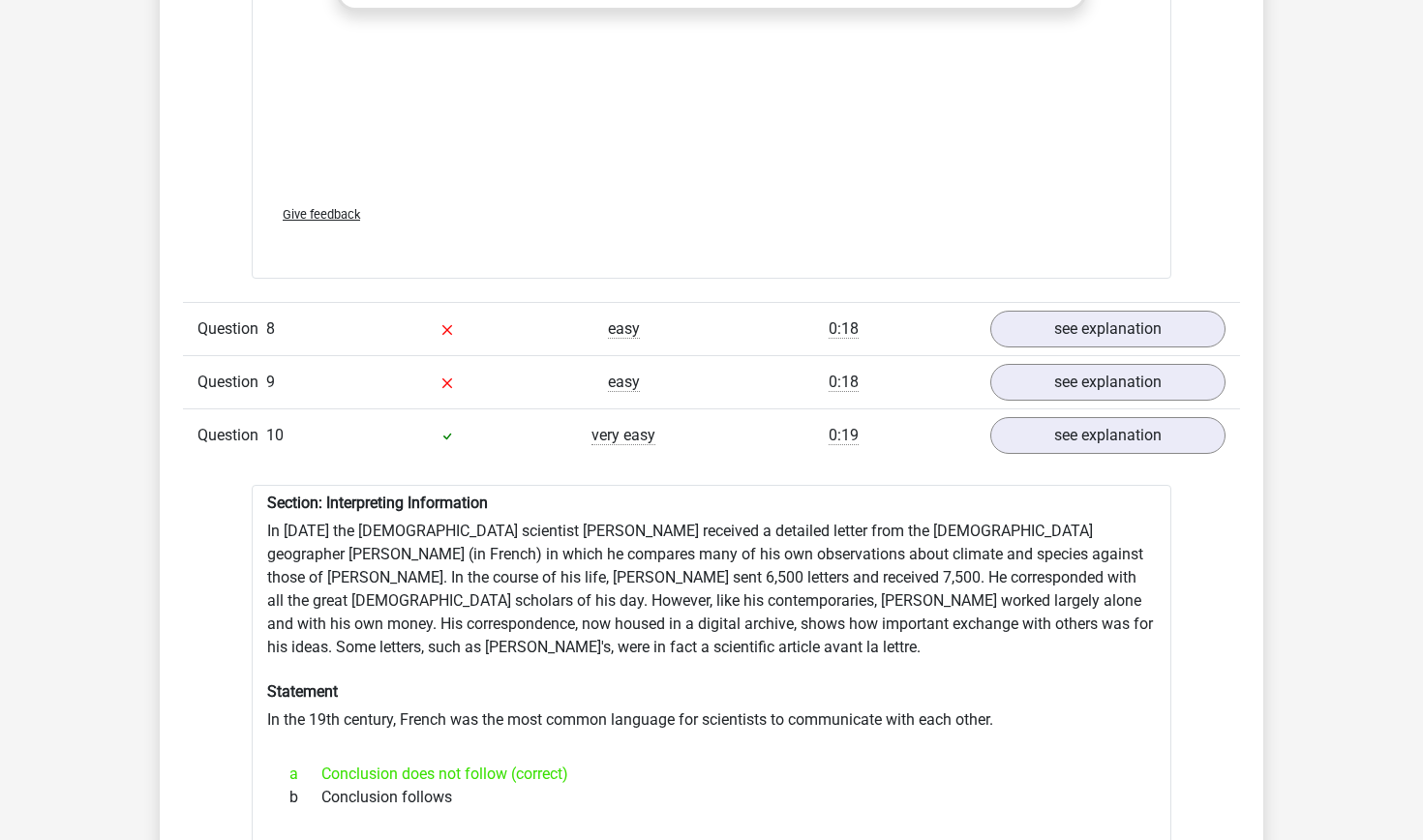
scroll to position [4964, 0]
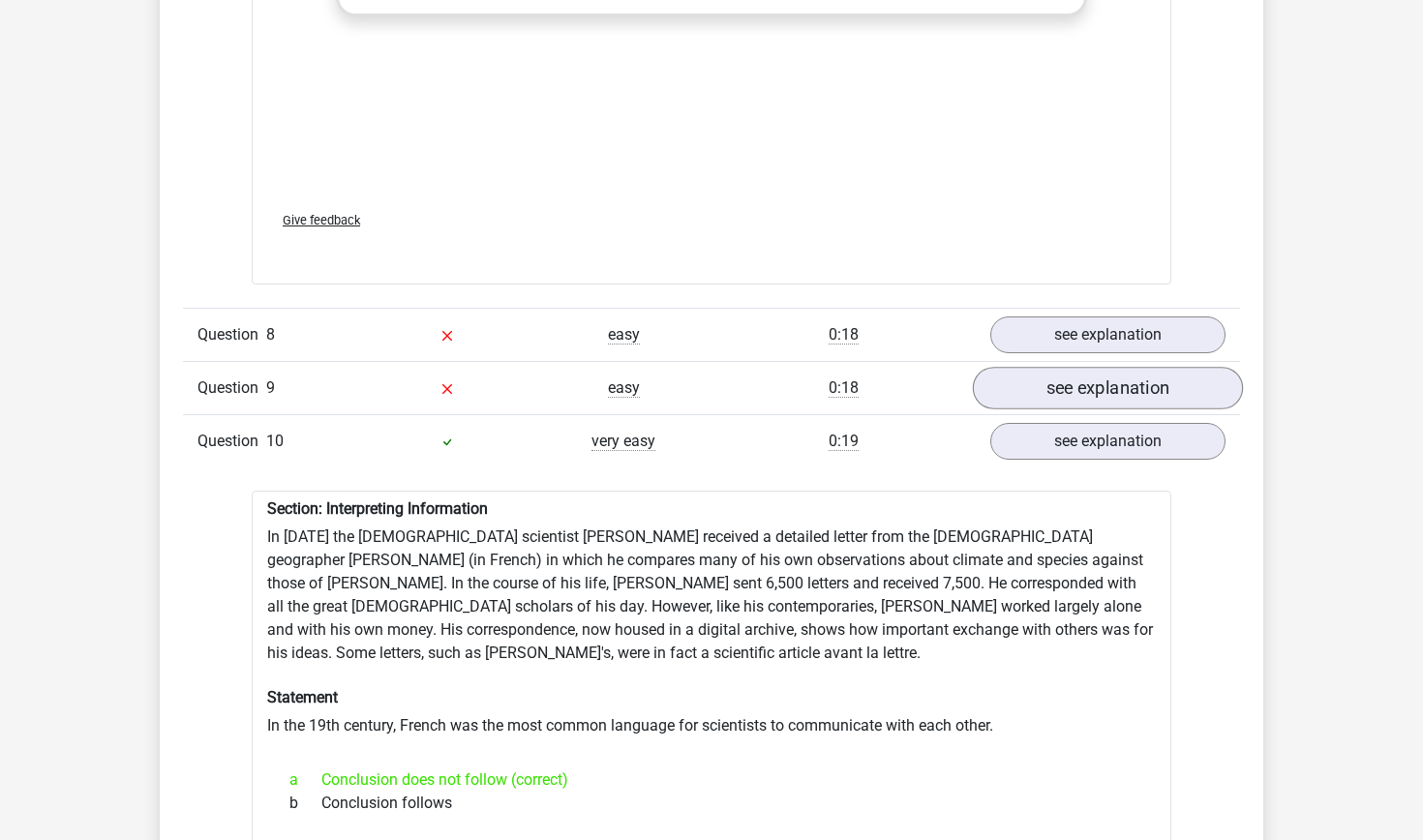
click at [1101, 367] on link "see explanation" at bounding box center [1108, 388] width 270 height 43
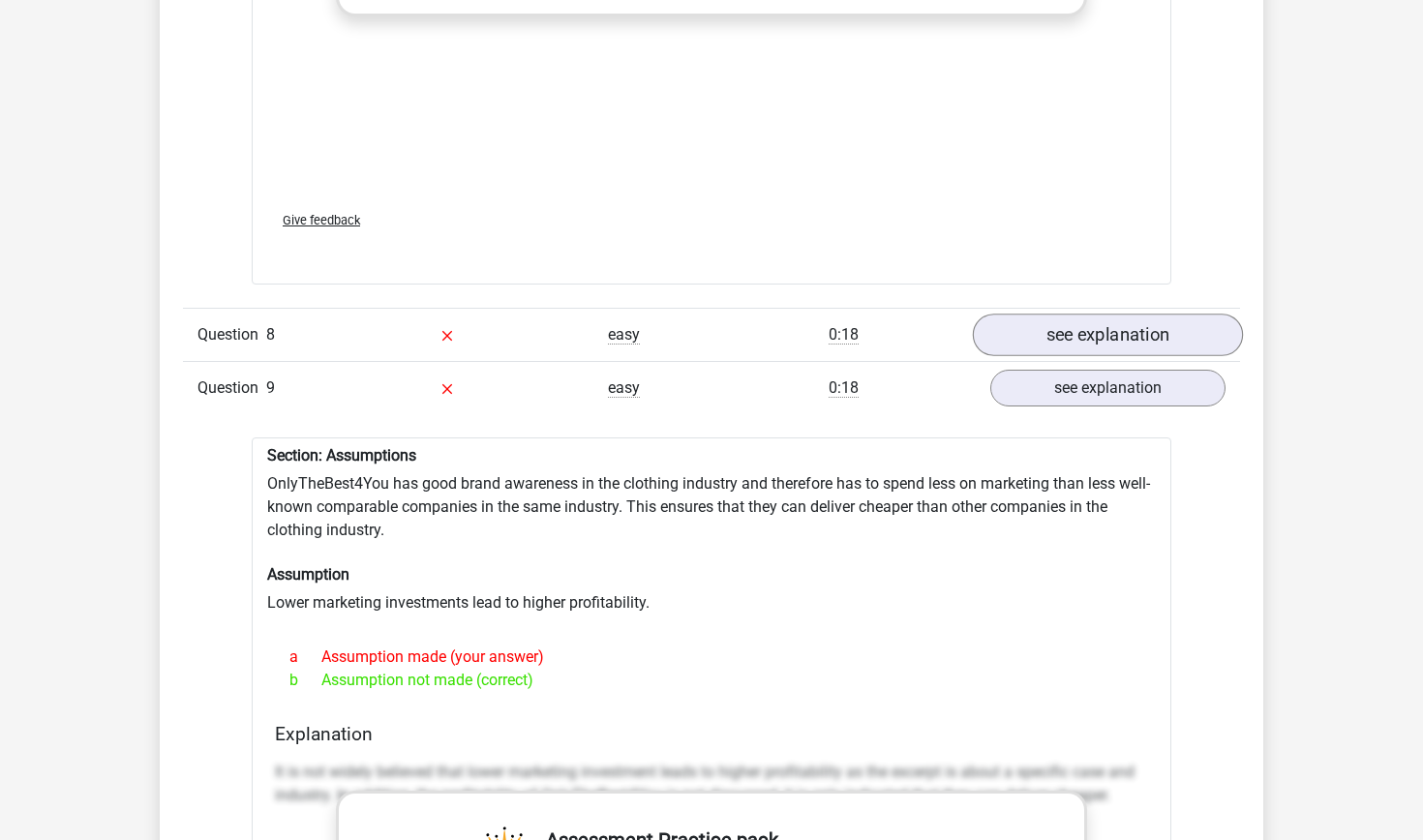
click at [1124, 315] on link "see explanation" at bounding box center [1108, 335] width 270 height 43
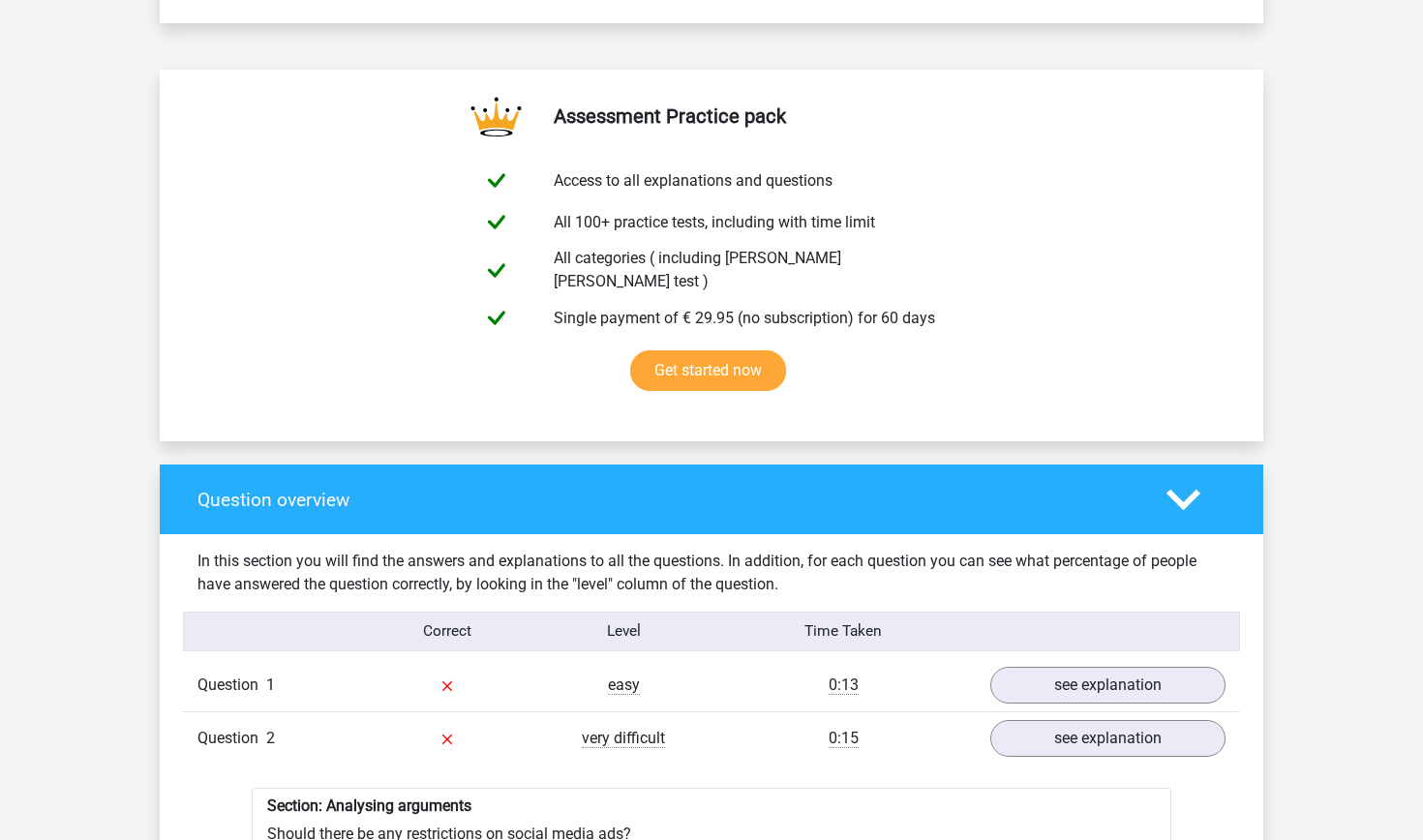
scroll to position [981, 0]
